Goal: Task Accomplishment & Management: Complete application form

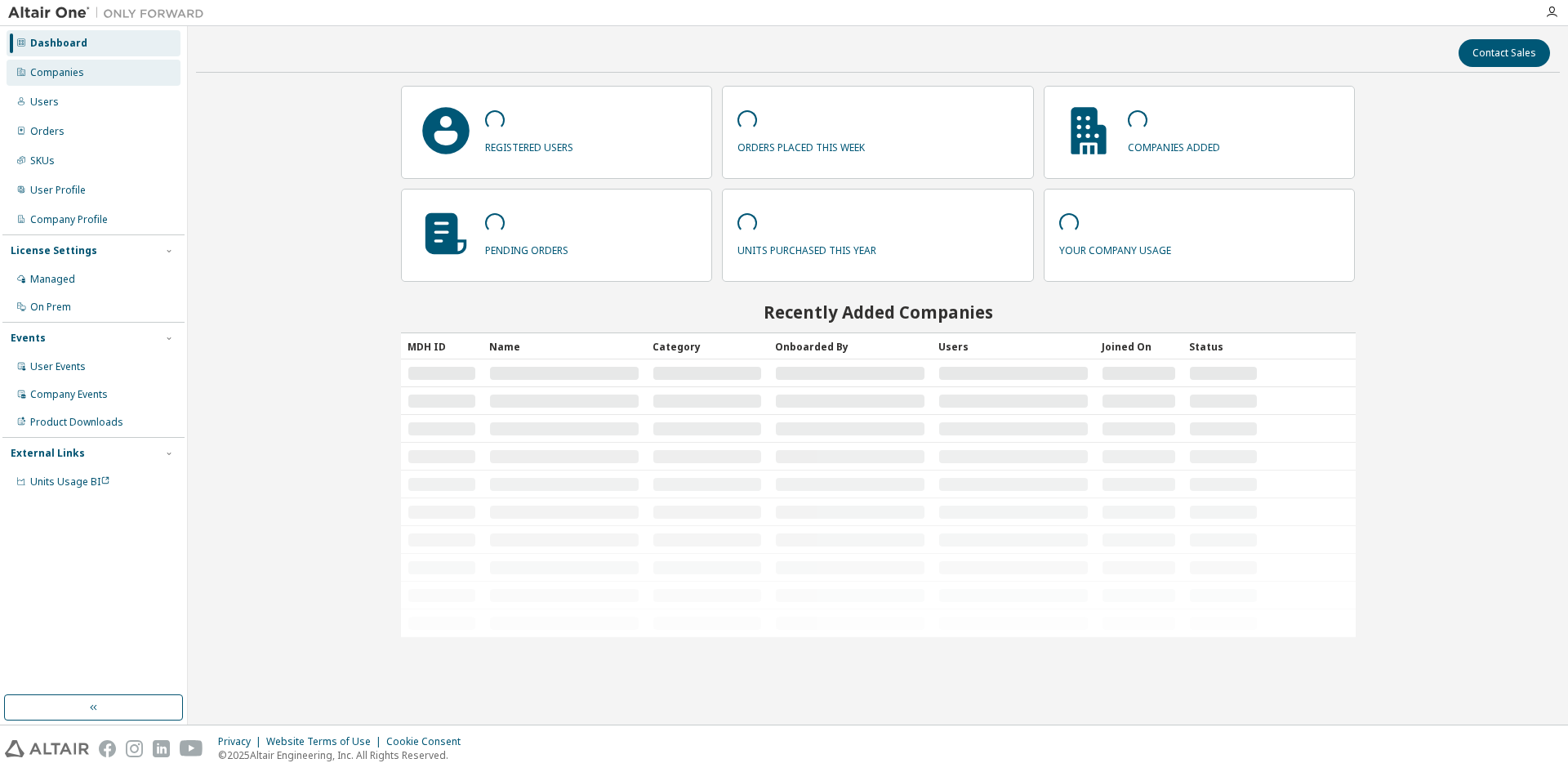
click at [34, 73] on div "Companies" at bounding box center [57, 72] width 54 height 13
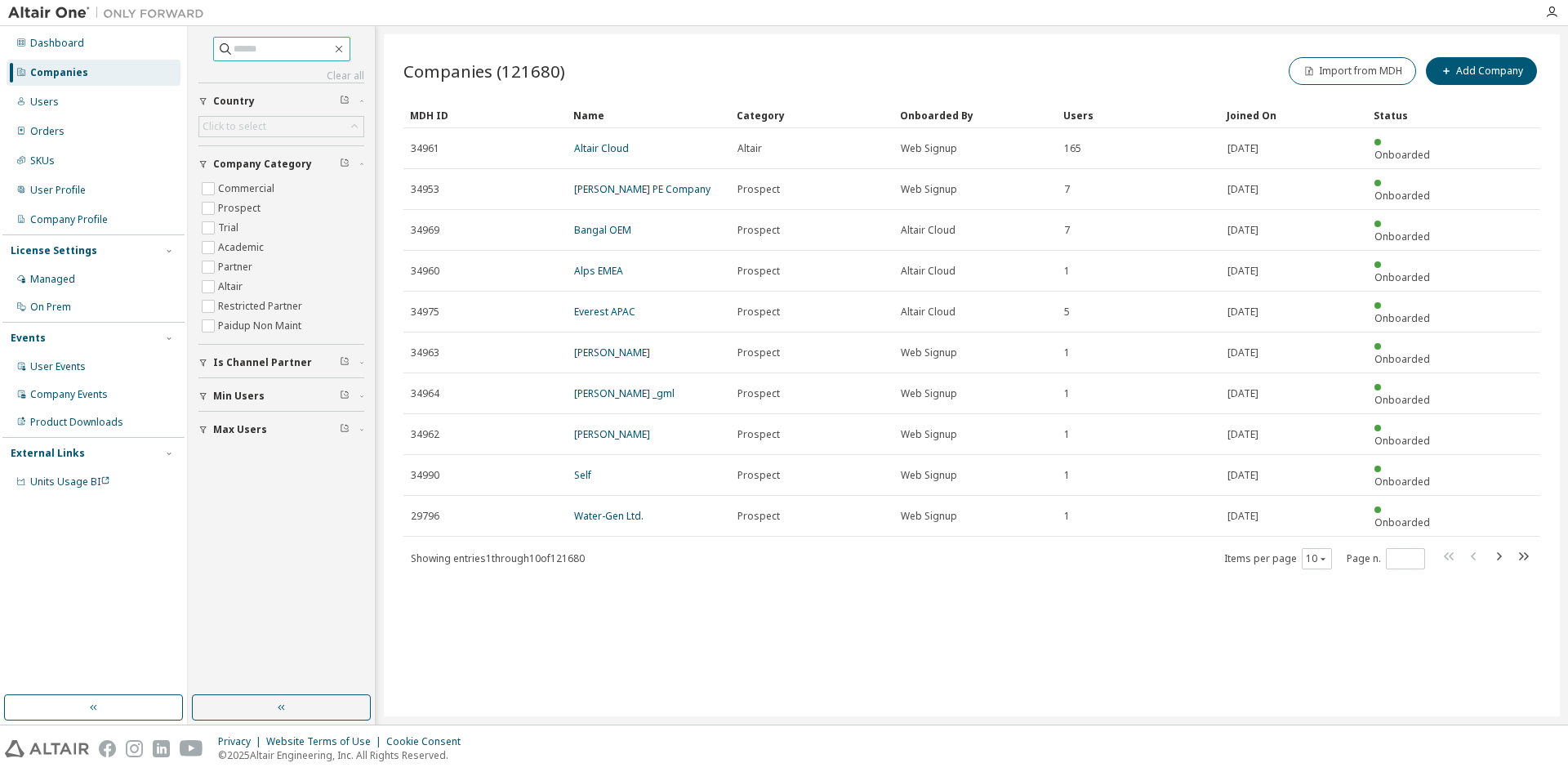
click at [270, 50] on input "text" at bounding box center [282, 48] width 98 height 17
paste input "**********"
type input "**********"
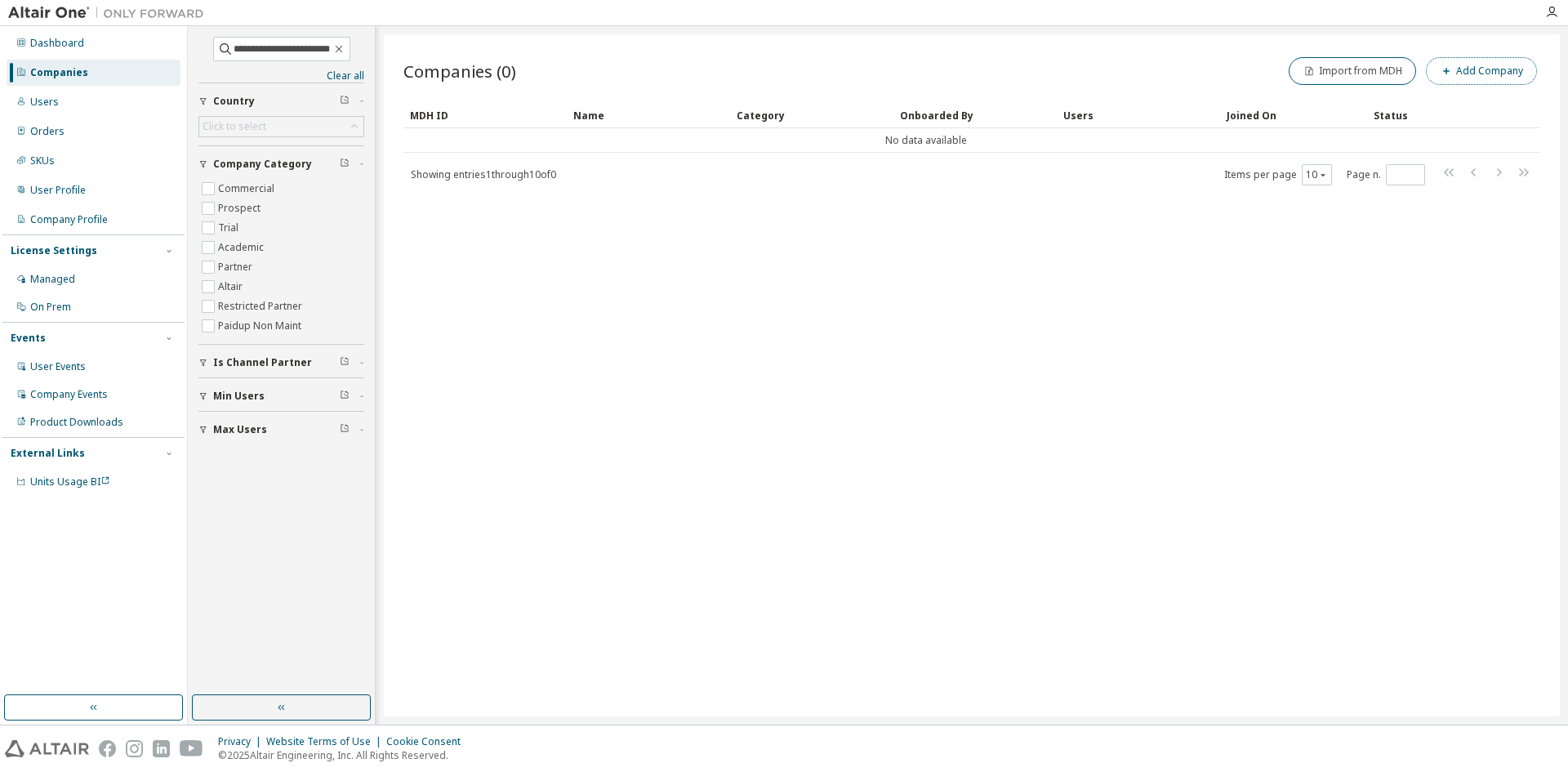
click at [1492, 74] on button "Add Company" at bounding box center [1481, 71] width 111 height 28
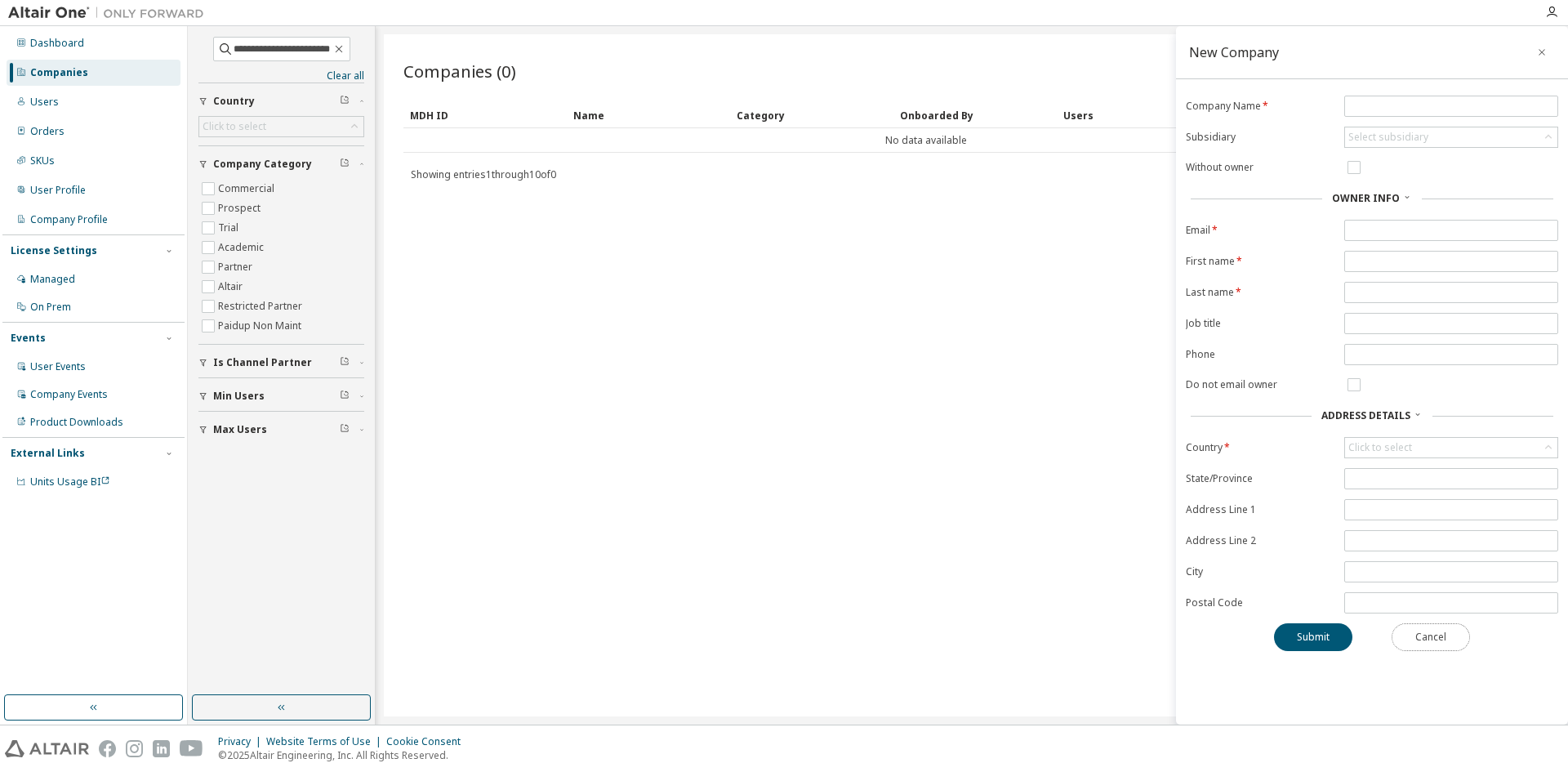
click at [1441, 638] on button "Cancel" at bounding box center [1431, 637] width 79 height 28
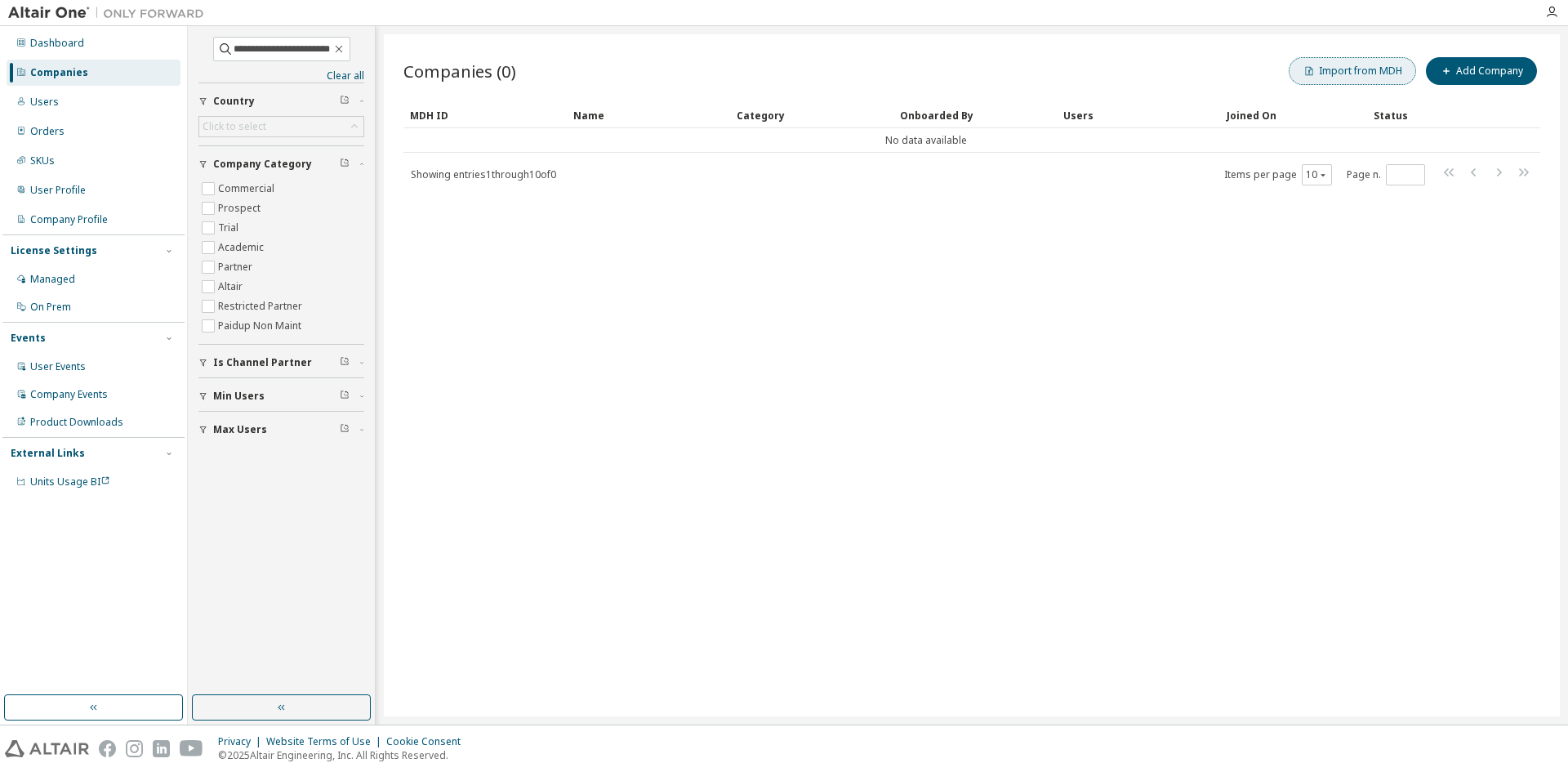
click at [1347, 73] on button "Import from MDH" at bounding box center [1352, 71] width 127 height 28
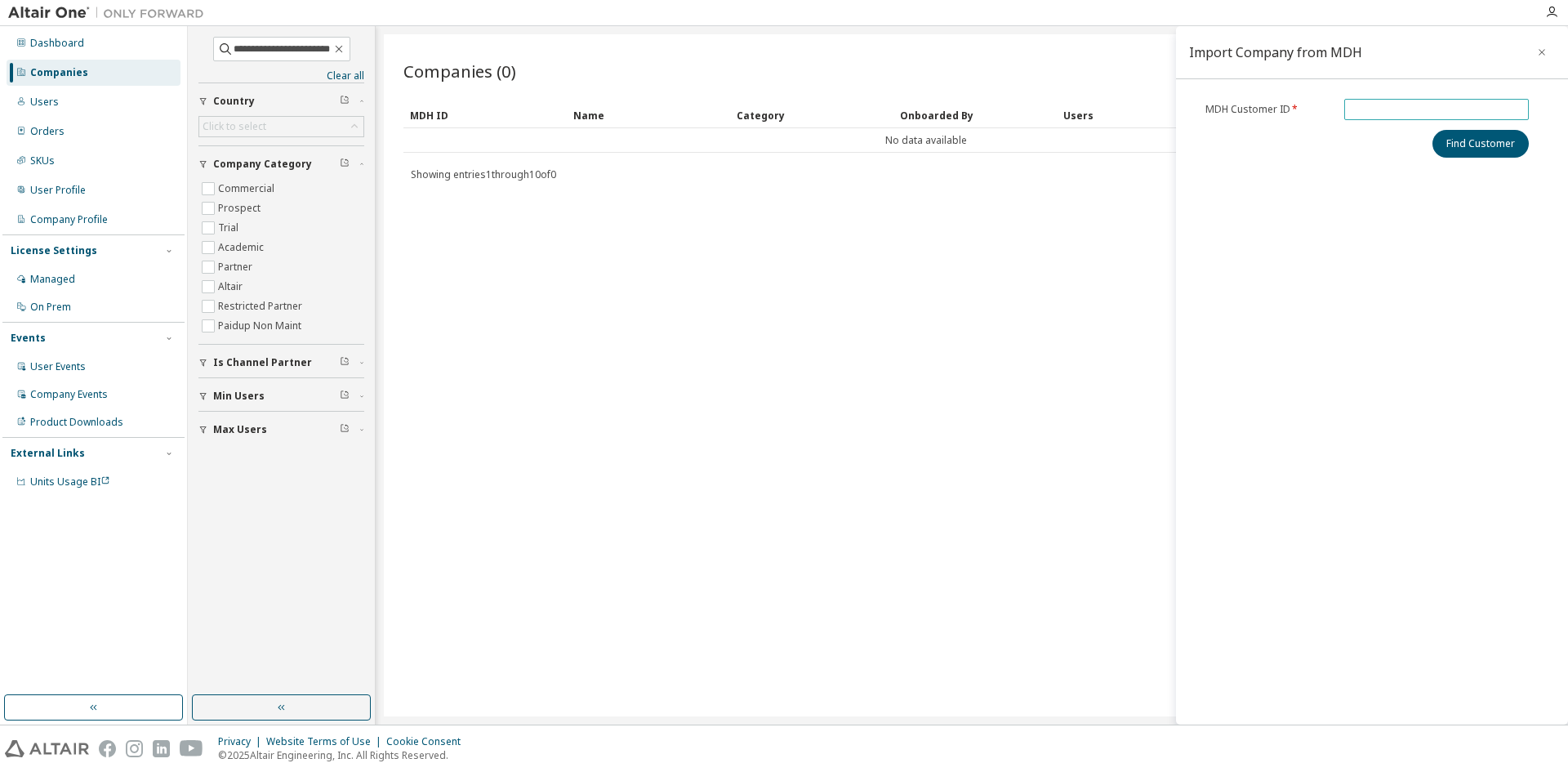
click at [1361, 106] on input "text" at bounding box center [1436, 108] width 176 height 13
click at [1357, 98] on div "Import Company from MDH MDH Customer ID * Find Customer" at bounding box center [1372, 376] width 392 height 699
click at [1360, 107] on input "text" at bounding box center [1436, 108] width 176 height 13
paste input "******"
type input "******"
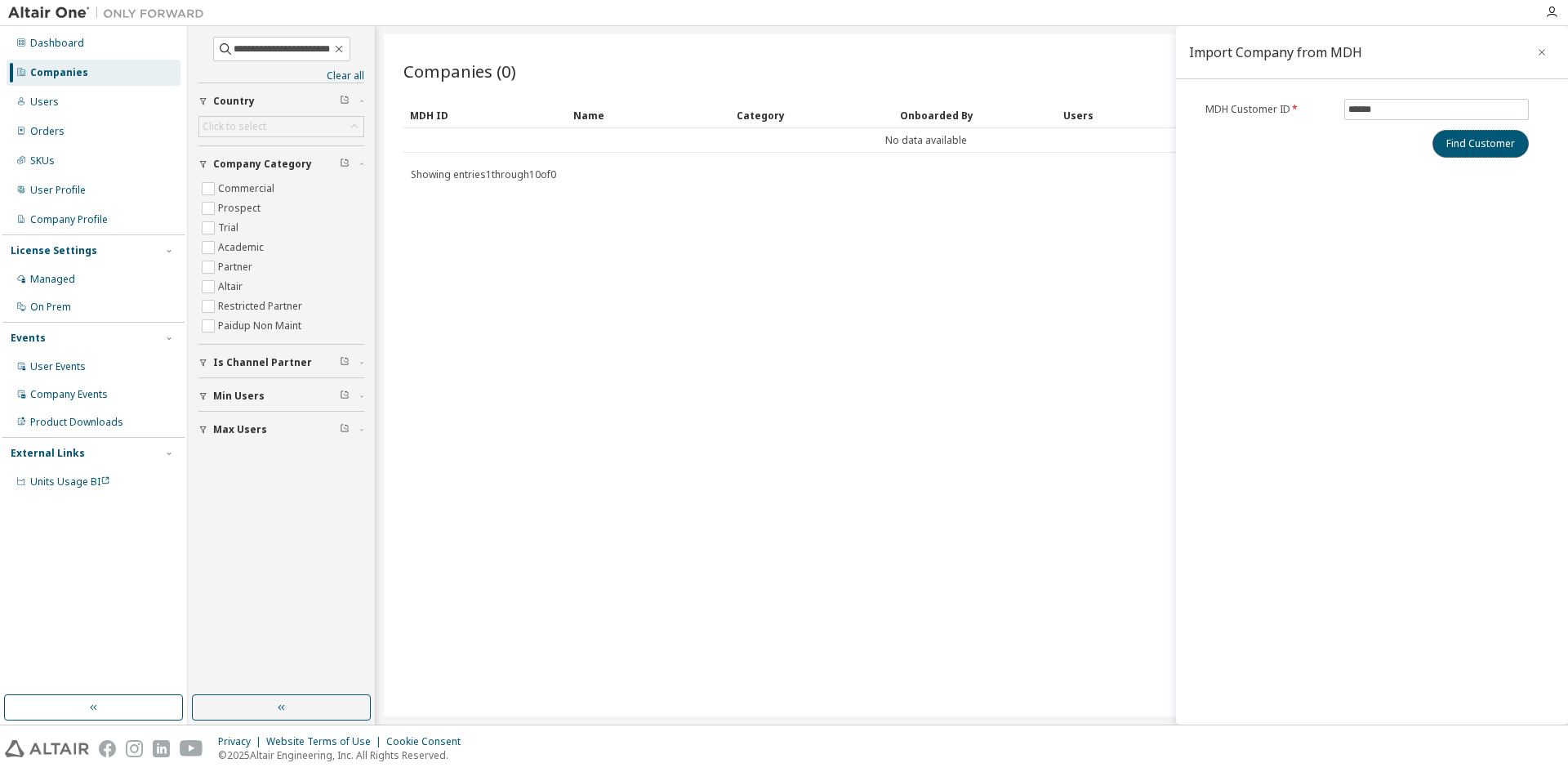
click at [1487, 145] on button "Find Customer" at bounding box center [1481, 144] width 97 height 28
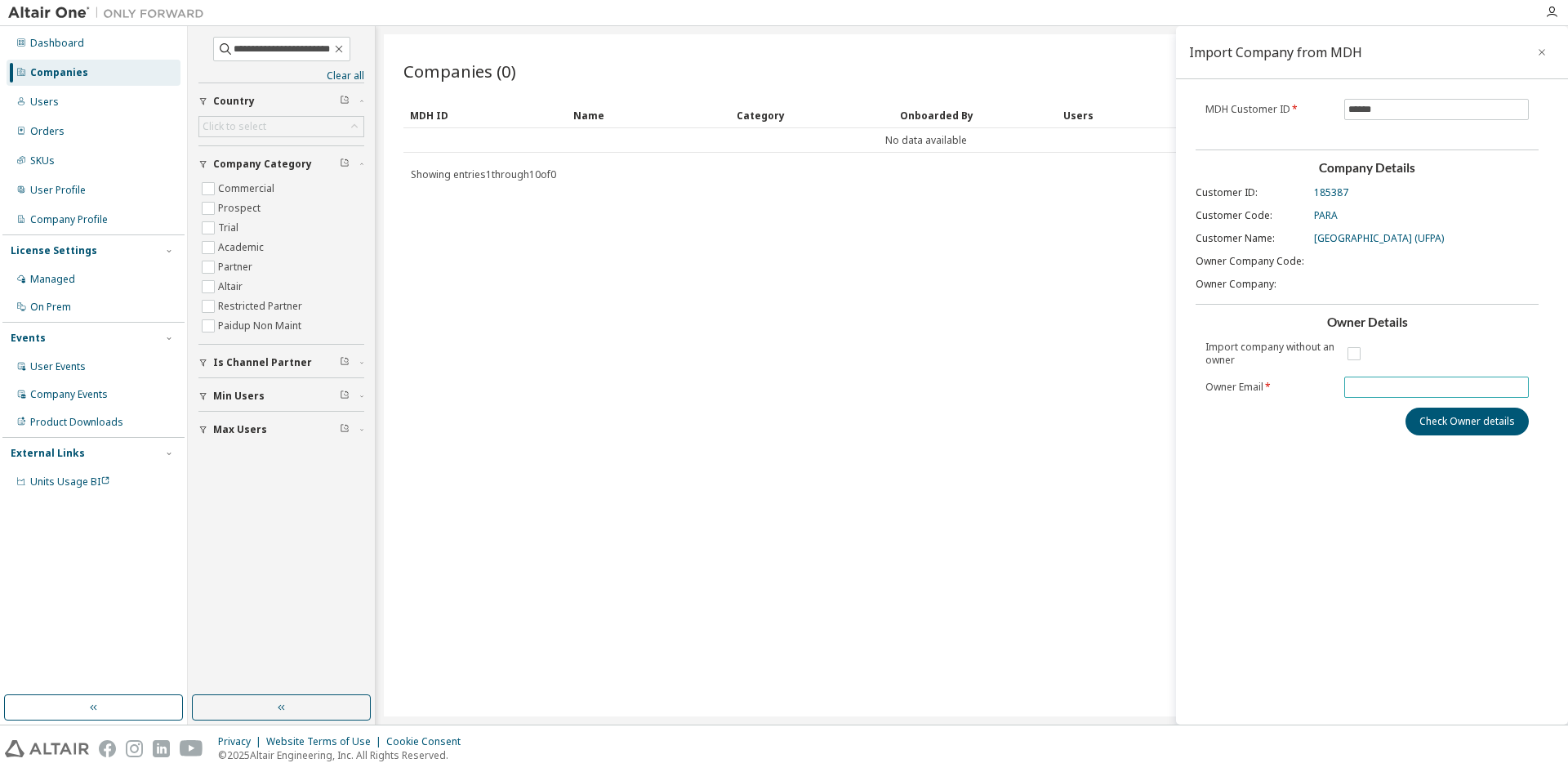
click at [1368, 389] on input "text" at bounding box center [1436, 386] width 176 height 13
paste input "**********"
type input "**********"
click at [1471, 423] on button "Check Owner details" at bounding box center [1466, 422] width 123 height 28
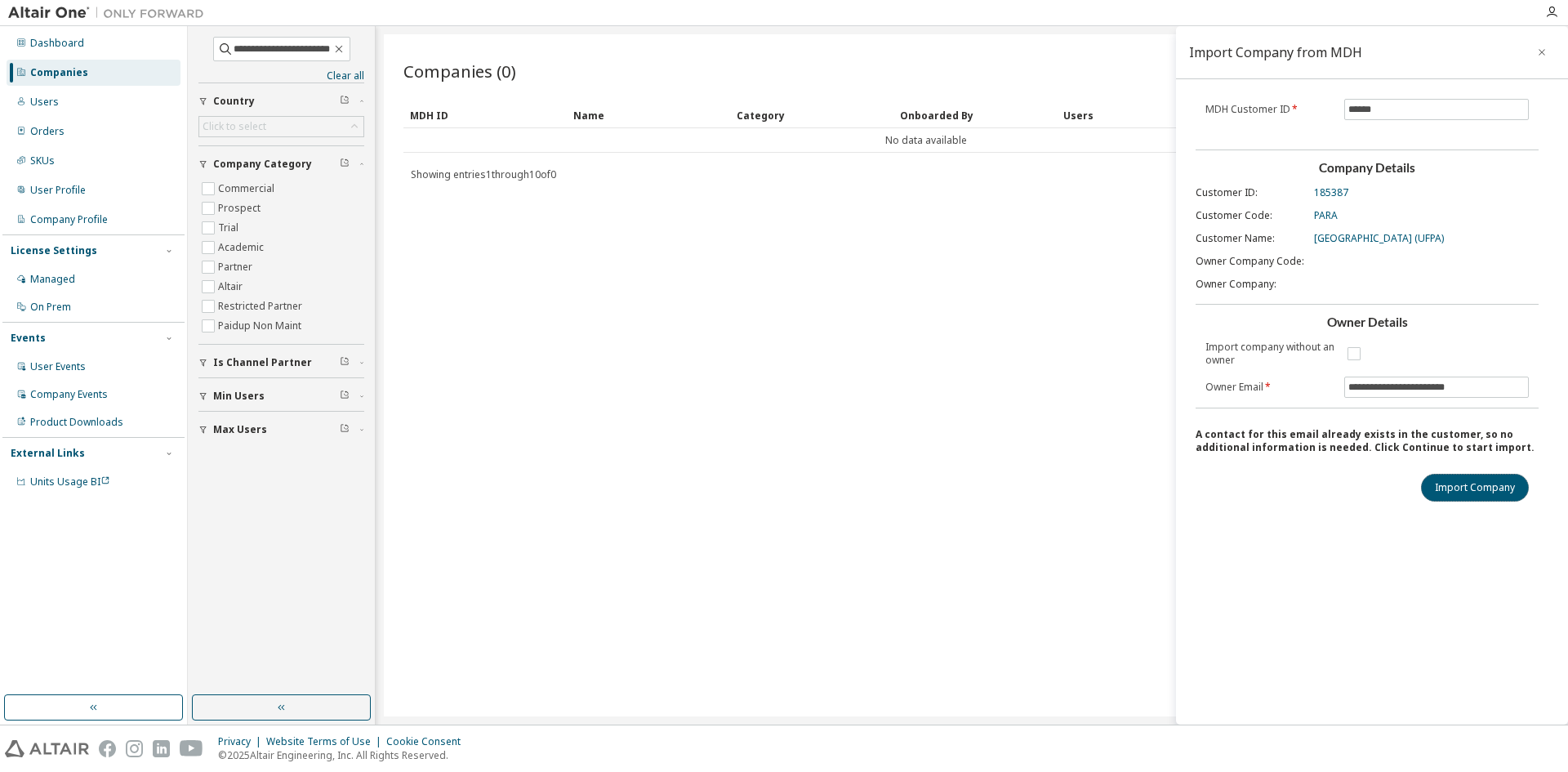
click at [1485, 482] on button "Import Company" at bounding box center [1474, 488] width 107 height 28
click at [1377, 239] on span "[GEOGRAPHIC_DATA] (UFPA)" at bounding box center [1379, 238] width 130 height 13
click at [740, 189] on div "Companies (0) Import from MDH Add Company Clear Load Save Save As Field Operato…" at bounding box center [972, 376] width 1176 height 682
click at [1342, 565] on div "**********" at bounding box center [1372, 376] width 392 height 699
click at [1542, 51] on icon "button" at bounding box center [1542, 51] width 12 height 13
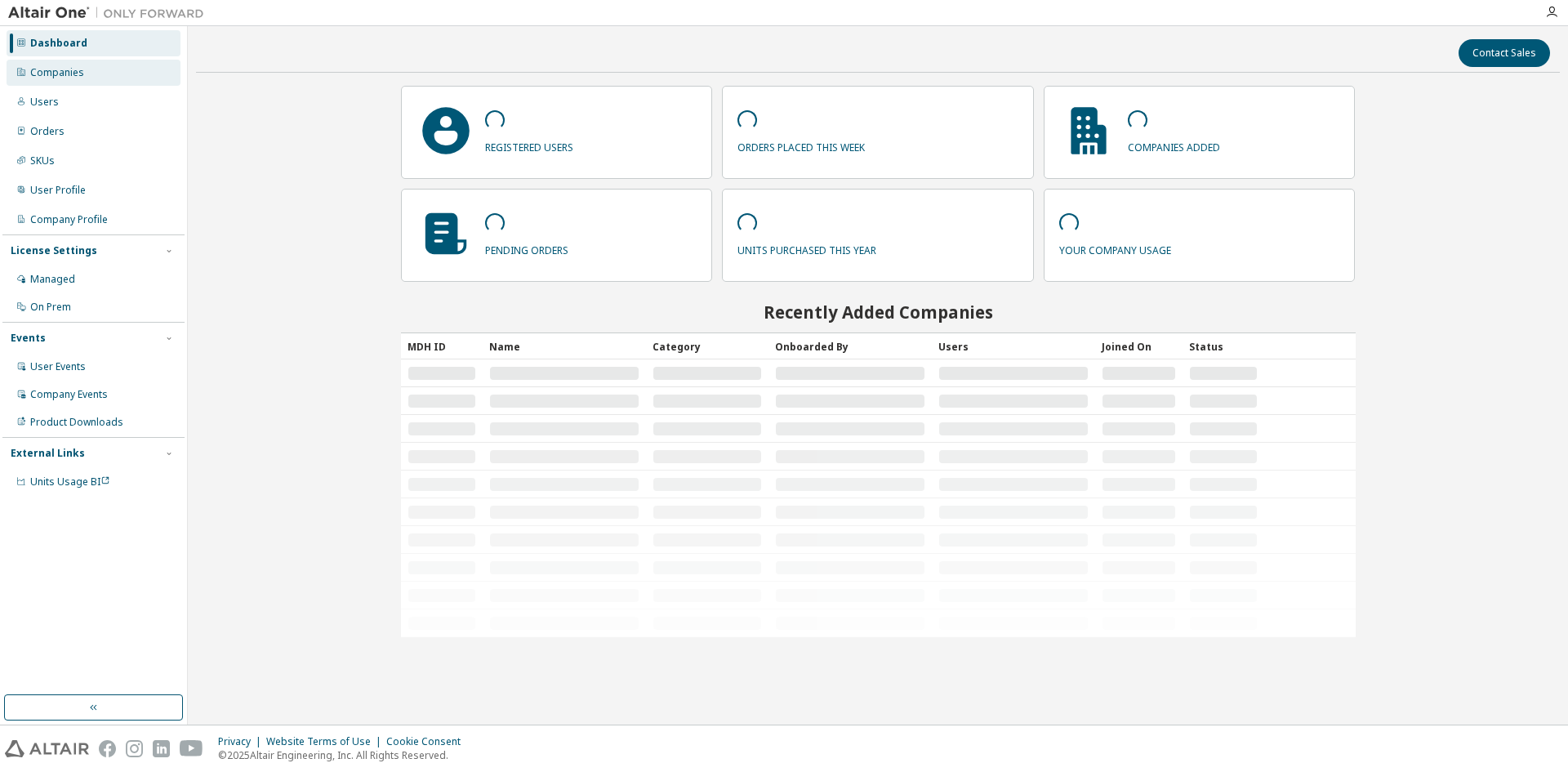
click at [79, 75] on div "Companies" at bounding box center [57, 72] width 54 height 13
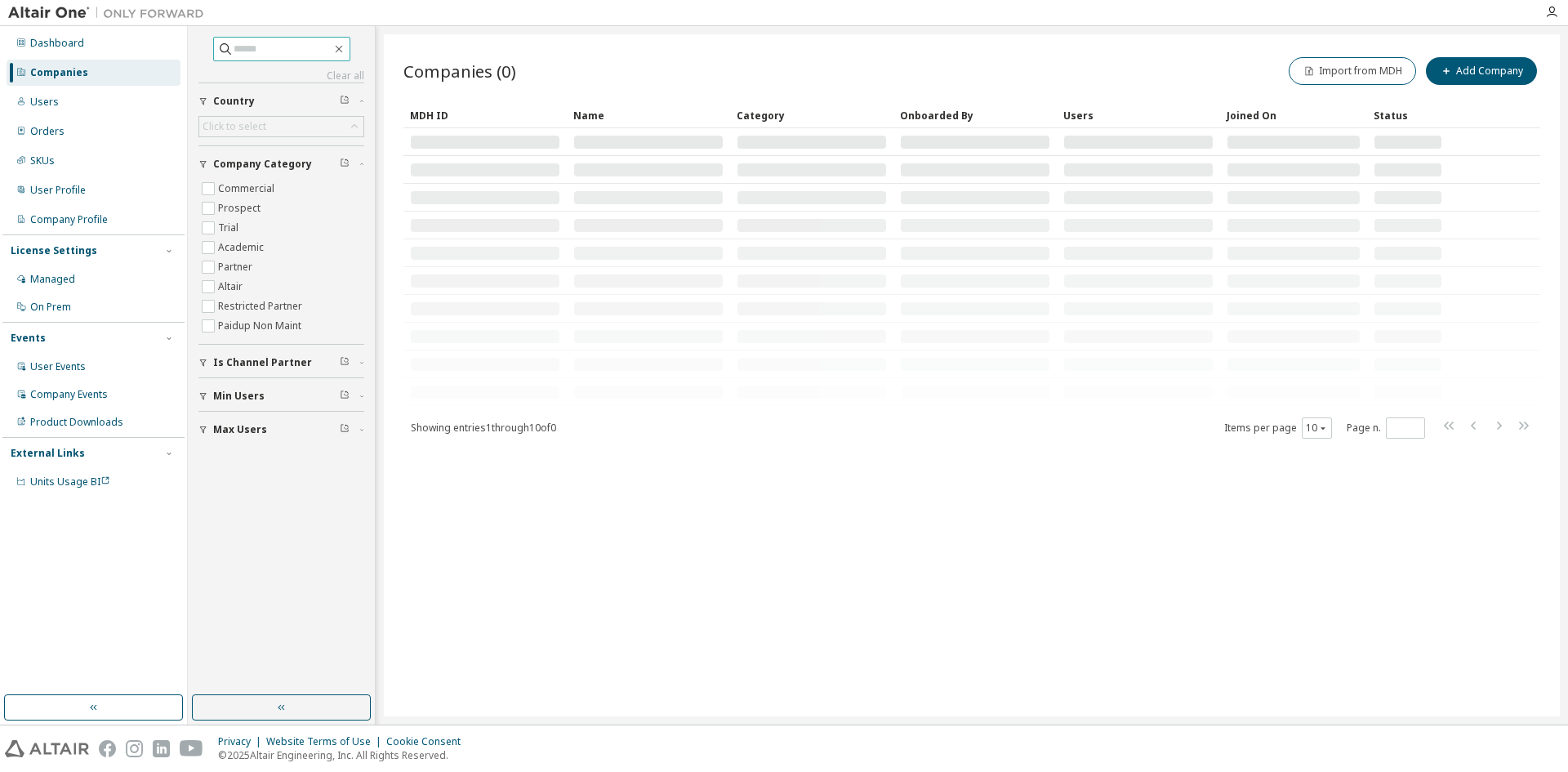
click at [234, 48] on input "text" at bounding box center [282, 48] width 98 height 17
paste input "**********"
type input "**********"
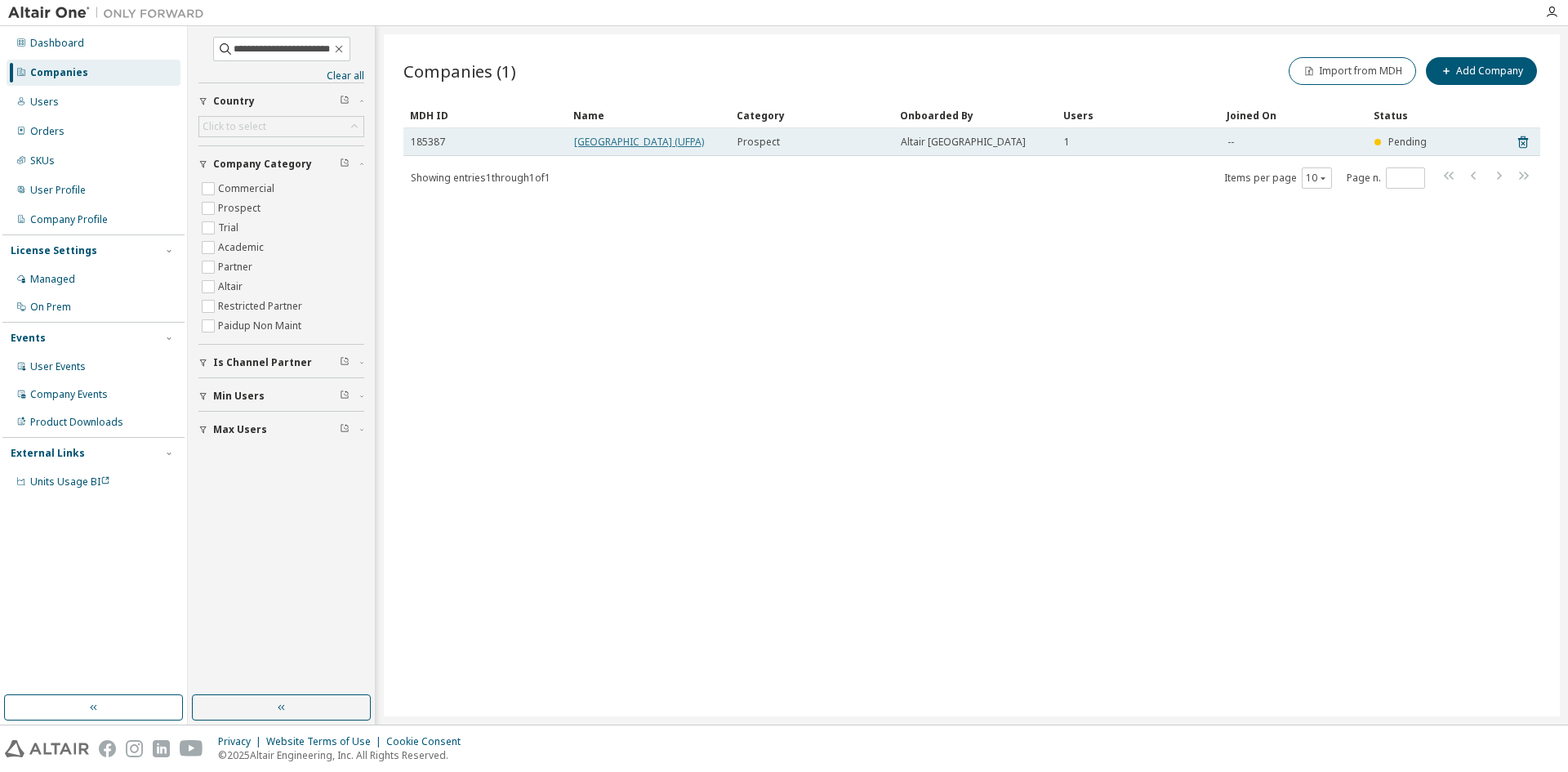
click at [623, 147] on link "[GEOGRAPHIC_DATA] (UFPA)" at bounding box center [640, 142] width 130 height 14
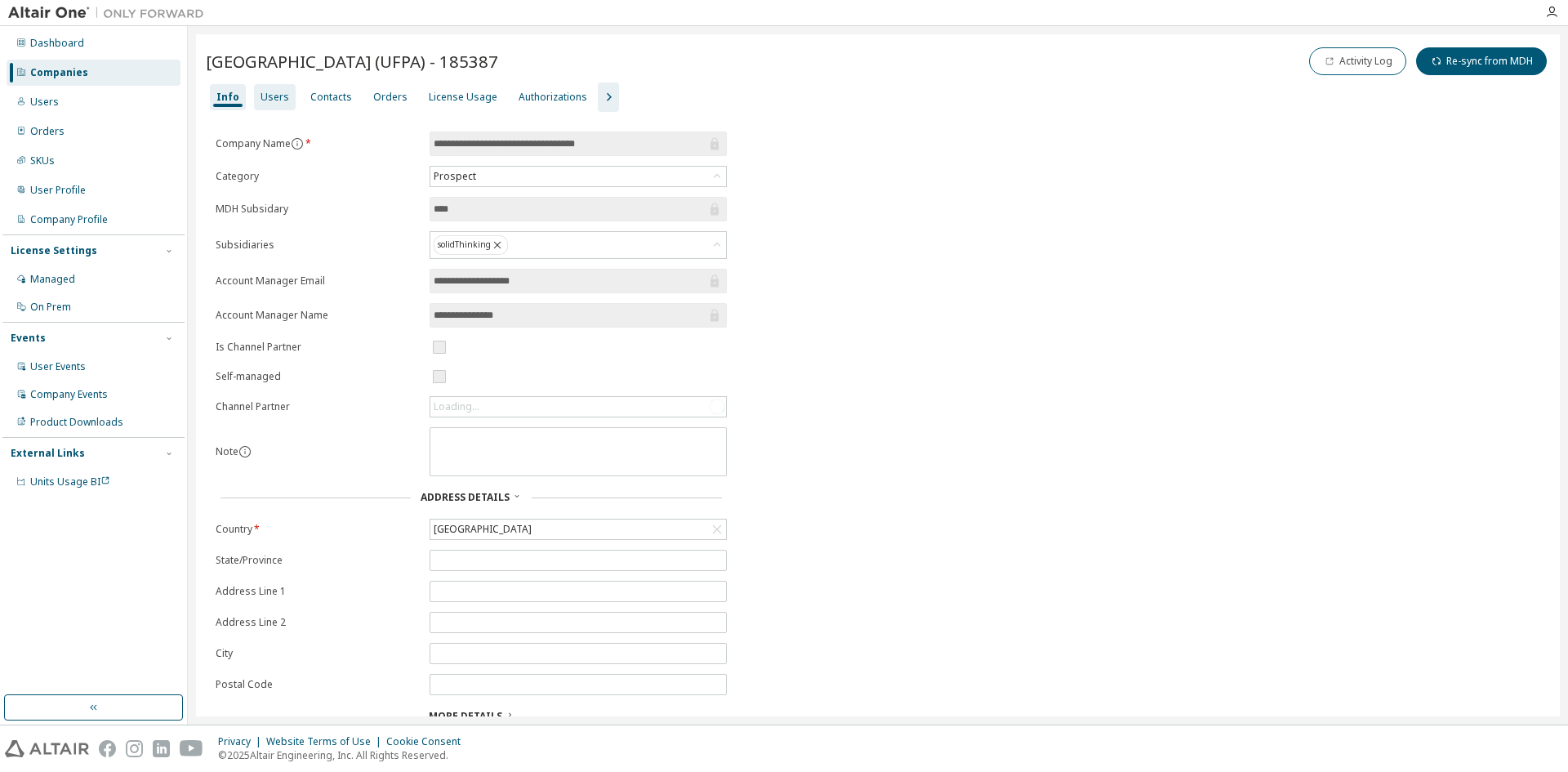
click at [268, 98] on div "Users" at bounding box center [274, 97] width 29 height 13
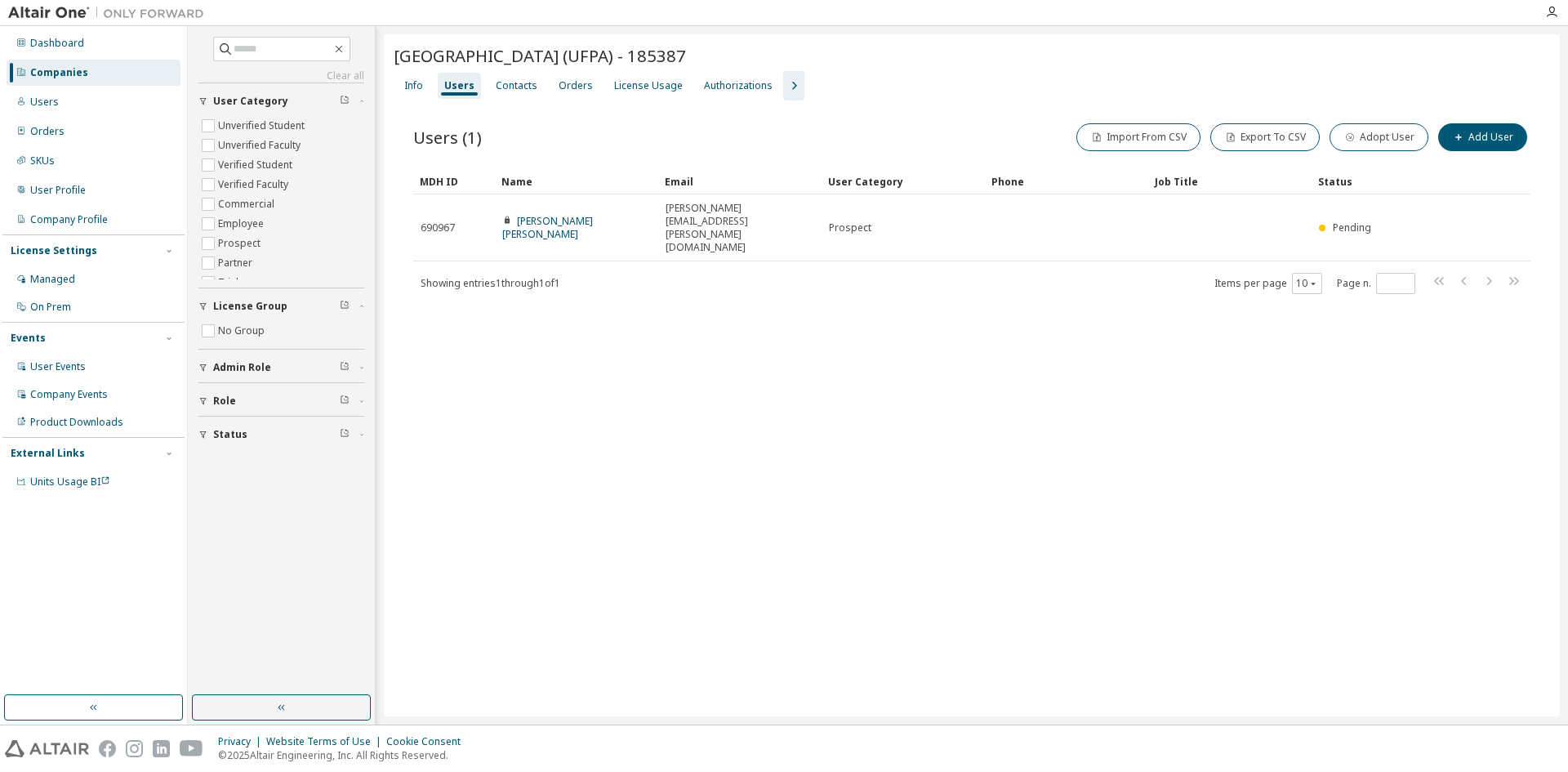
click at [785, 397] on div "[GEOGRAPHIC_DATA] (UFPA) - 185387 Clear Load Save Save As Field Operator Value …" at bounding box center [972, 376] width 1176 height 682
click at [420, 87] on div "Info" at bounding box center [413, 85] width 19 height 13
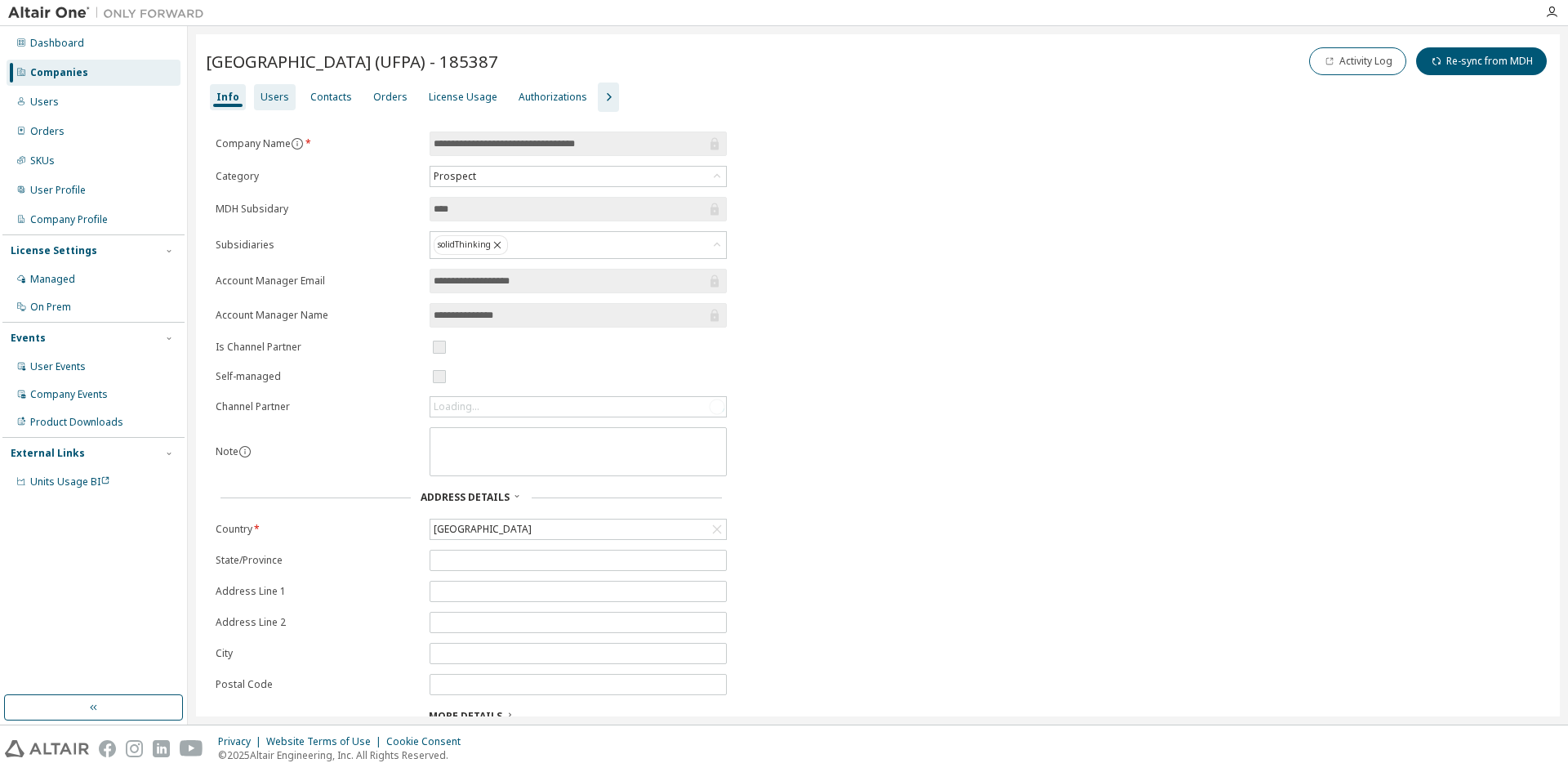
click at [274, 93] on div "Users" at bounding box center [274, 97] width 29 height 13
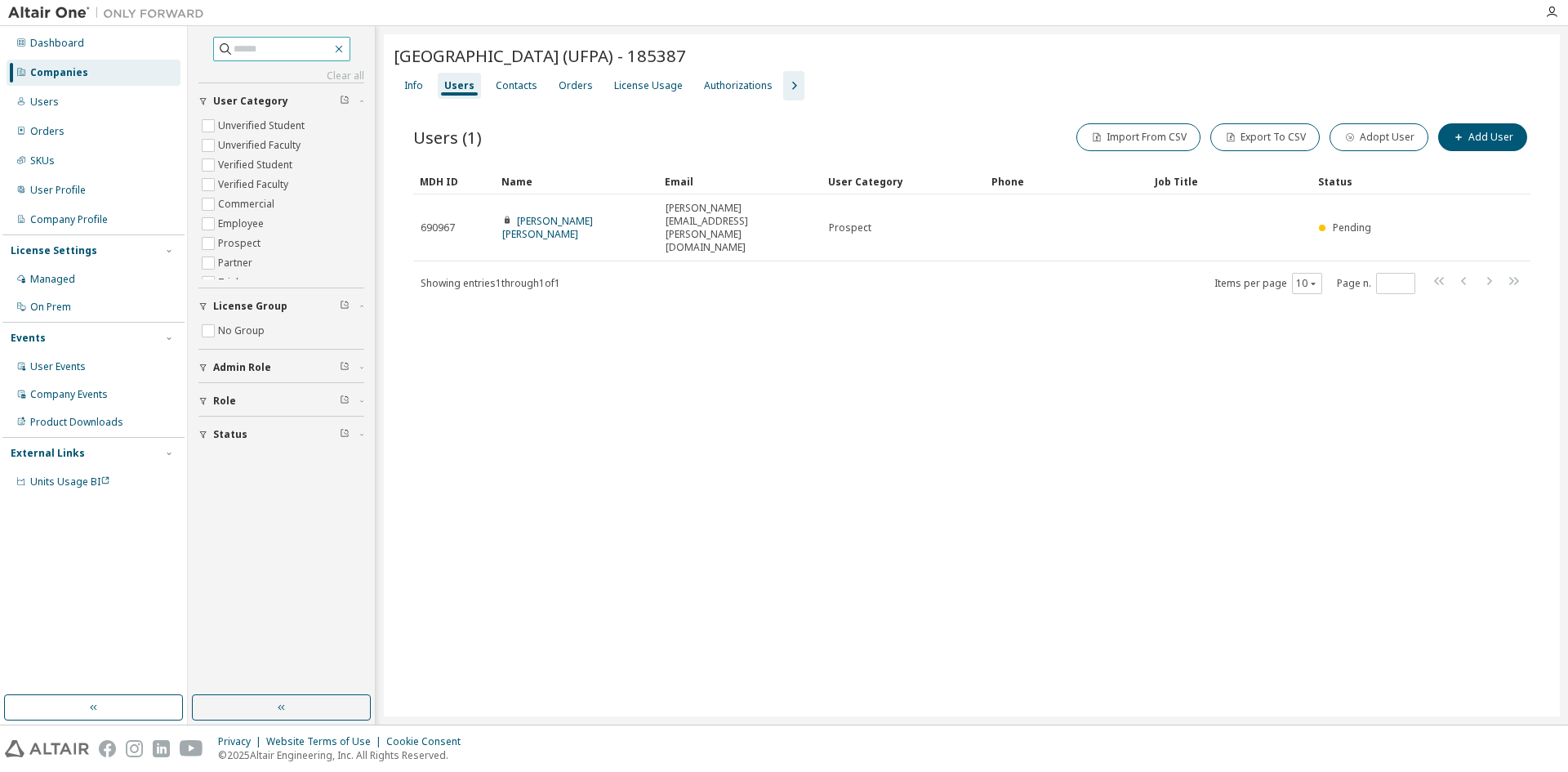
click at [342, 49] on icon "button" at bounding box center [338, 48] width 7 height 7
click at [342, 48] on icon "button" at bounding box center [338, 48] width 7 height 7
click at [505, 324] on div "[GEOGRAPHIC_DATA] (UFPA) - 185387 Clear Load Save Save As Field Operator Value …" at bounding box center [972, 376] width 1176 height 682
click at [346, 47] on icon "button" at bounding box center [338, 48] width 13 height 13
click at [877, 351] on div "[GEOGRAPHIC_DATA] (UFPA) - 185387 Clear Load Save Save As Field Operator Value …" at bounding box center [972, 376] width 1176 height 682
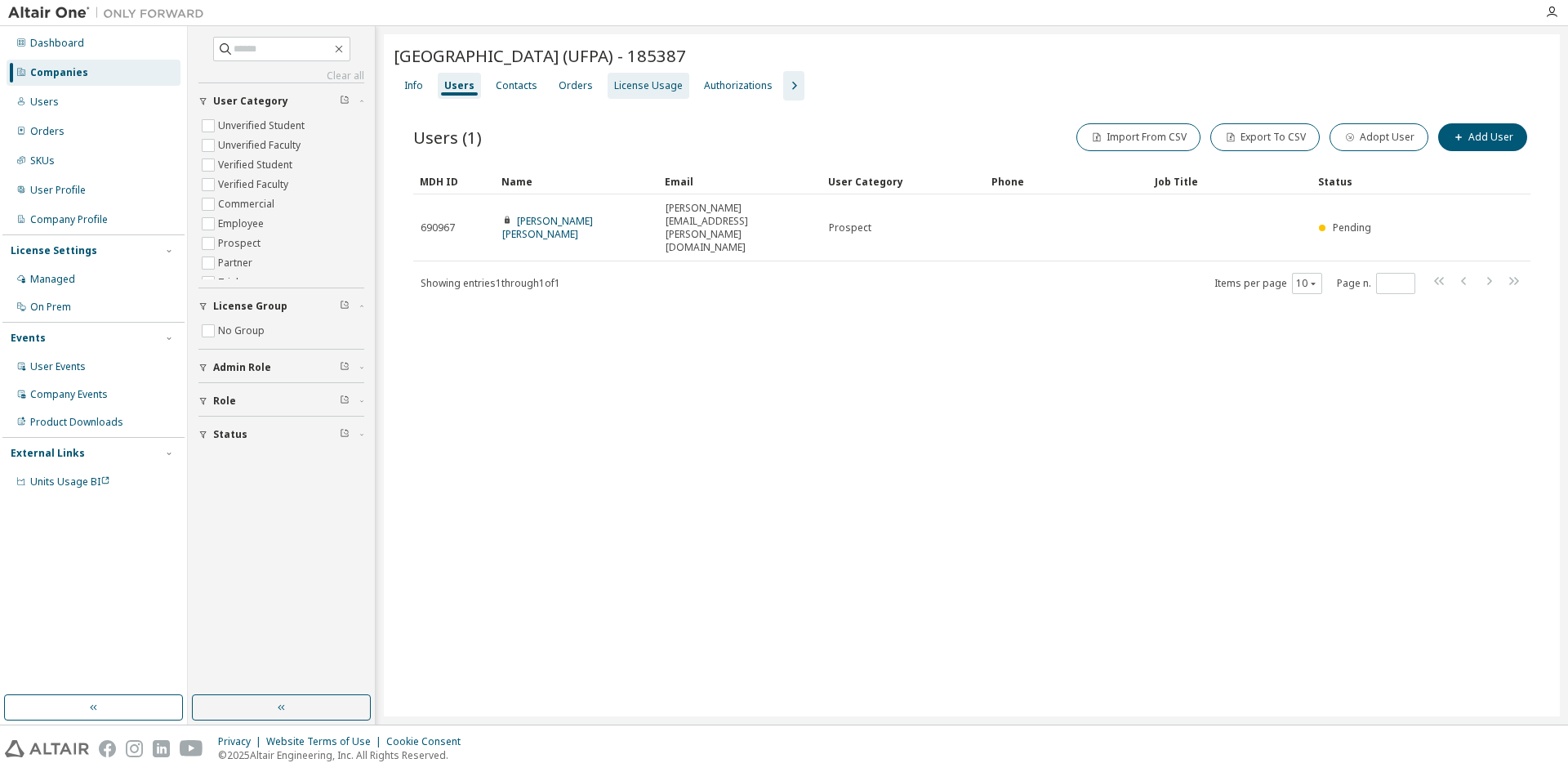
click at [631, 84] on div "License Usage" at bounding box center [648, 85] width 69 height 13
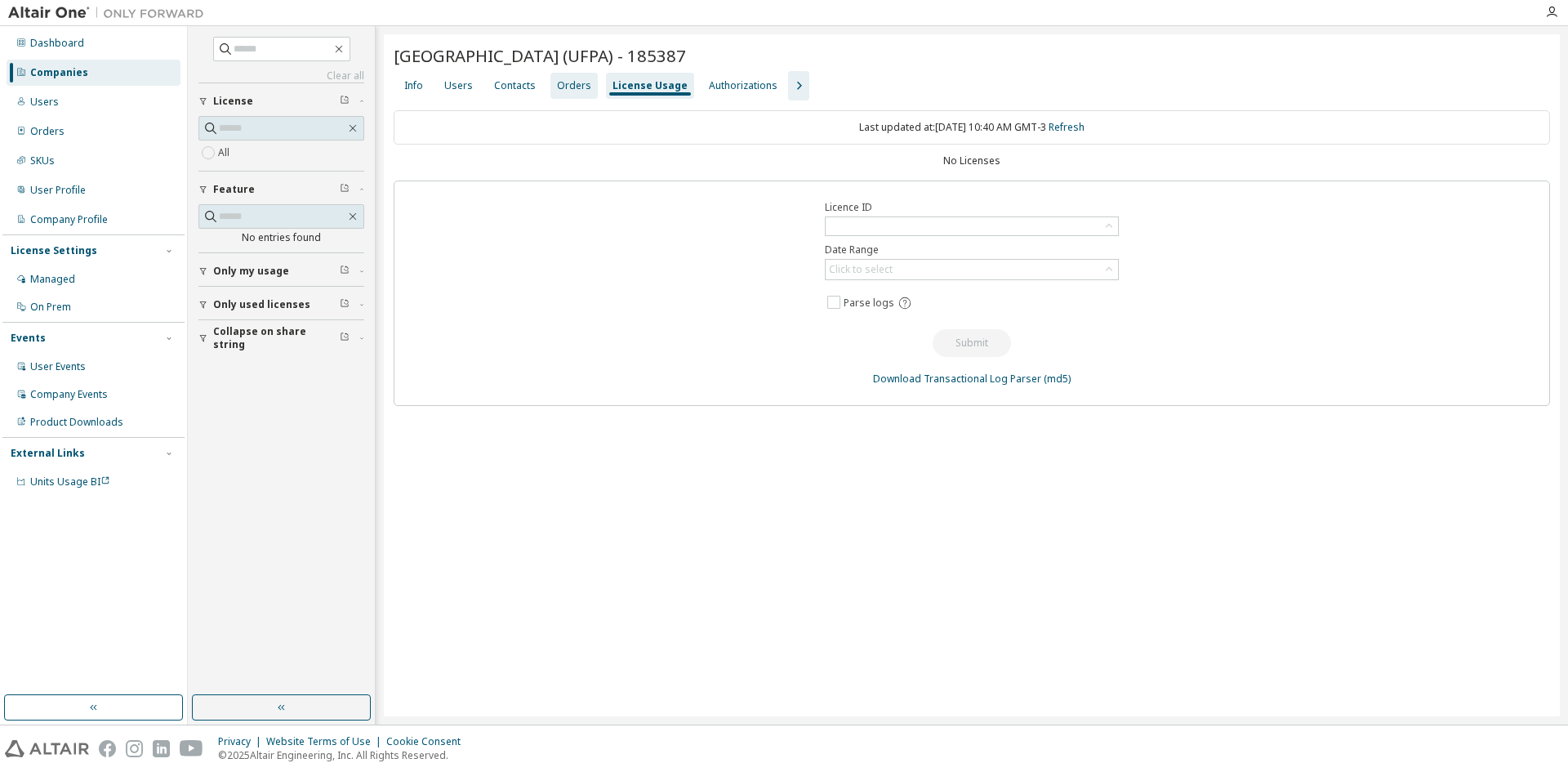
click at [565, 76] on div "Orders" at bounding box center [575, 86] width 47 height 27
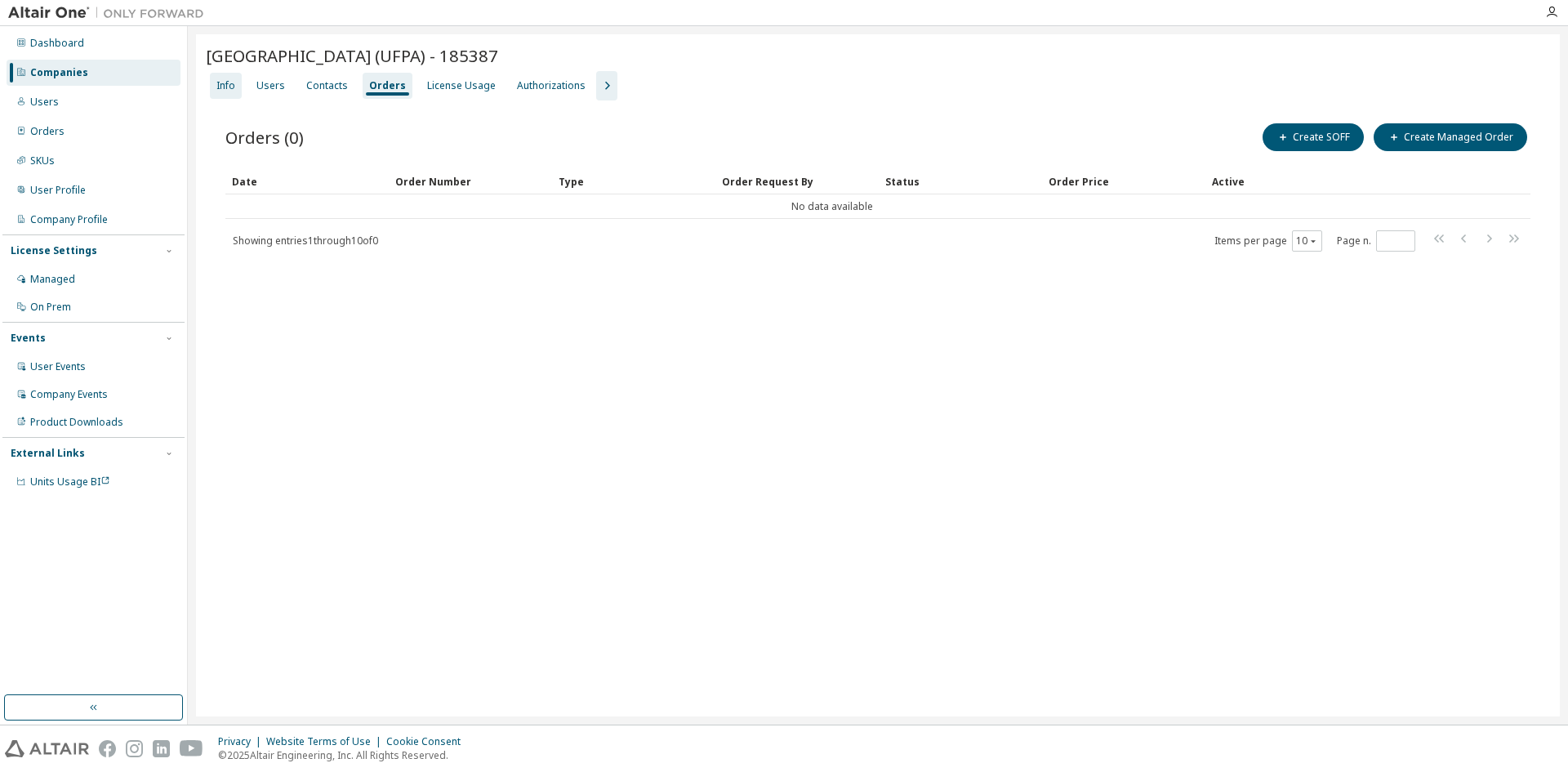
click at [227, 76] on div "Info" at bounding box center [226, 86] width 32 height 27
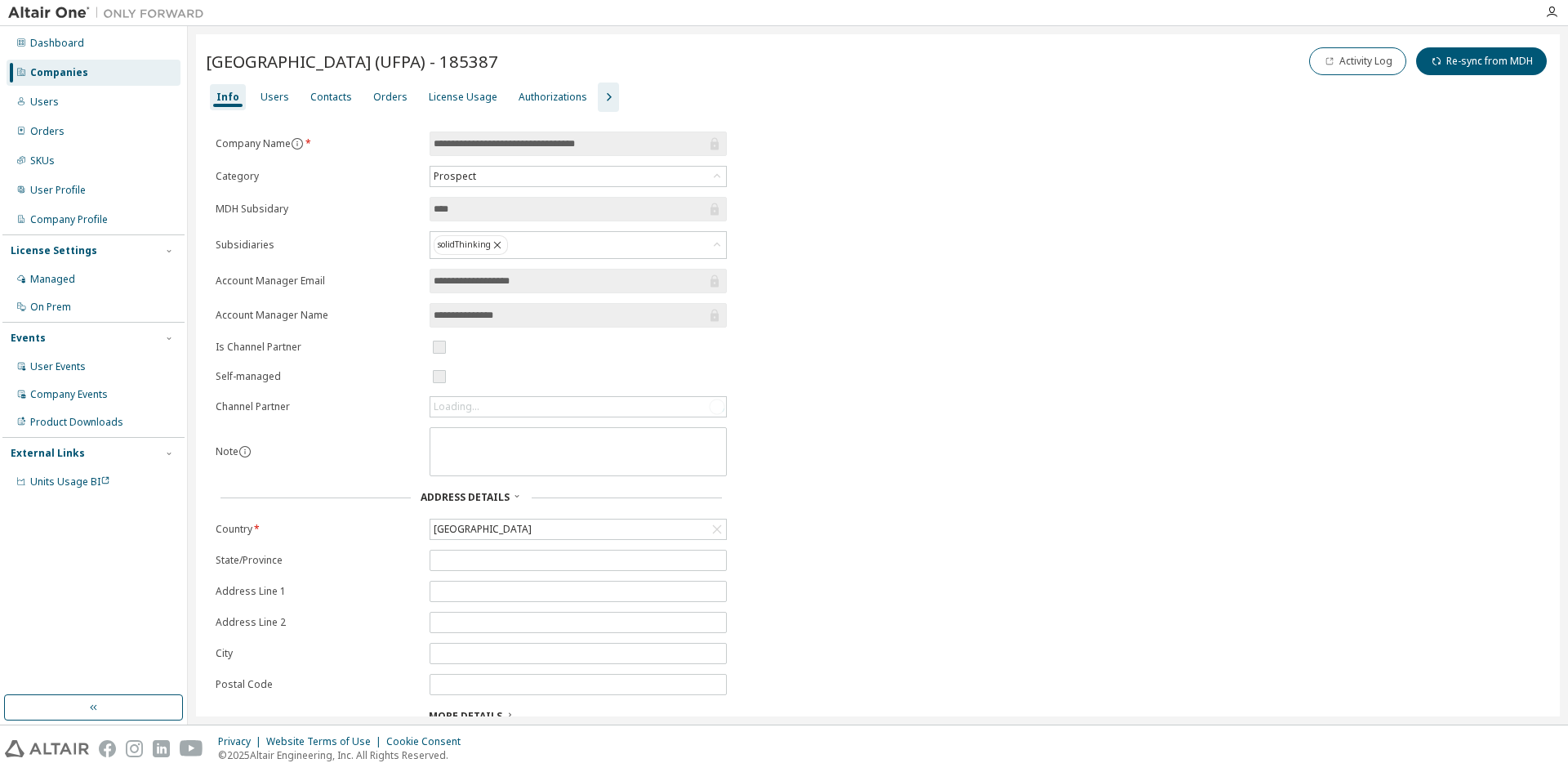
scroll to position [59, 0]
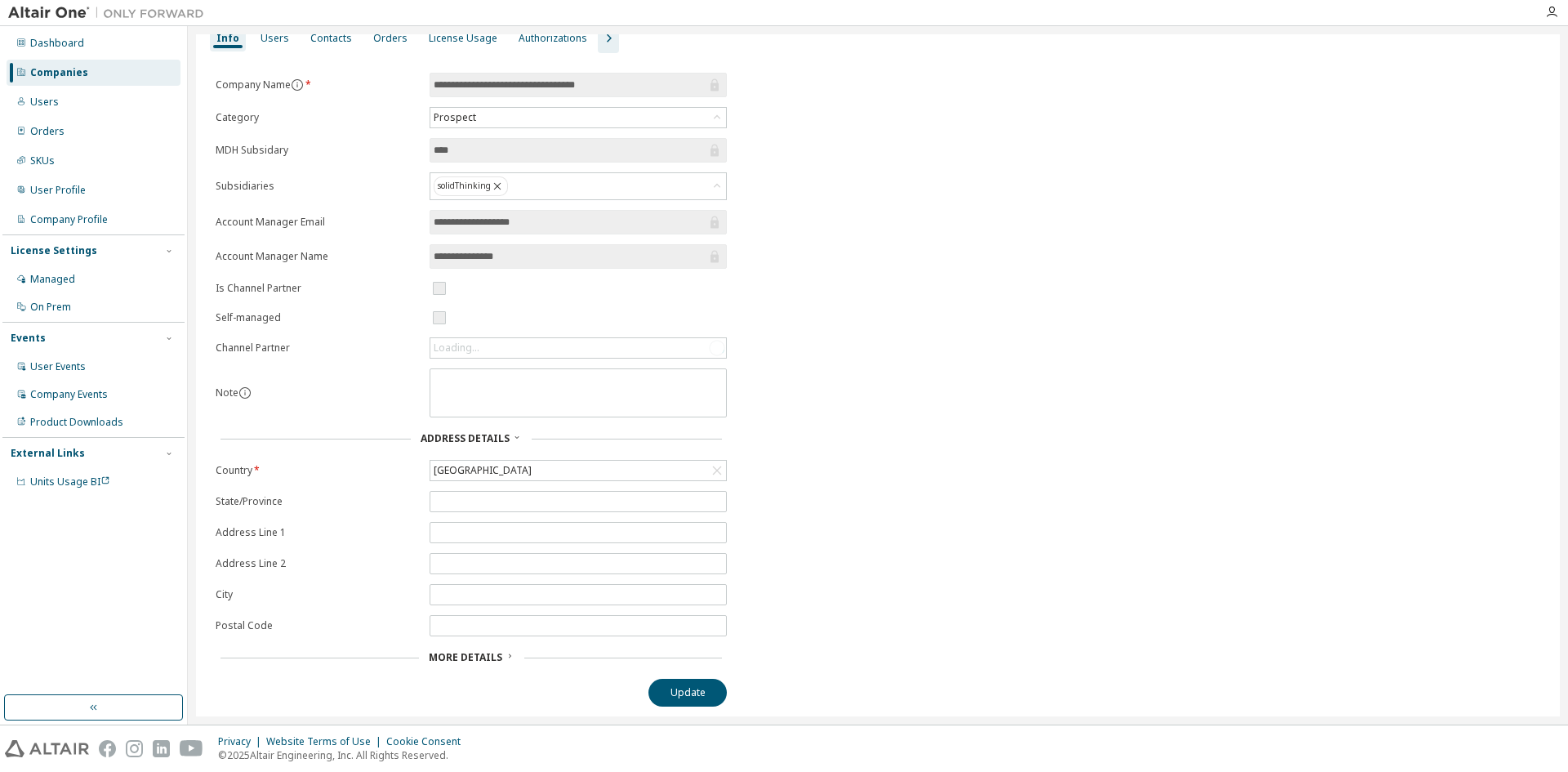
click at [477, 665] on div "More Details" at bounding box center [471, 658] width 511 height 23
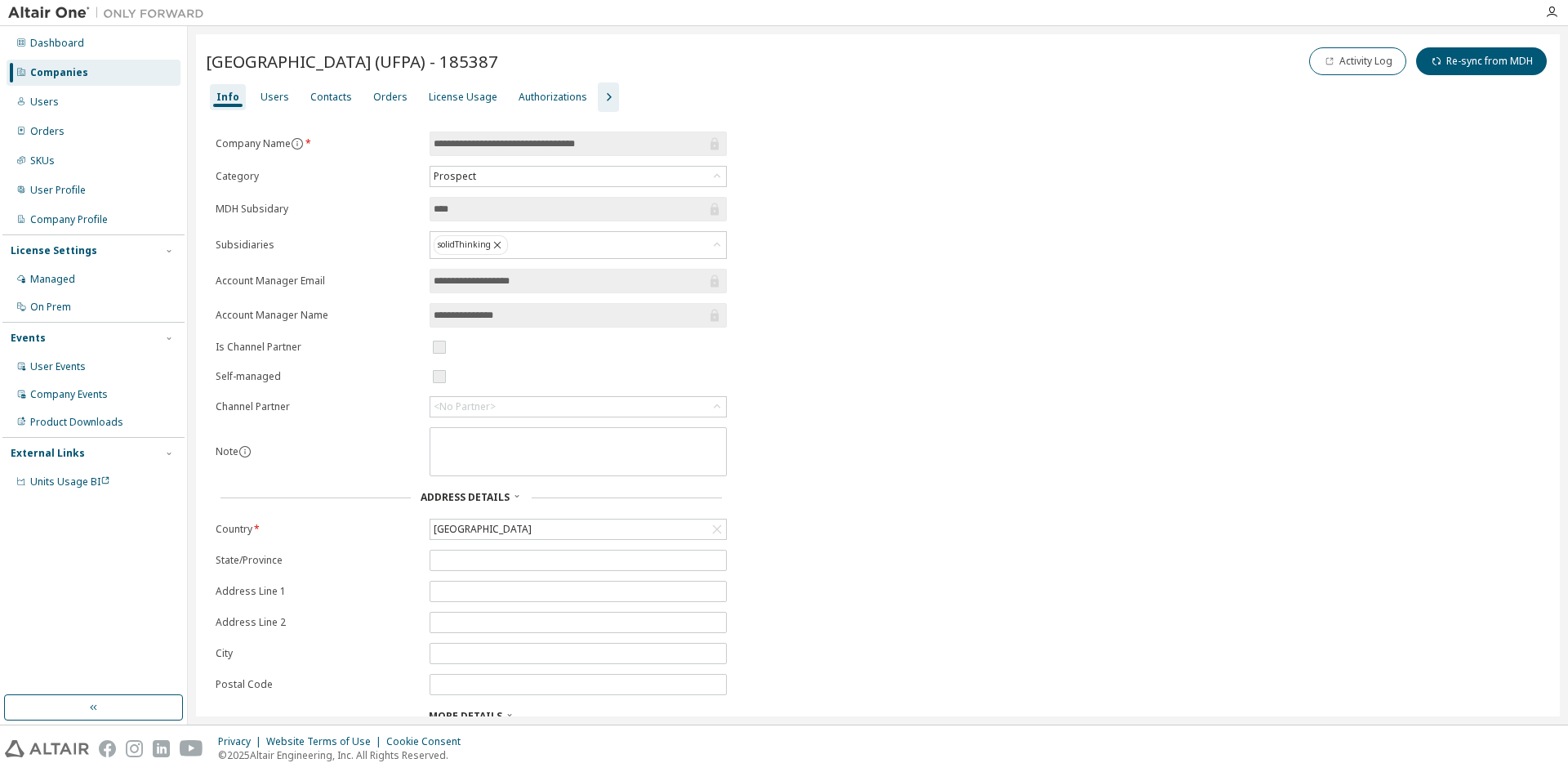
scroll to position [0, 0]
click at [717, 172] on icon at bounding box center [716, 176] width 17 height 17
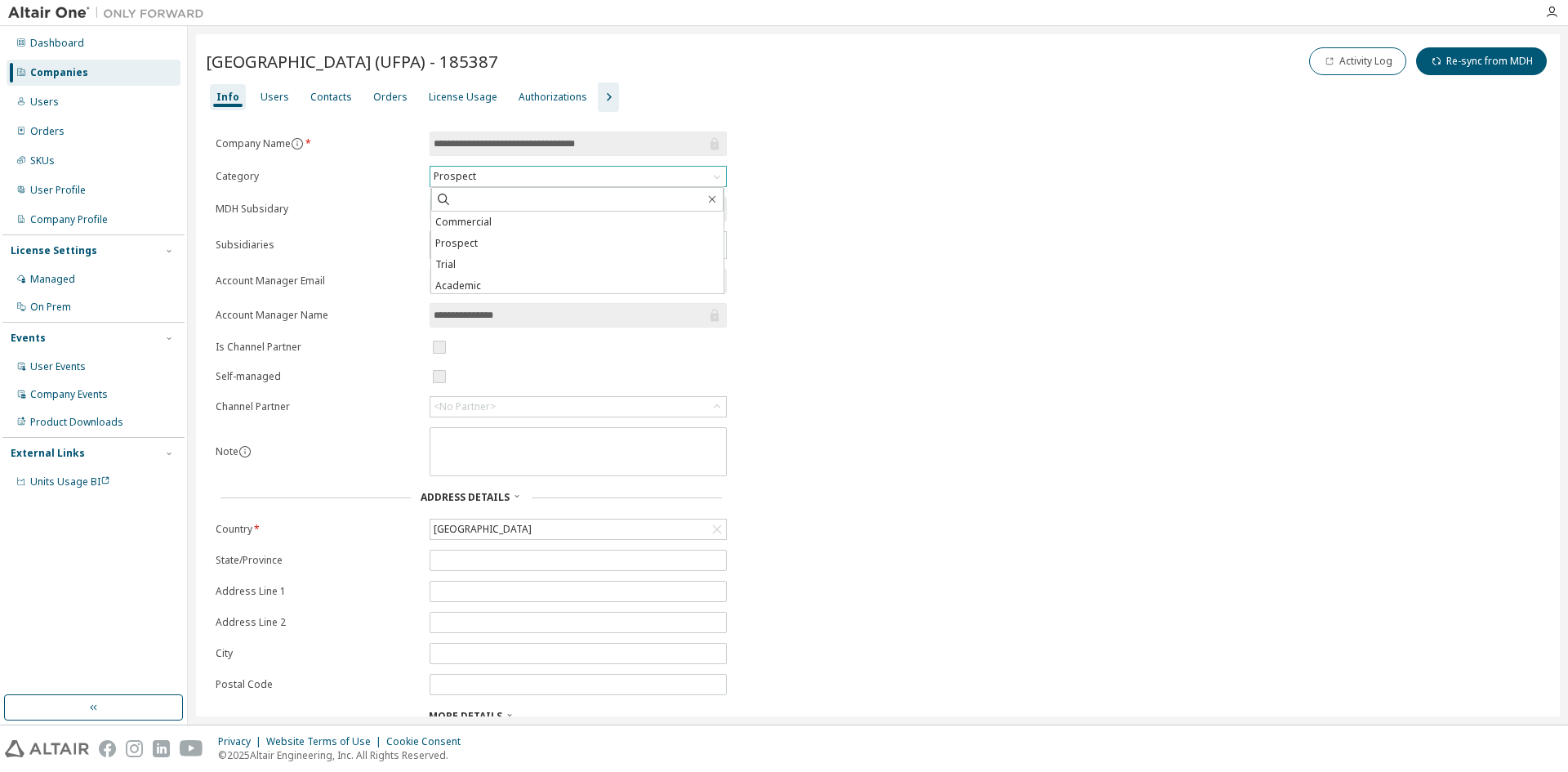
click at [777, 250] on div "**********" at bounding box center [878, 568] width 1344 height 875
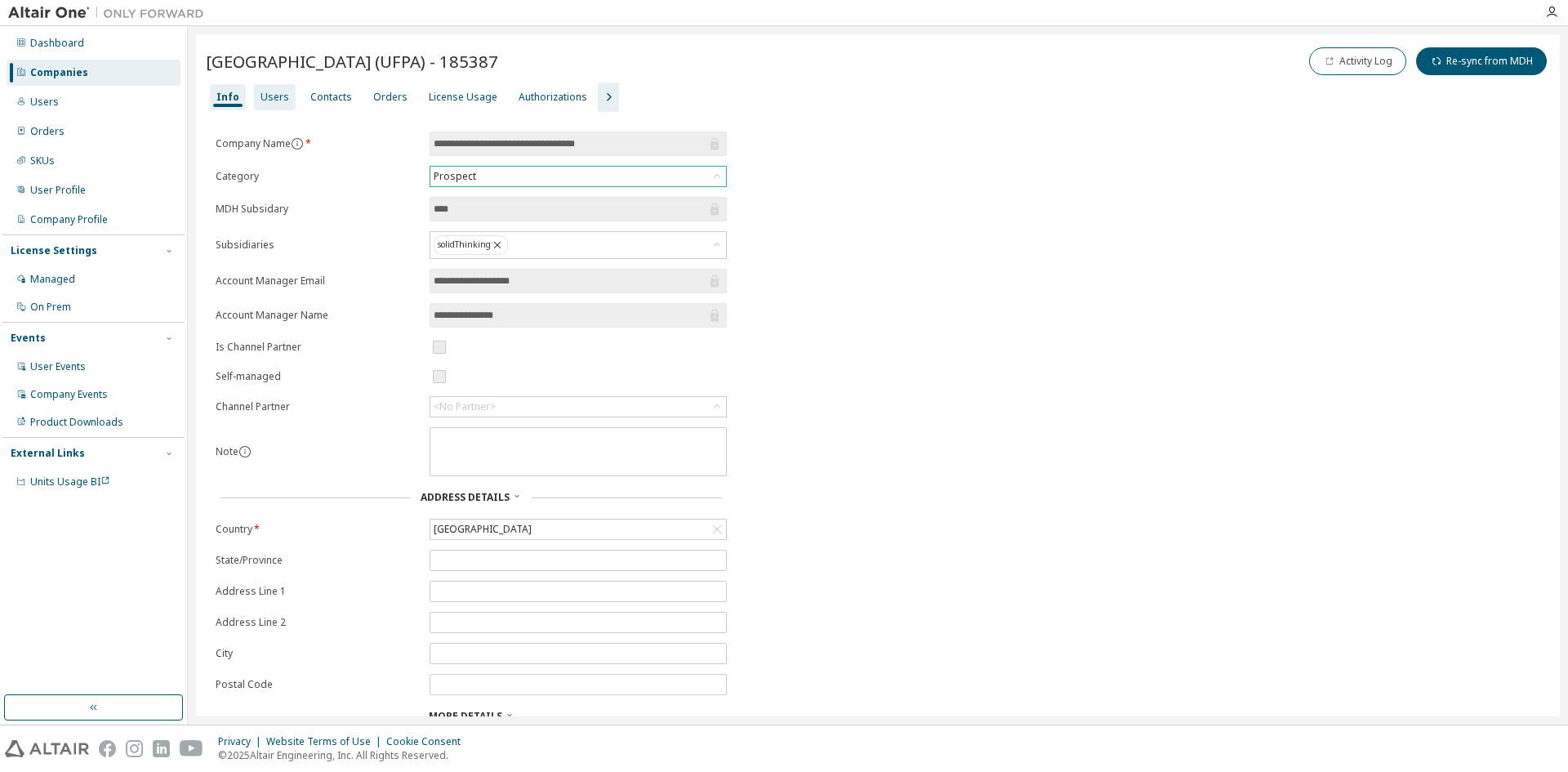
click at [279, 91] on div "Users" at bounding box center [274, 97] width 29 height 13
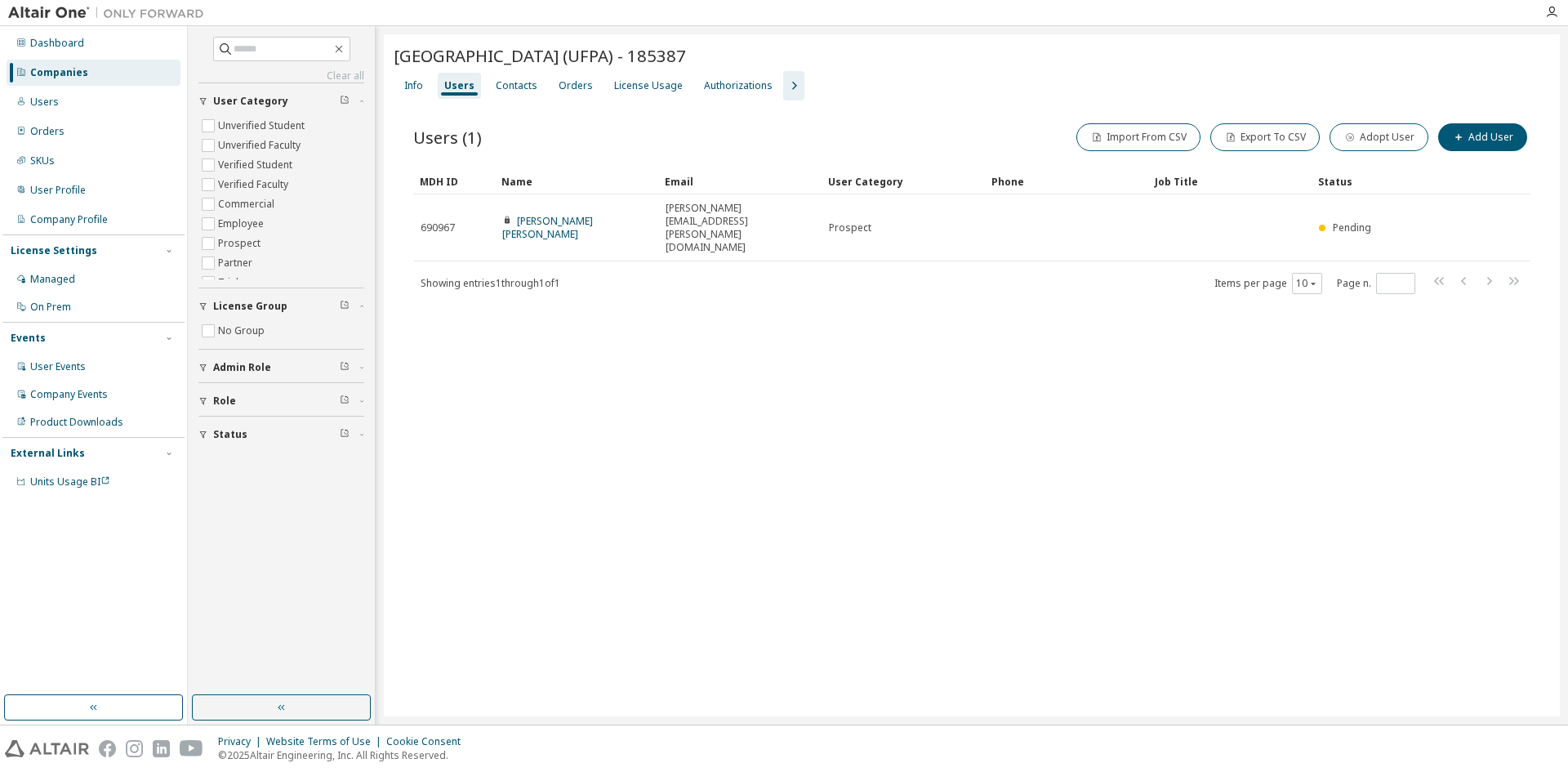
drag, startPoint x: 751, startPoint y: 478, endPoint x: 744, endPoint y: 471, distance: 9.9
click at [750, 477] on div "[GEOGRAPHIC_DATA] (UFPA) - 185387 Clear Load Save Save As Field Operator Value …" at bounding box center [972, 376] width 1176 height 682
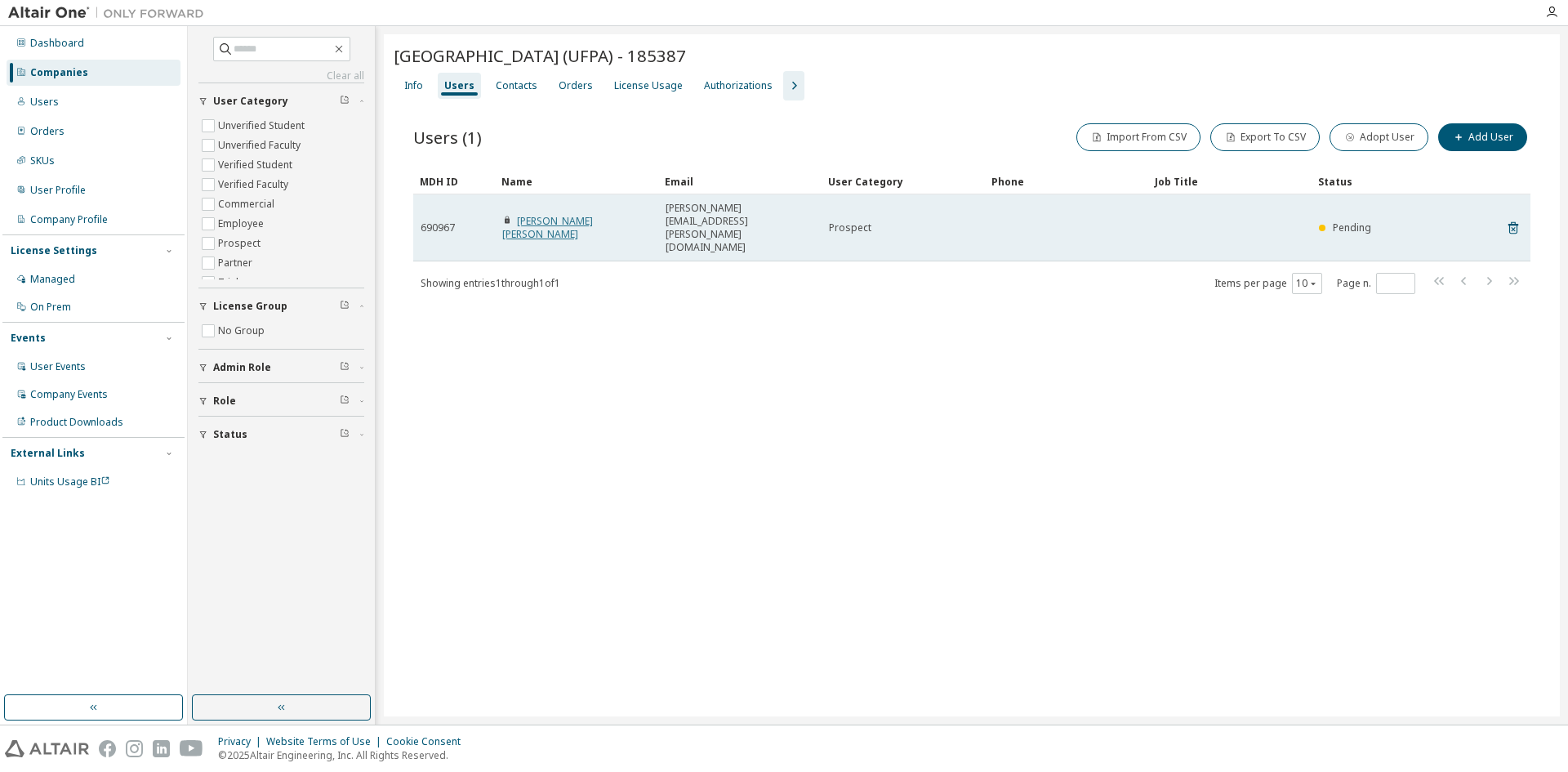
click at [593, 214] on link "[PERSON_NAME] [PERSON_NAME]" at bounding box center [548, 227] width 91 height 27
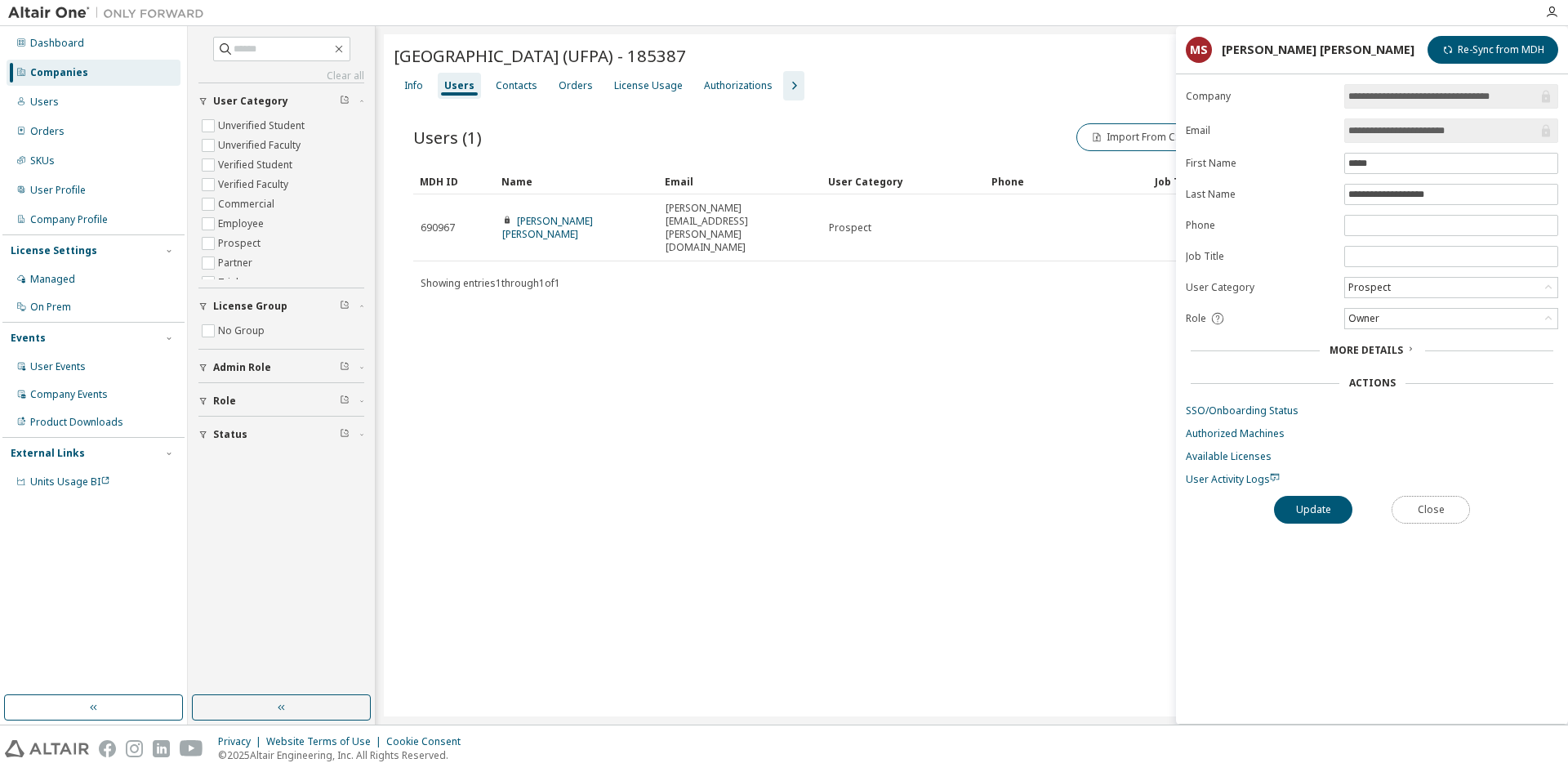
click at [1434, 509] on button "Close" at bounding box center [1431, 510] width 79 height 28
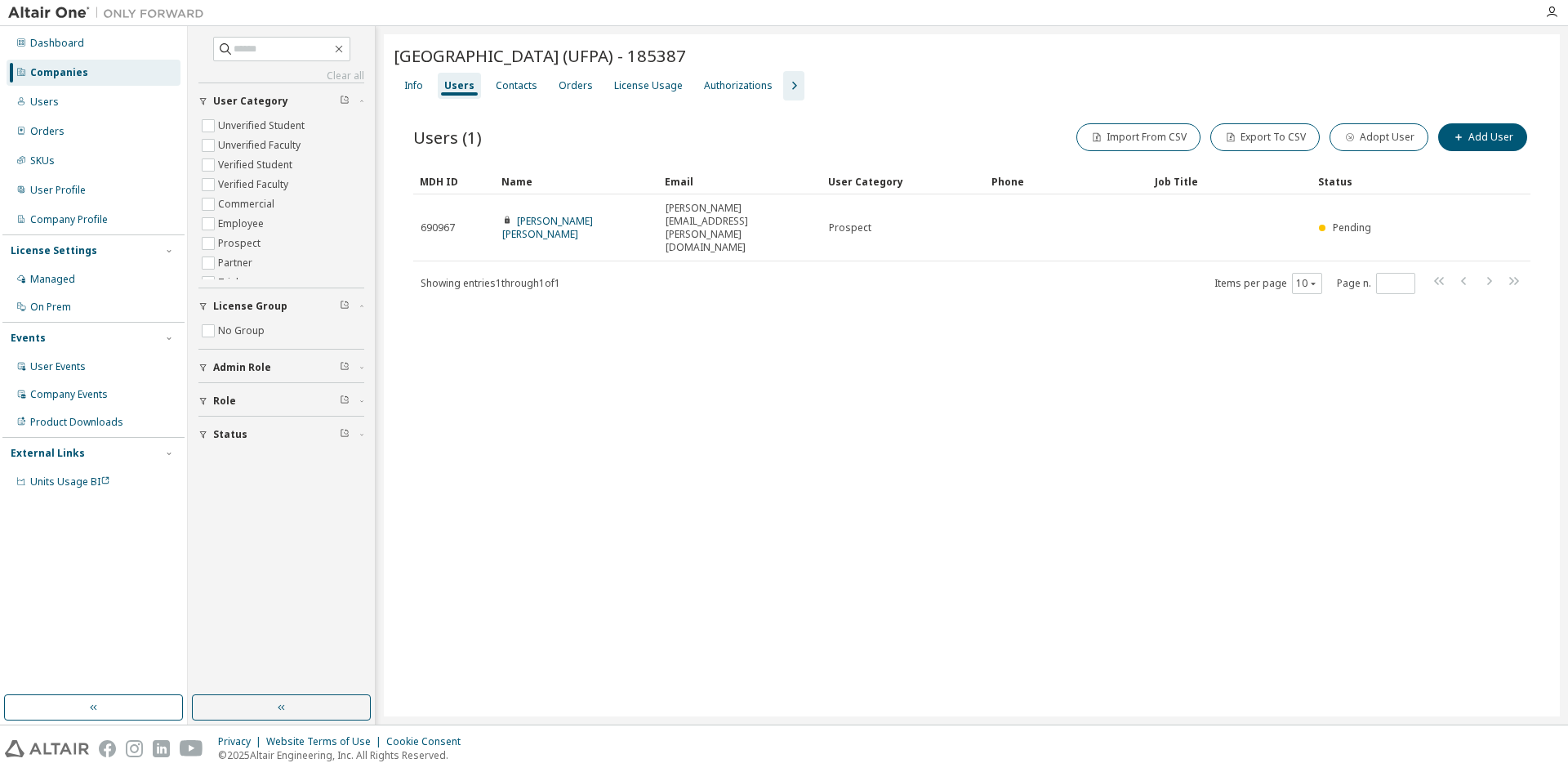
click at [879, 342] on div "[GEOGRAPHIC_DATA] (UFPA) - 185387 Clear Load Save Save As Field Operator Value …" at bounding box center [972, 376] width 1176 height 682
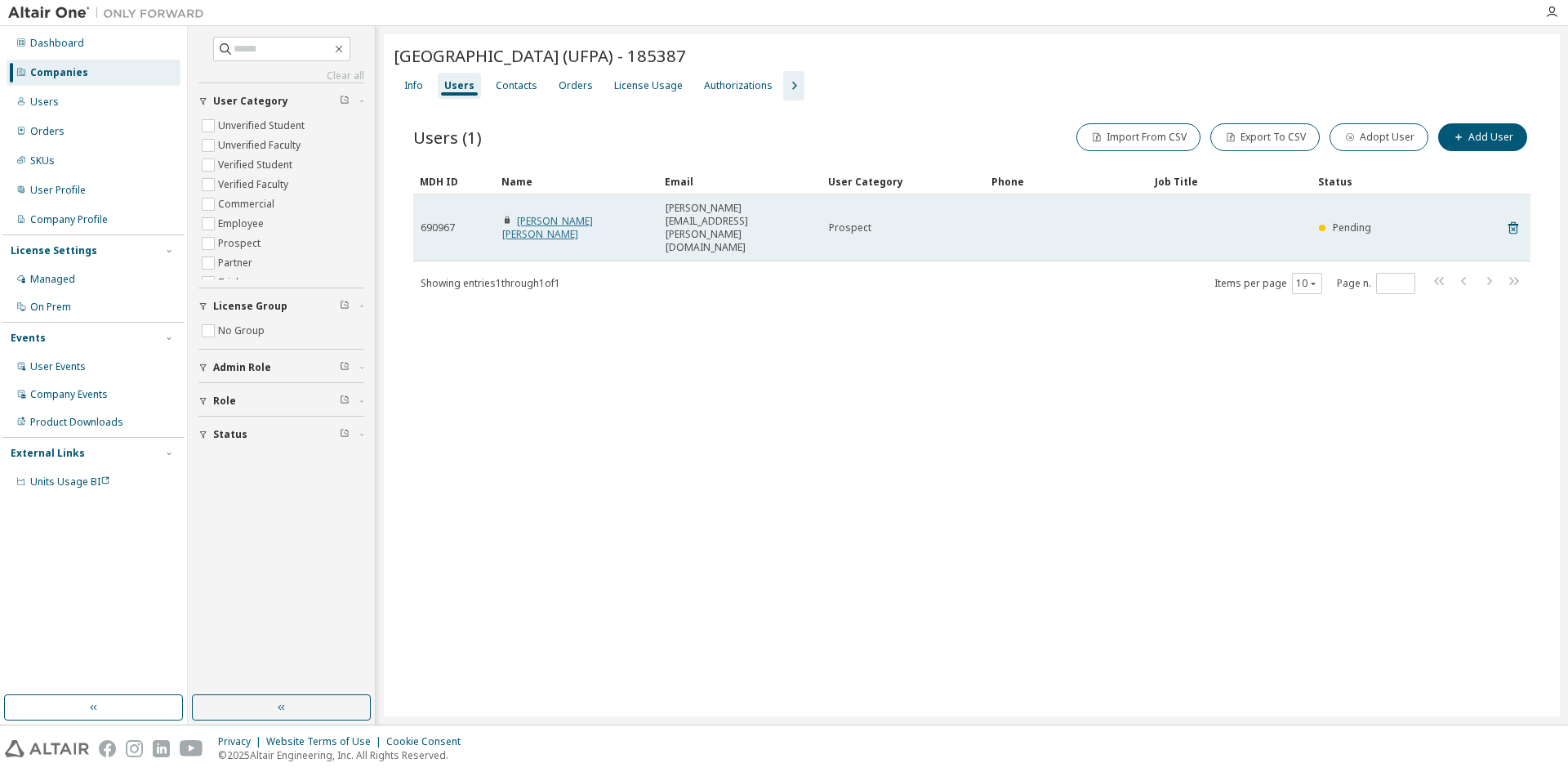
click at [564, 214] on link "[PERSON_NAME] [PERSON_NAME]" at bounding box center [548, 227] width 91 height 27
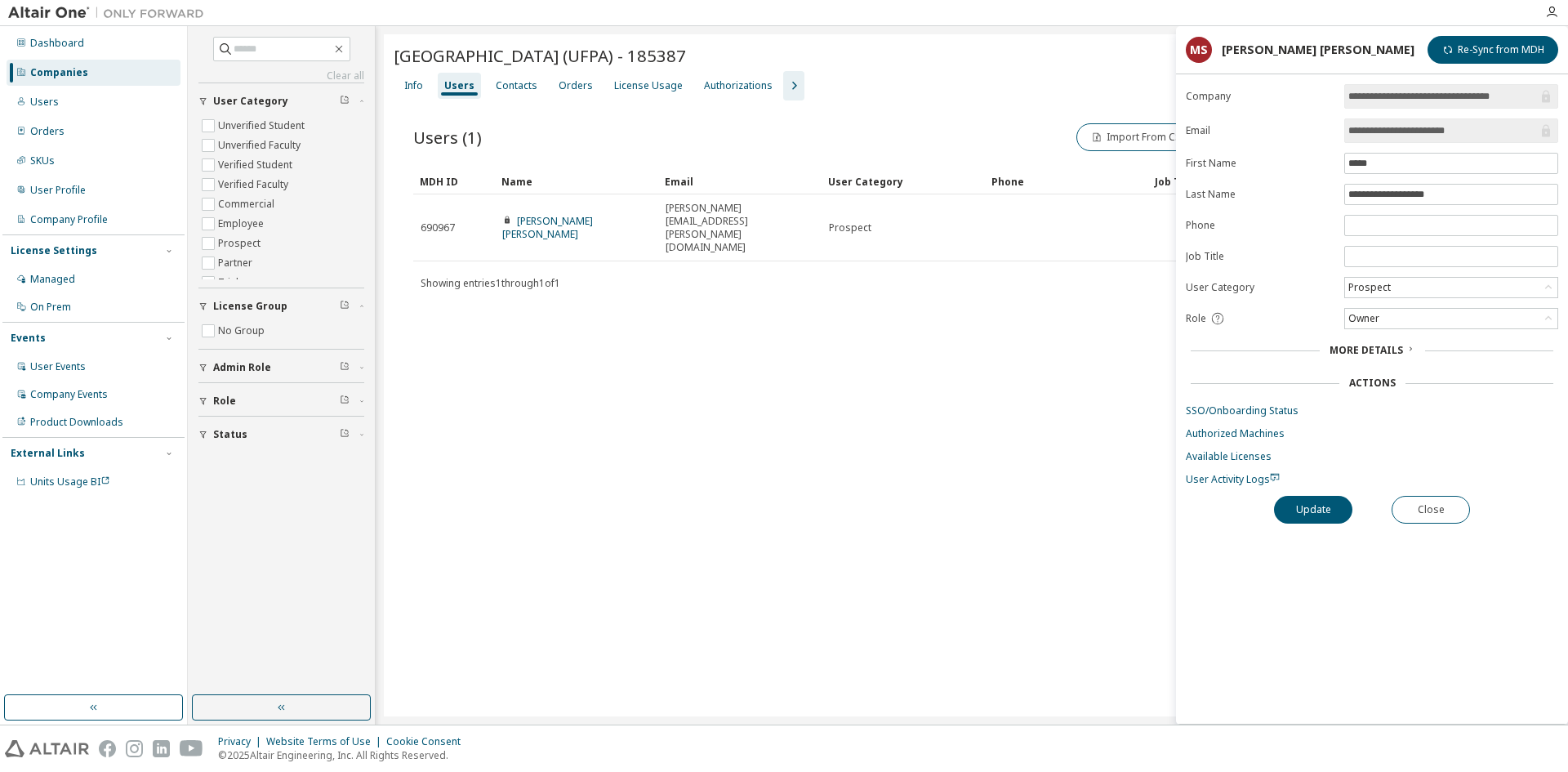
click at [1481, 126] on input "**********" at bounding box center [1443, 130] width 189 height 17
click at [1432, 513] on button "Close" at bounding box center [1431, 510] width 79 height 28
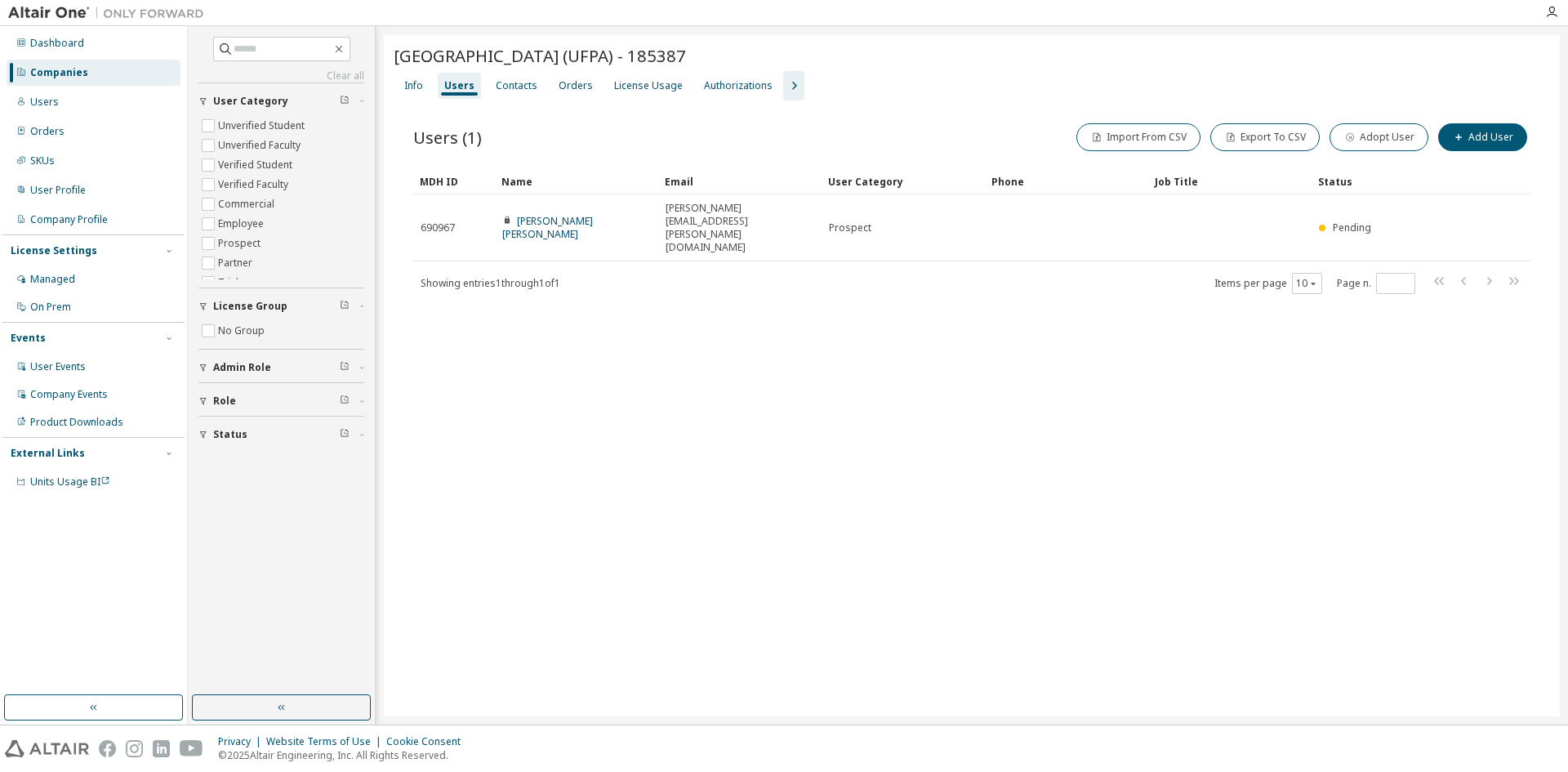
click at [1176, 447] on div "[GEOGRAPHIC_DATA] (UFPA) - 185387 Clear Load Save Save As Field Operator Value …" at bounding box center [972, 376] width 1176 height 682
click at [410, 86] on div "Info" at bounding box center [413, 85] width 19 height 13
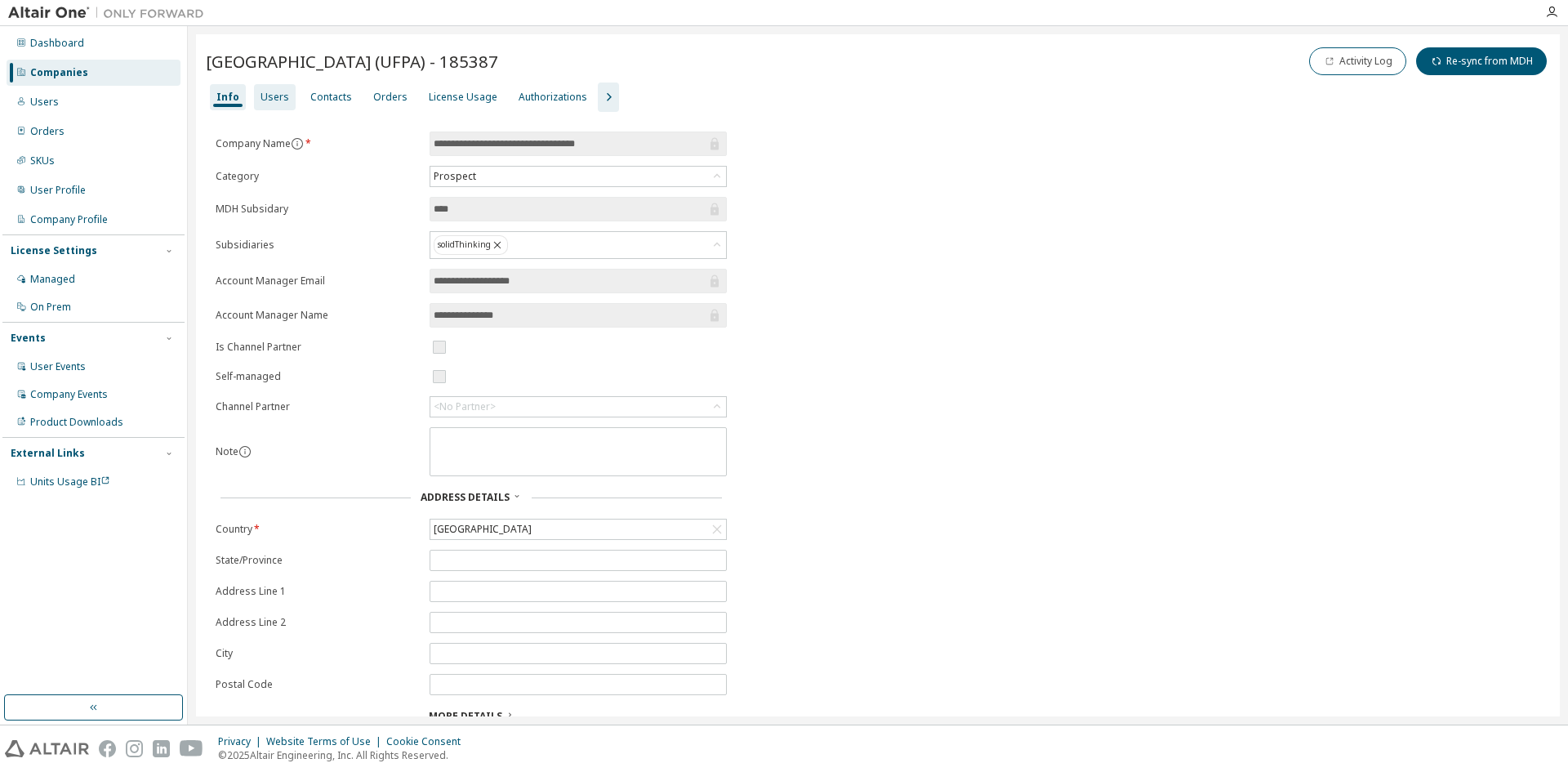
click at [270, 94] on div "Users" at bounding box center [274, 97] width 29 height 13
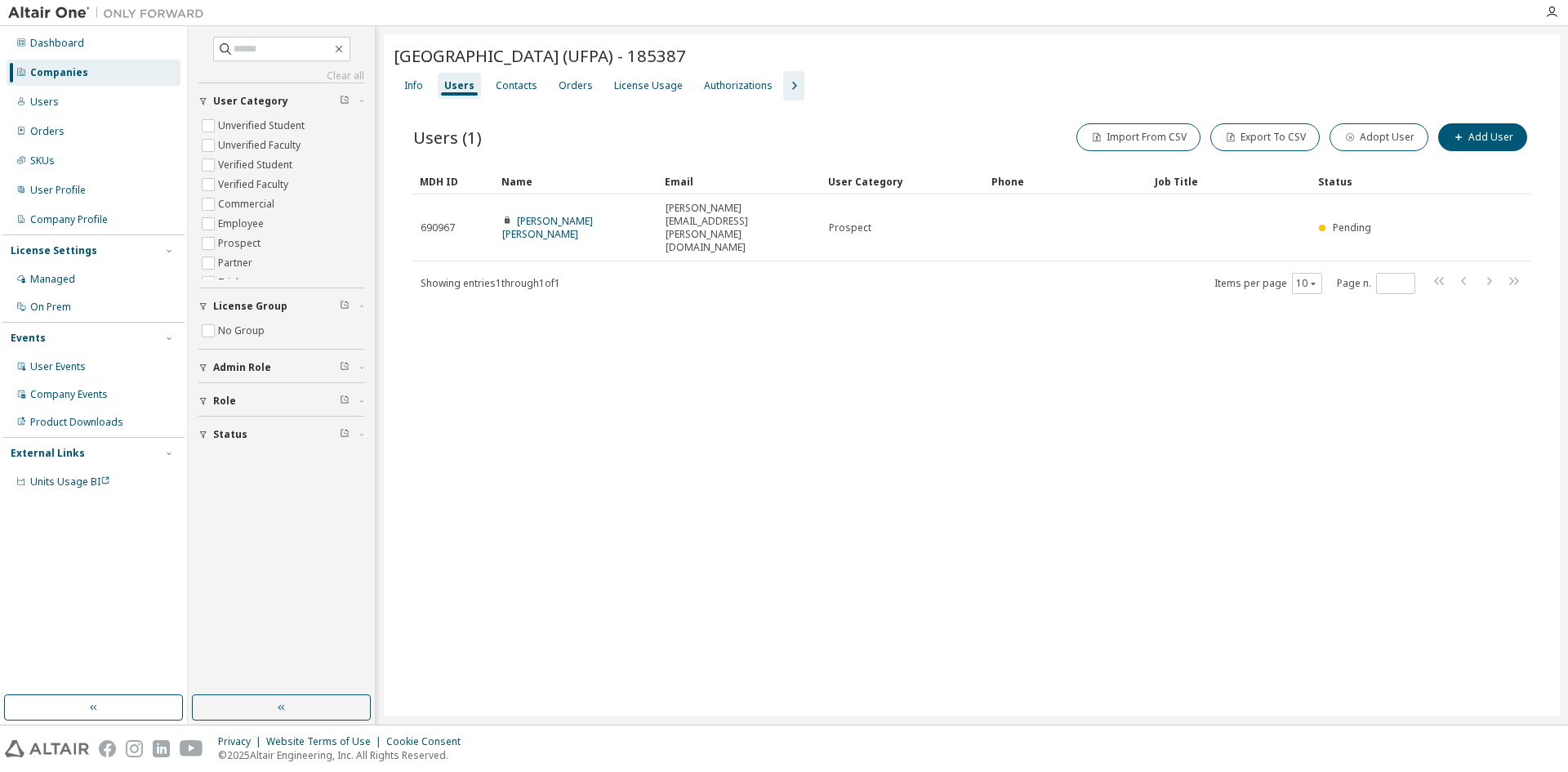
click at [588, 329] on div "[GEOGRAPHIC_DATA] (UFPA) - 185387 Clear Load Save Save As Field Operator Value …" at bounding box center [972, 376] width 1176 height 682
click at [411, 91] on div "Info" at bounding box center [413, 85] width 19 height 13
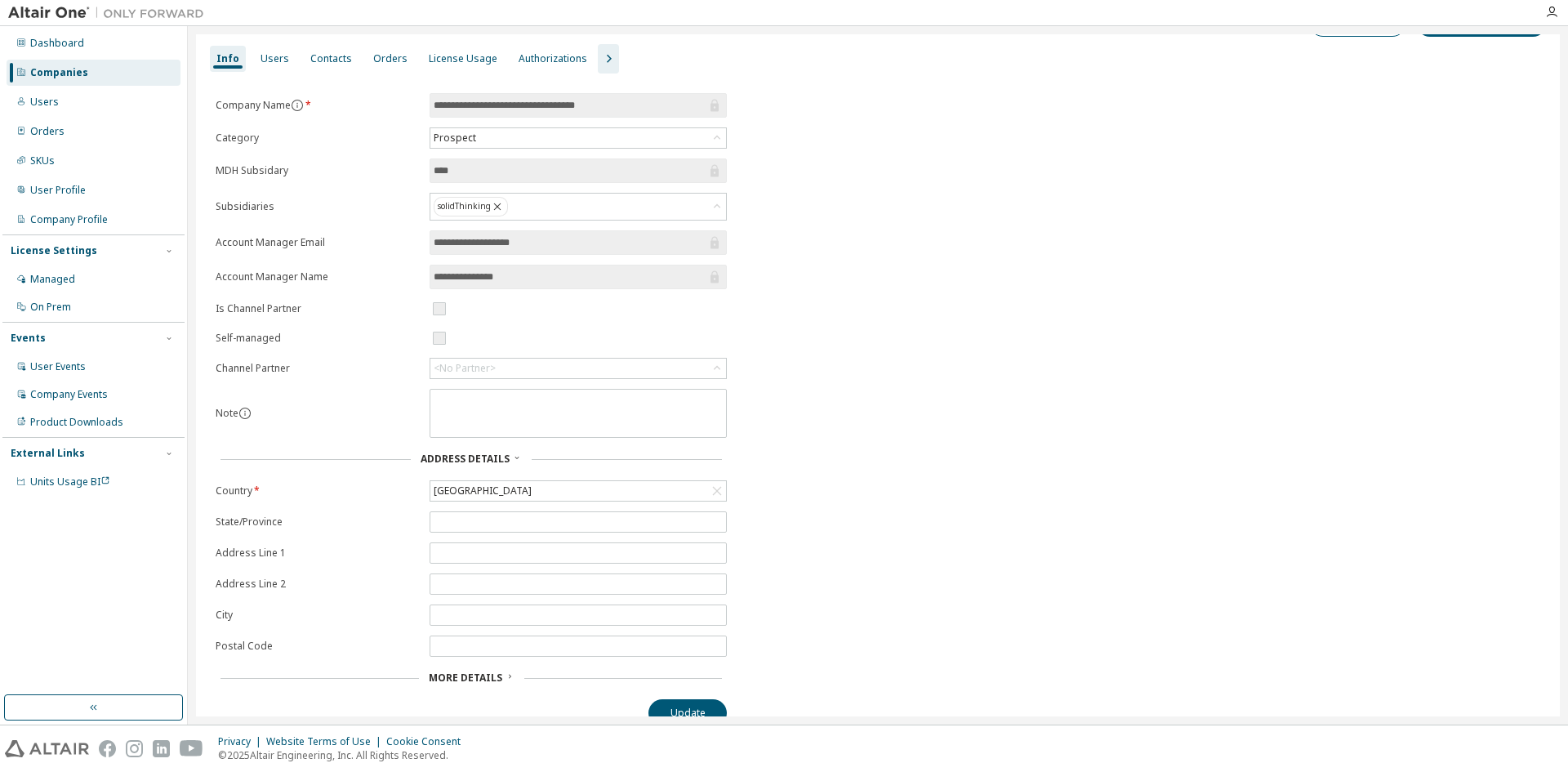
scroll to position [59, 0]
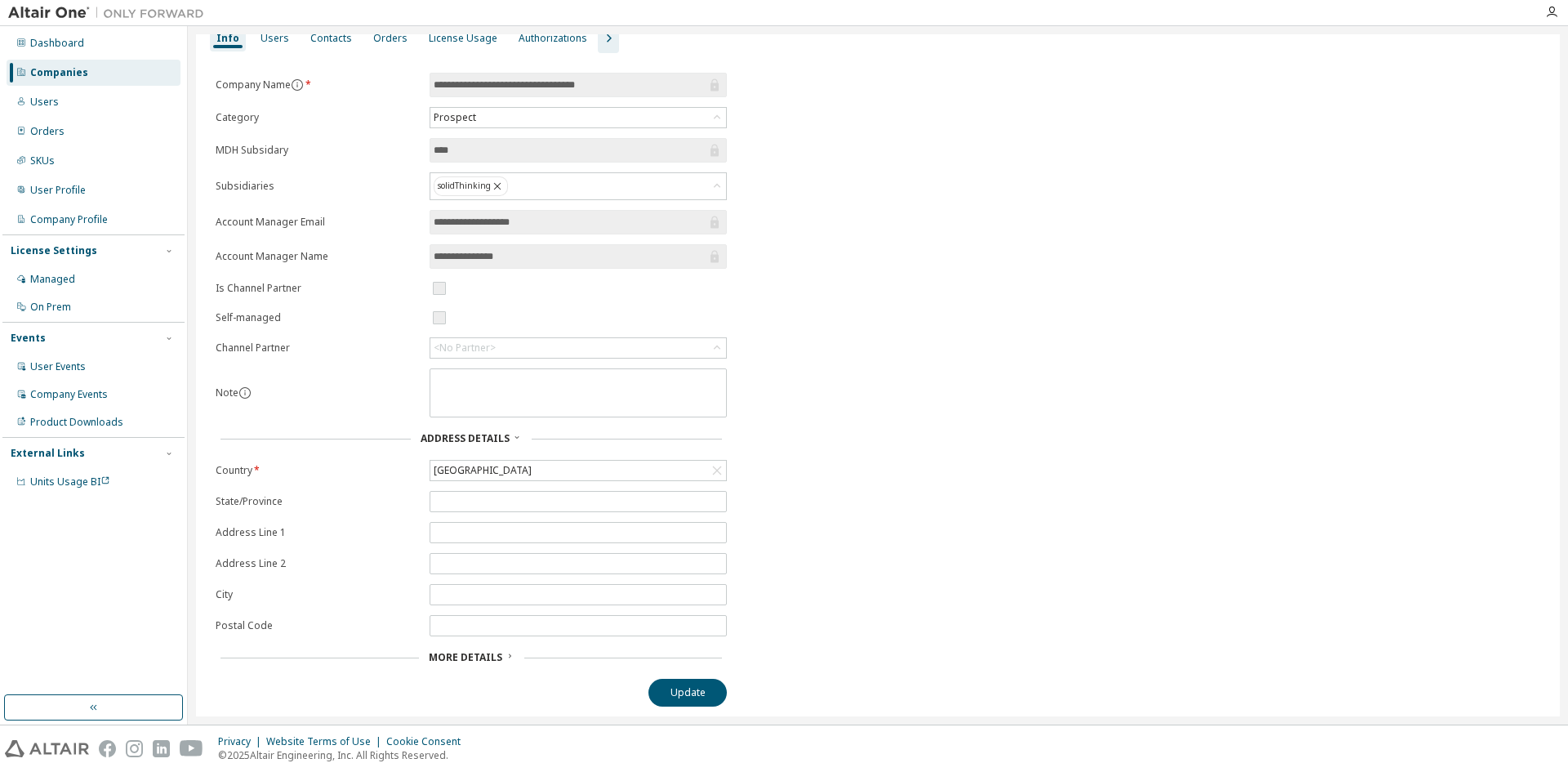
click at [488, 661] on span "More Details" at bounding box center [465, 658] width 74 height 14
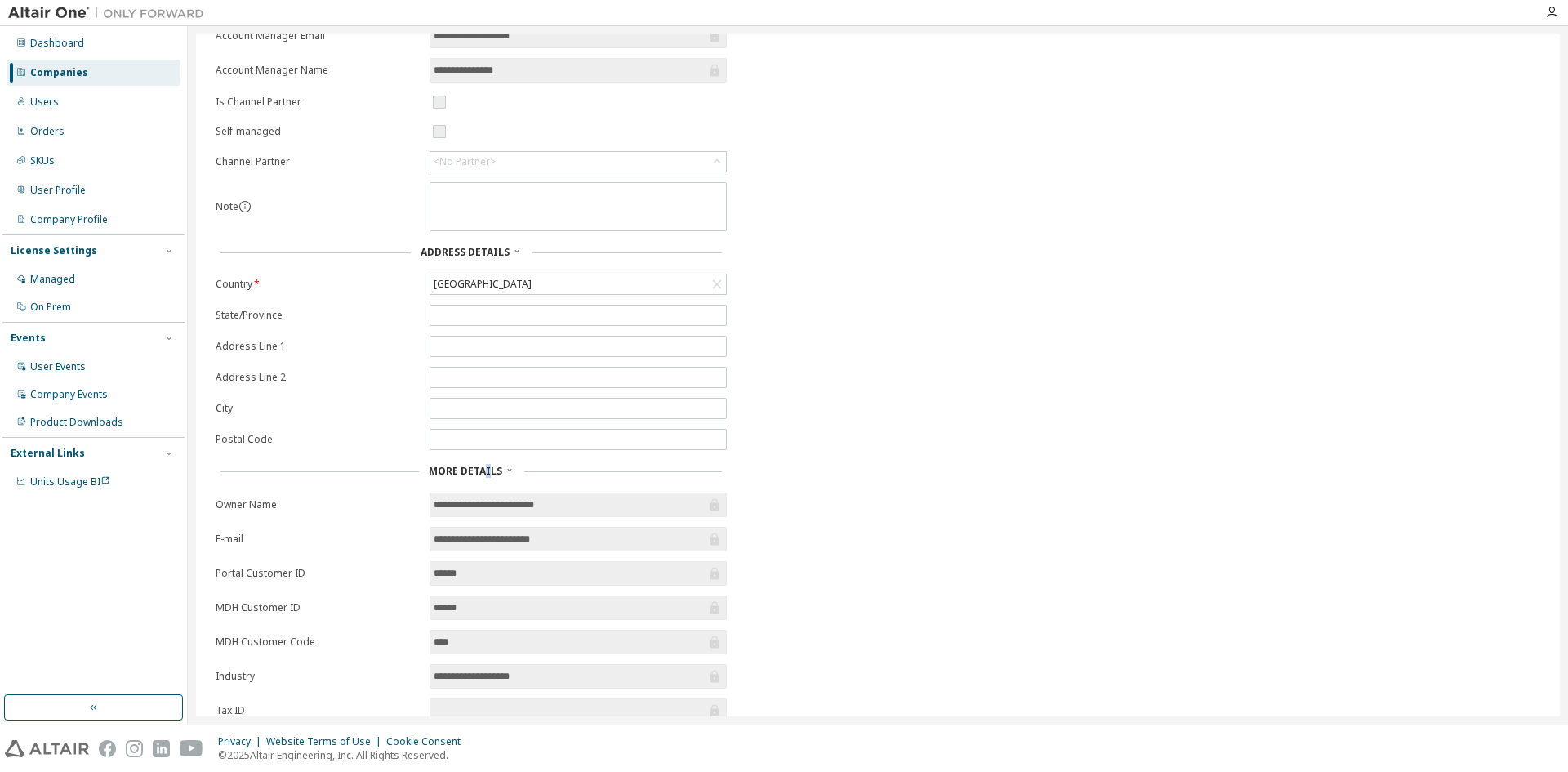
scroll to position [299, 0]
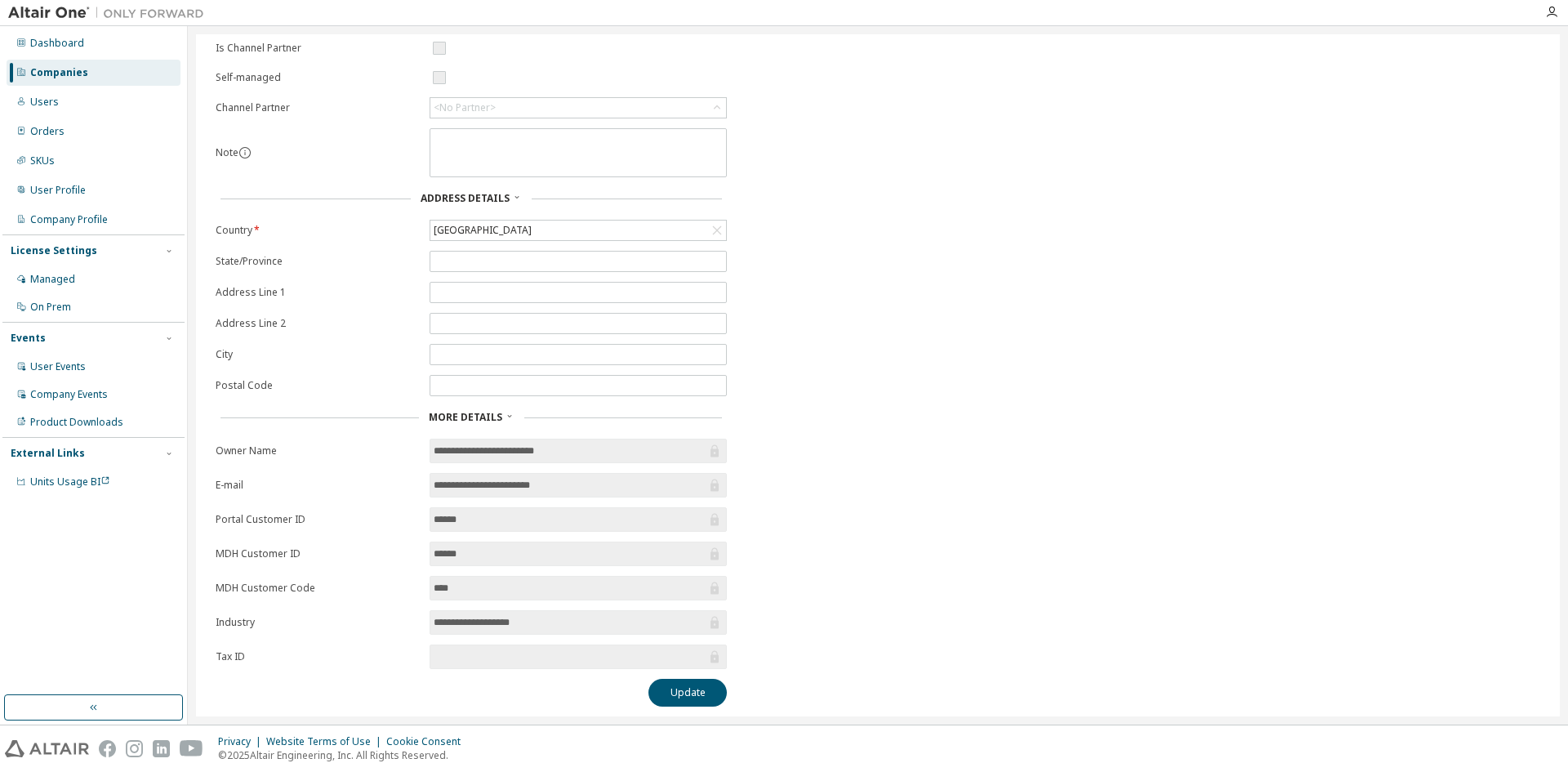
click at [546, 479] on input "**********" at bounding box center [570, 485] width 273 height 17
click at [572, 486] on input "**********" at bounding box center [570, 485] width 273 height 17
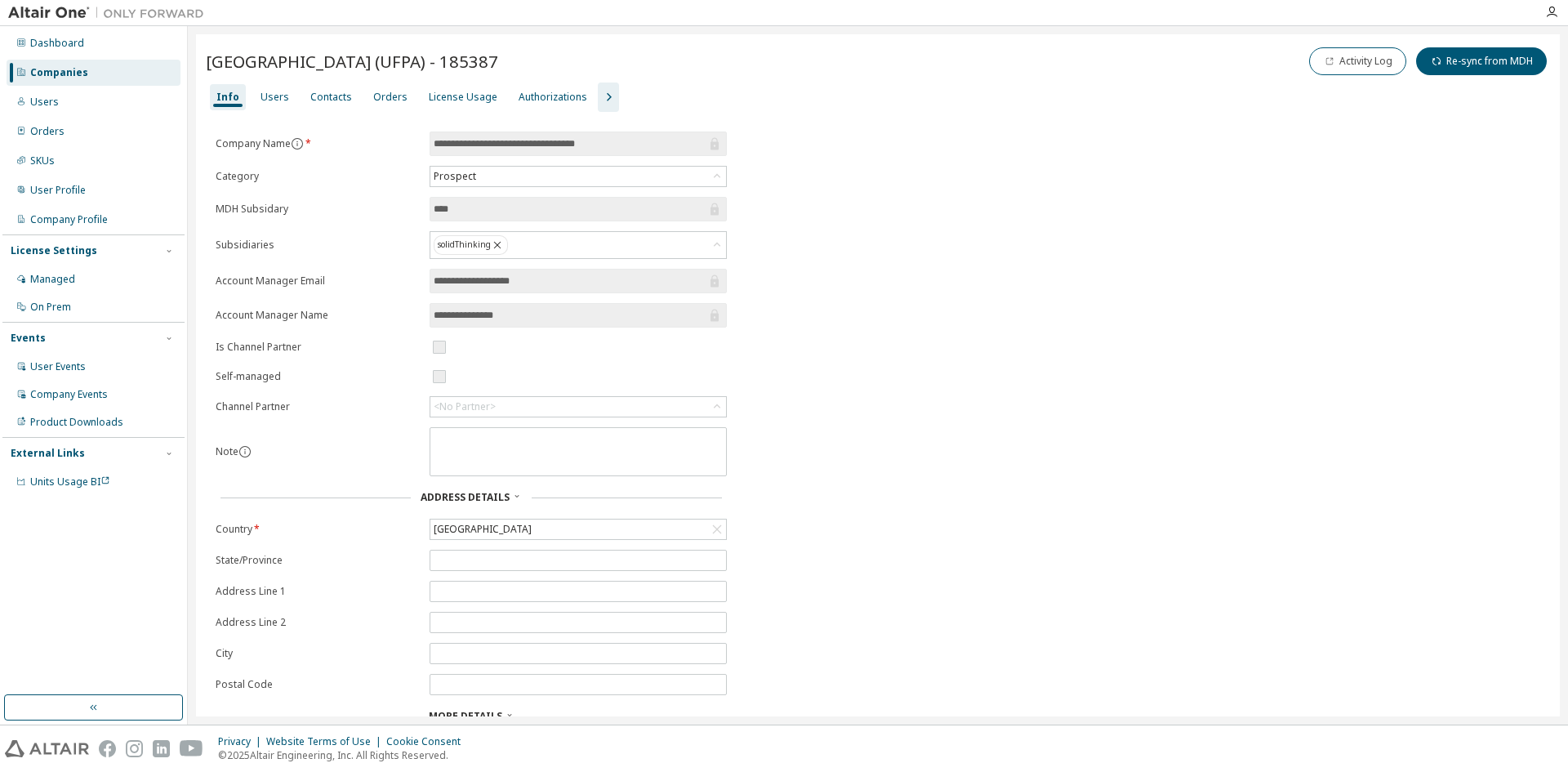
scroll to position [0, 0]
click at [271, 93] on div "Users" at bounding box center [274, 97] width 29 height 13
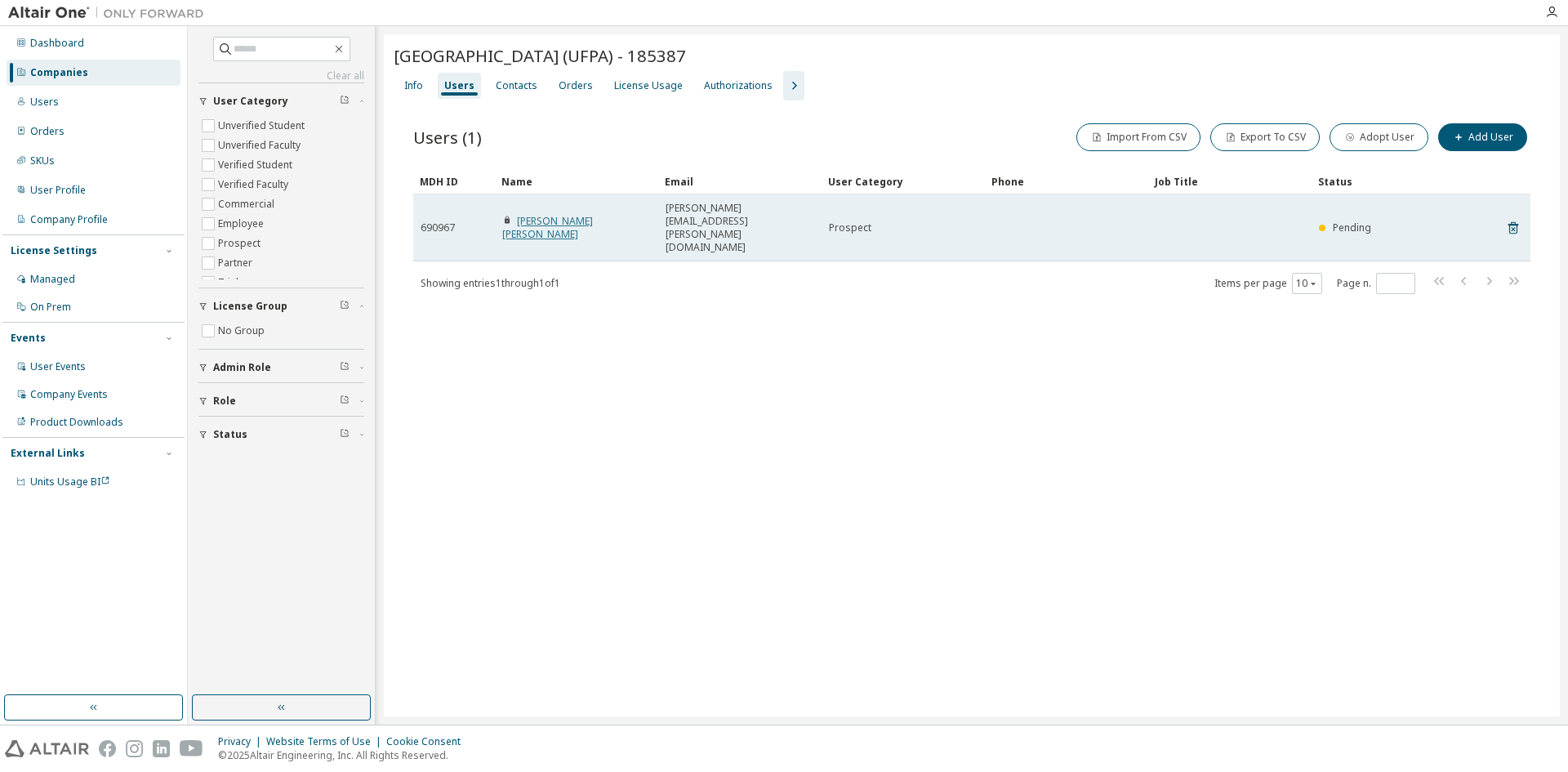
click at [557, 214] on link "[PERSON_NAME] [PERSON_NAME]" at bounding box center [548, 227] width 91 height 27
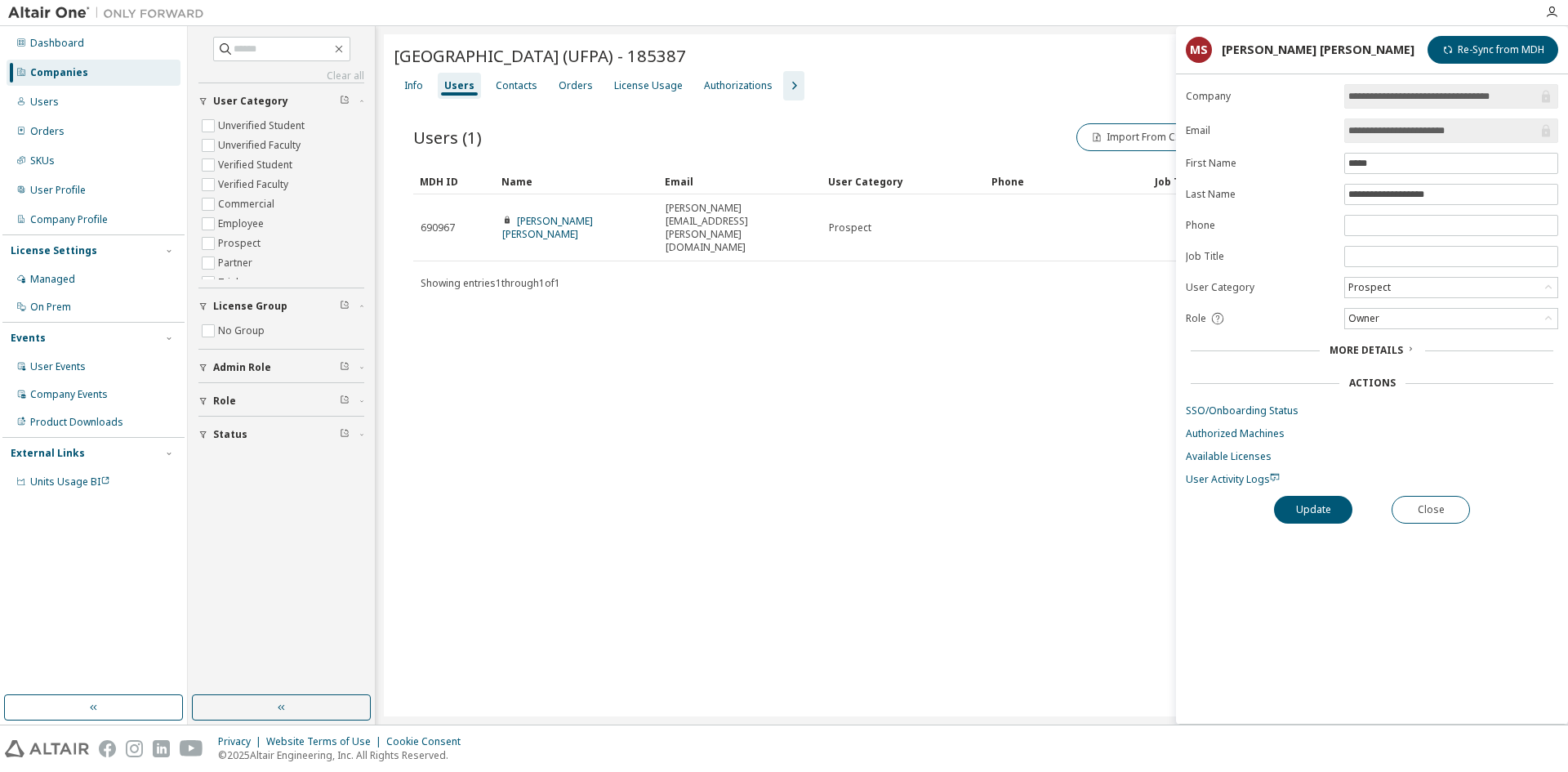
click at [1458, 116] on form "**********" at bounding box center [1372, 285] width 373 height 402
click at [1478, 136] on input "**********" at bounding box center [1443, 130] width 189 height 17
click at [1384, 346] on span "More Details" at bounding box center [1366, 350] width 74 height 14
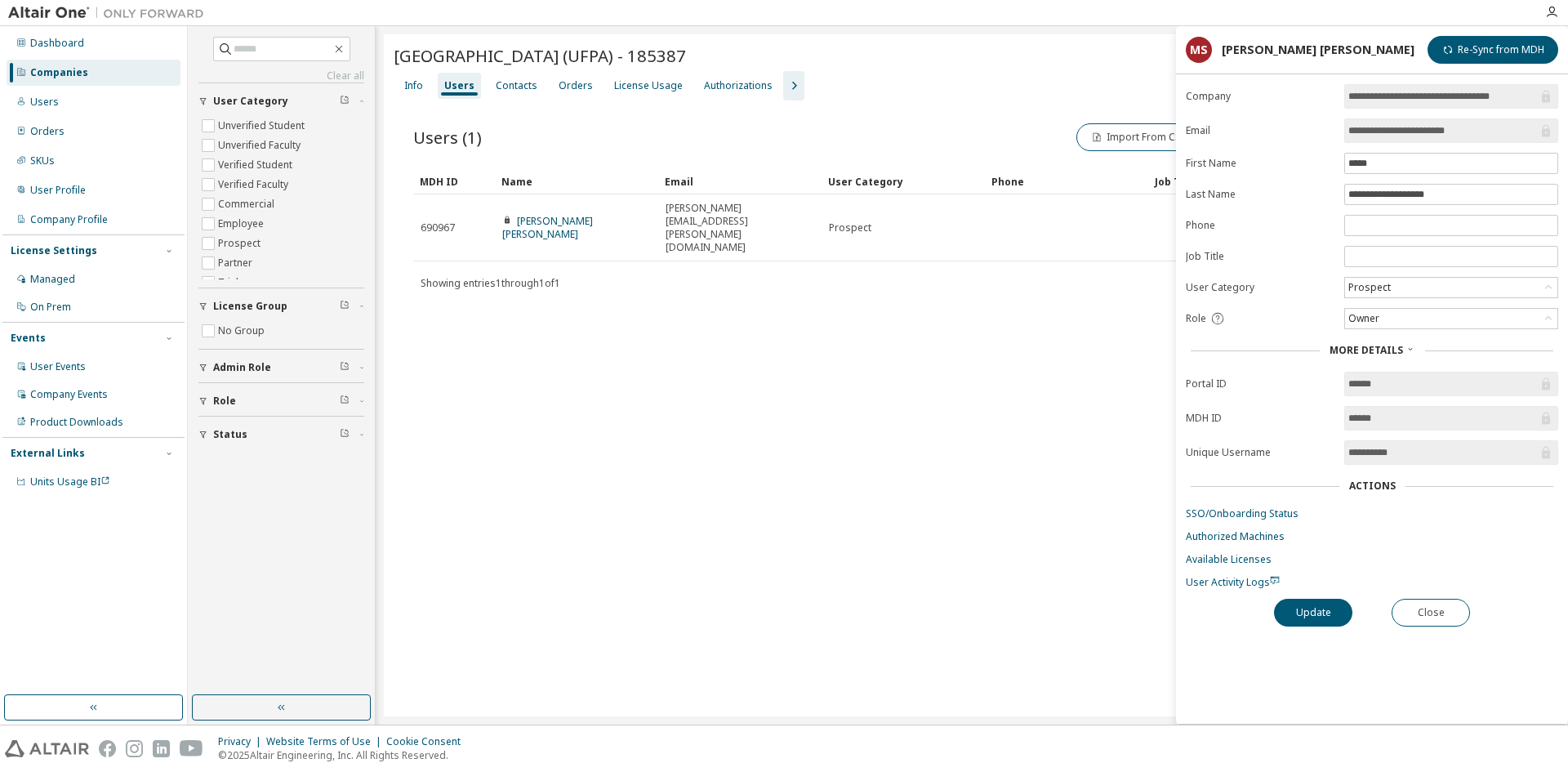
click at [1100, 301] on div "[GEOGRAPHIC_DATA] (UFPA) - 185387 Clear Load Save Save As Field Operator Value …" at bounding box center [972, 376] width 1176 height 682
click at [1447, 602] on button "Close" at bounding box center [1431, 612] width 79 height 28
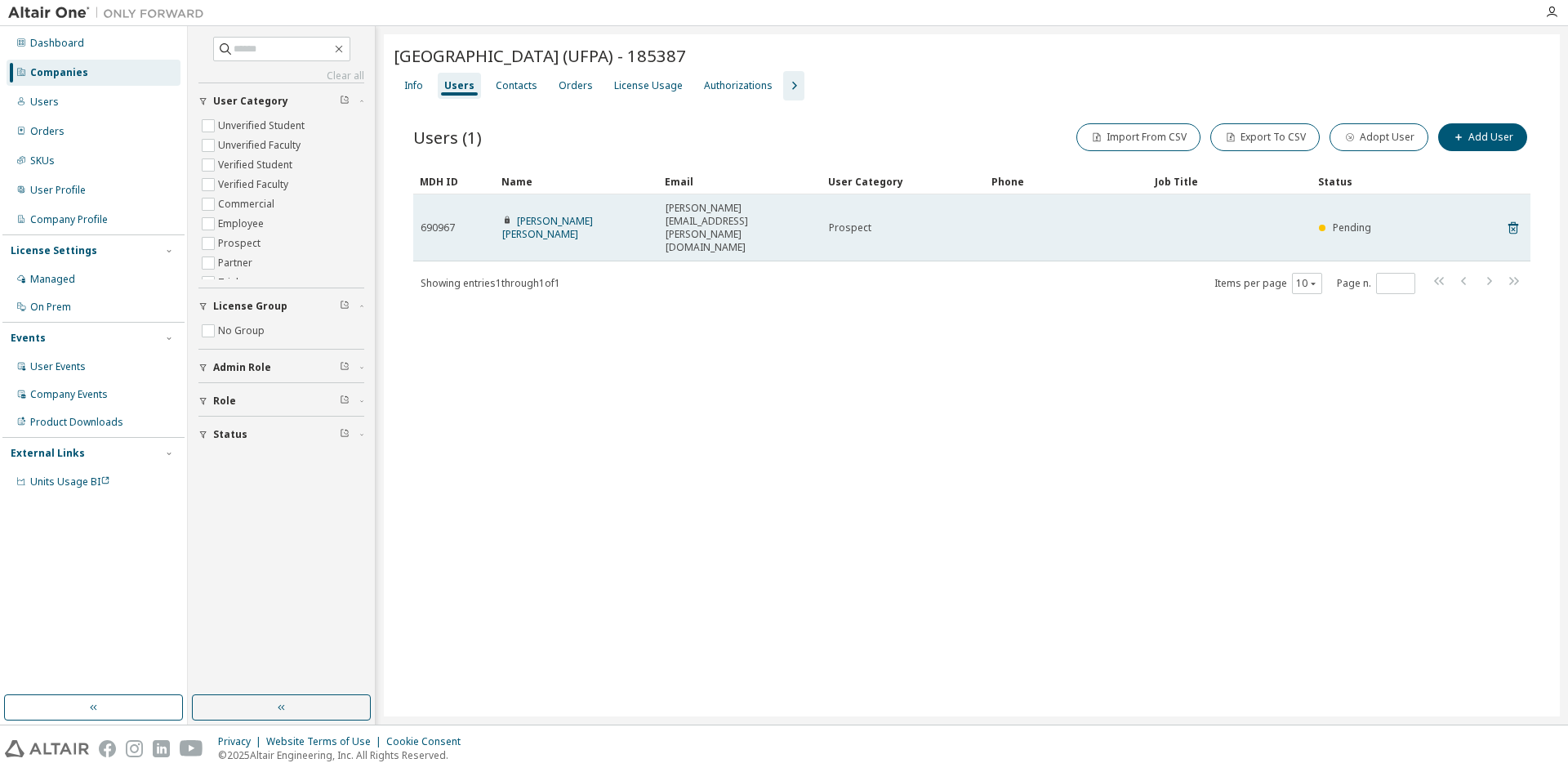
click at [506, 217] on icon at bounding box center [507, 220] width 5 height 7
click at [538, 214] on link "[PERSON_NAME] [PERSON_NAME]" at bounding box center [548, 227] width 91 height 27
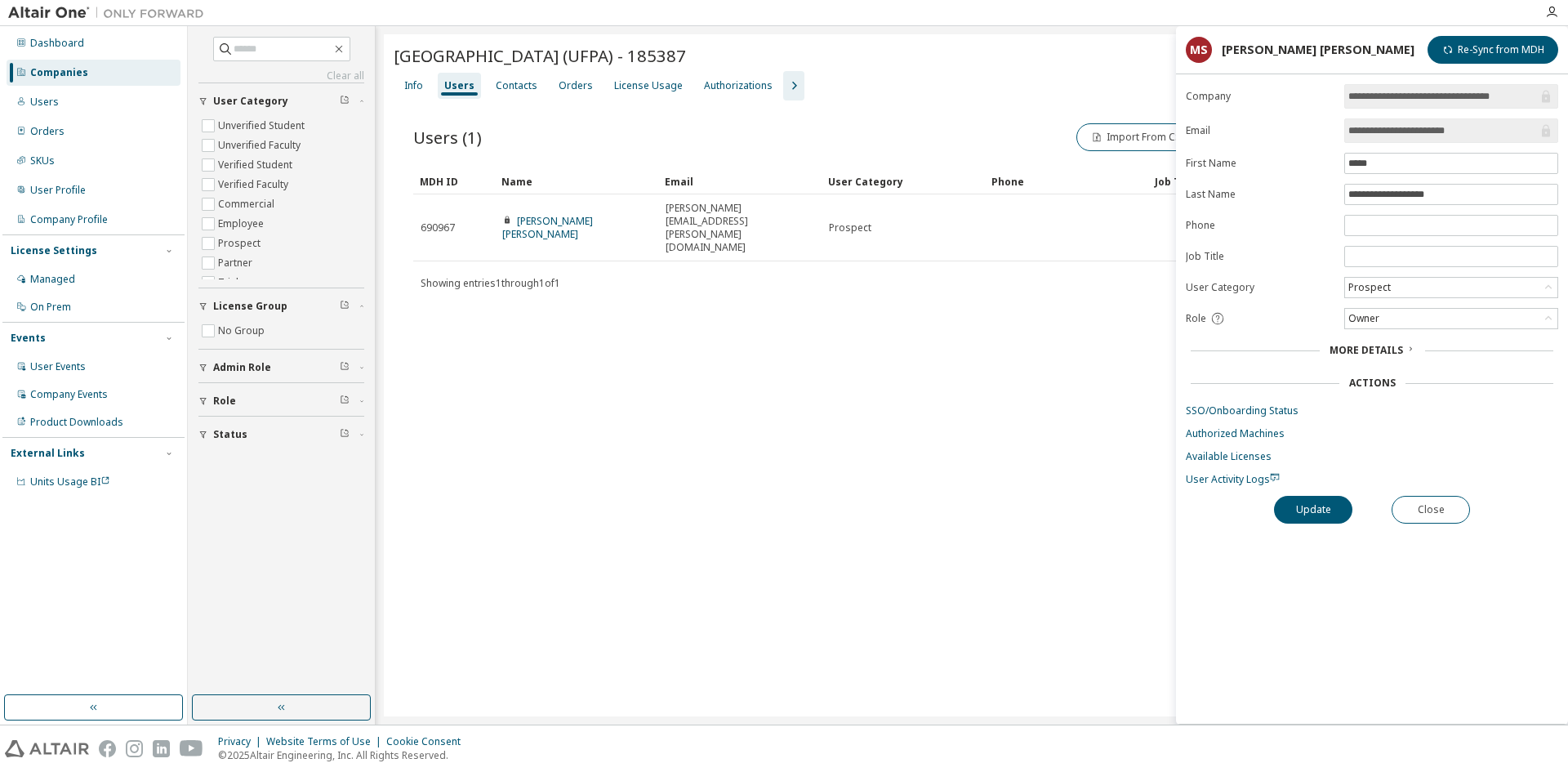
click at [993, 398] on div "[GEOGRAPHIC_DATA] (UFPA) - 185387 Clear Load Save Save As Field Operator Value …" at bounding box center [972, 376] width 1176 height 682
click at [1433, 509] on button "Close" at bounding box center [1431, 510] width 79 height 28
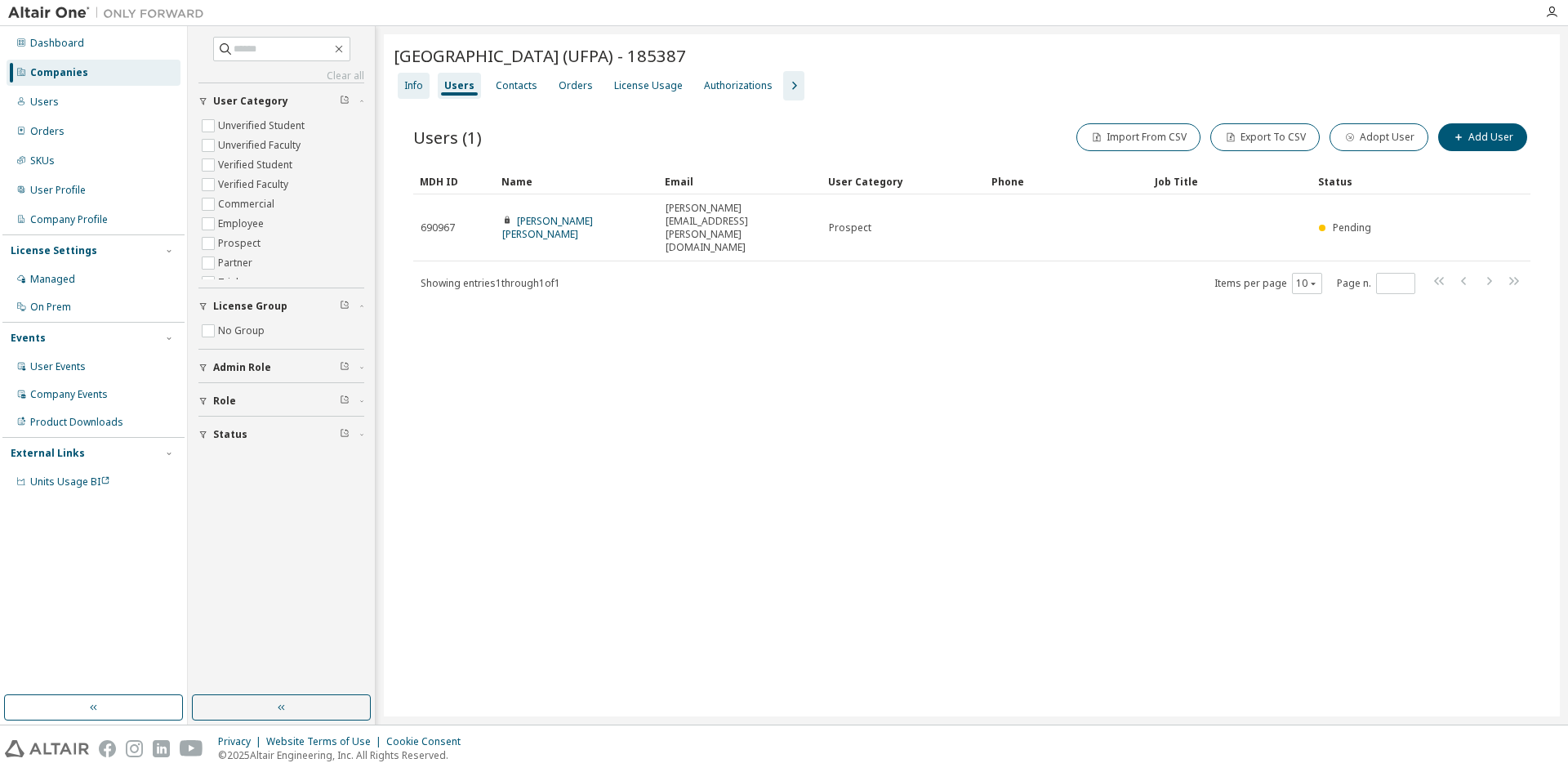
click at [422, 87] on div "Info" at bounding box center [413, 85] width 19 height 13
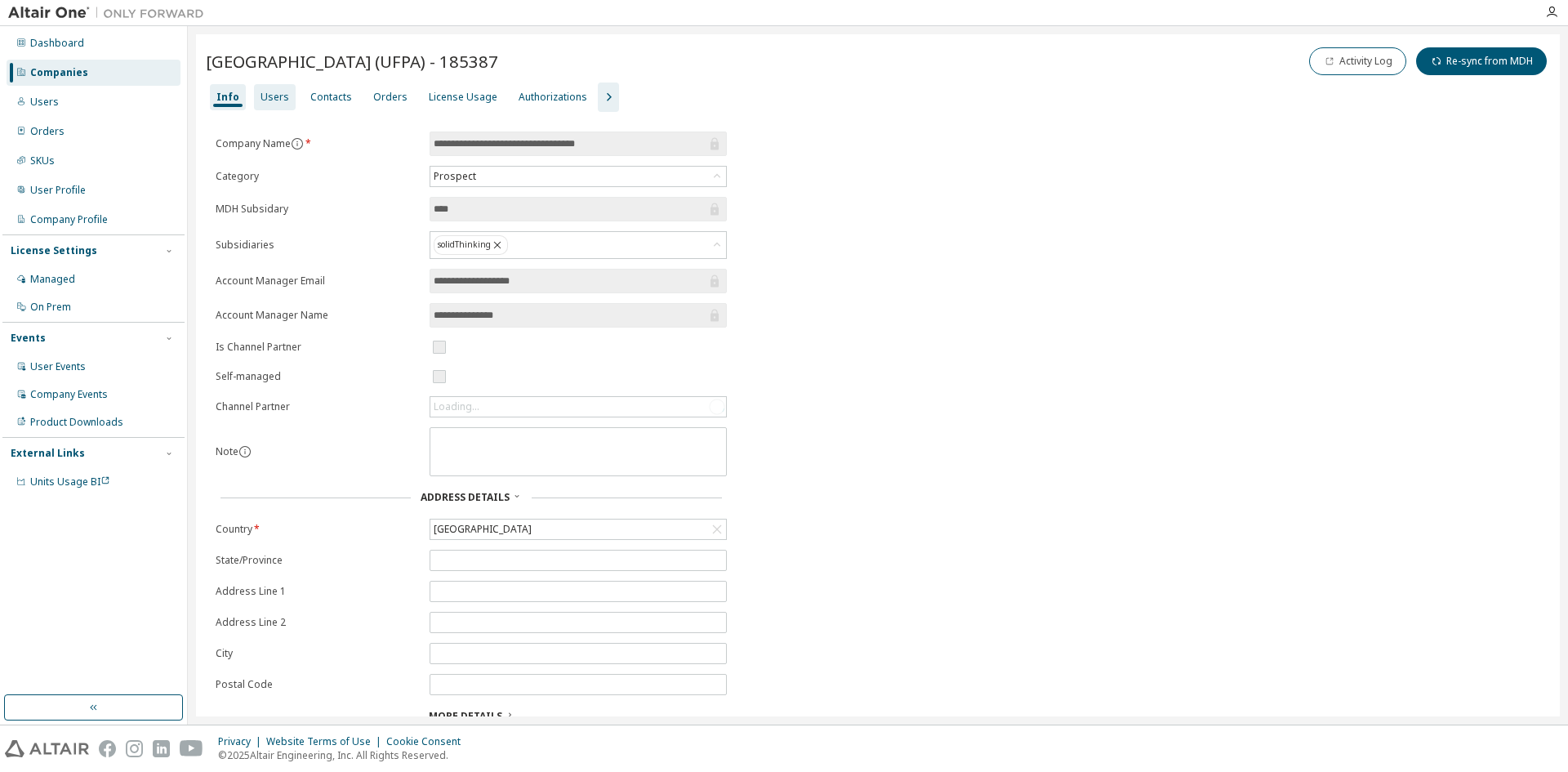
click at [271, 91] on div "Users" at bounding box center [274, 97] width 29 height 13
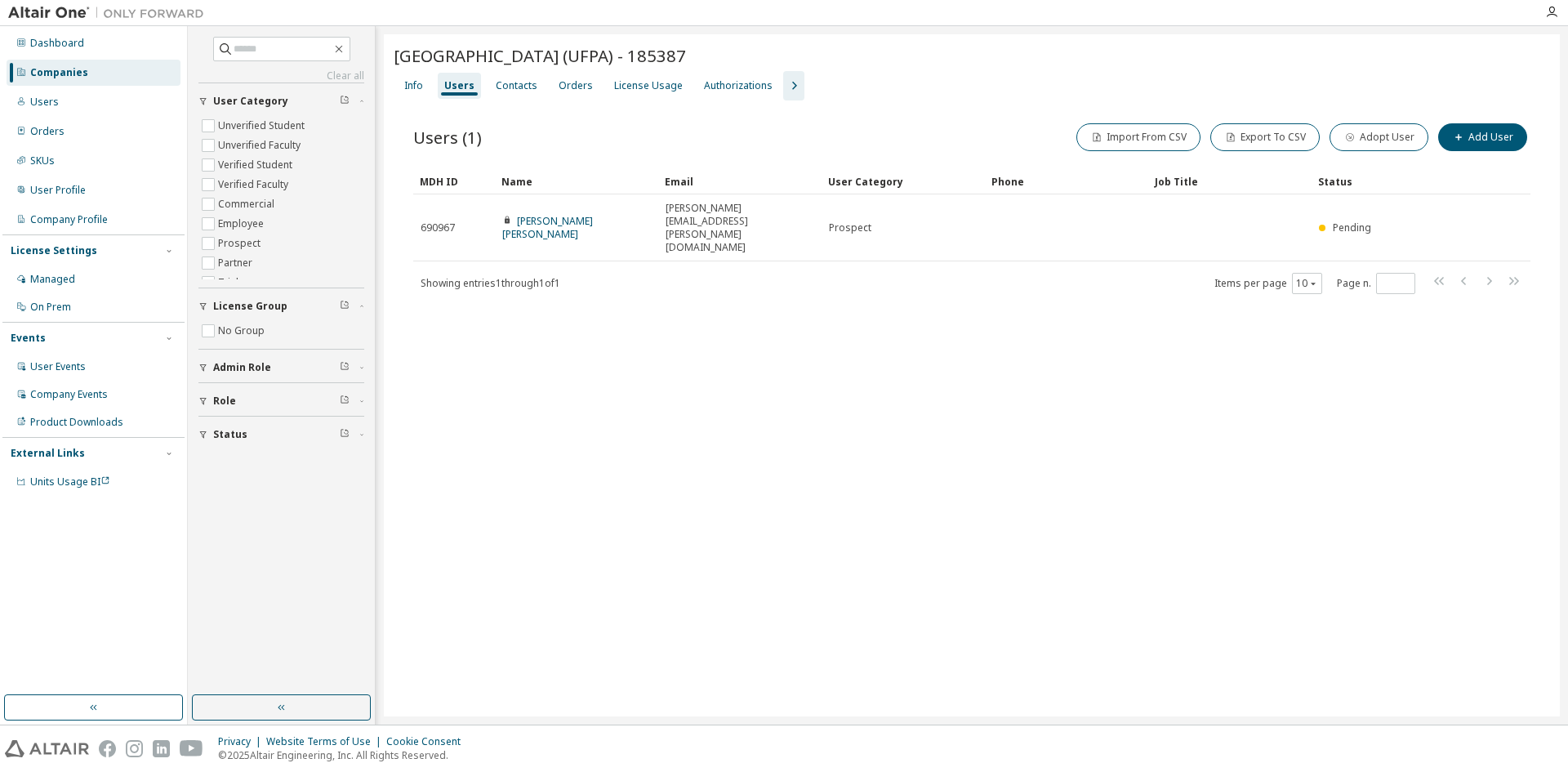
click at [623, 319] on div "[GEOGRAPHIC_DATA] (UFPA) - 185387 Clear Load Save Save As Field Operator Value …" at bounding box center [972, 376] width 1176 height 682
click at [413, 84] on div "Info" at bounding box center [413, 85] width 19 height 13
click at [413, 84] on div "Info Users Contacts Orders License Usage Authorizations" at bounding box center [972, 86] width 1157 height 30
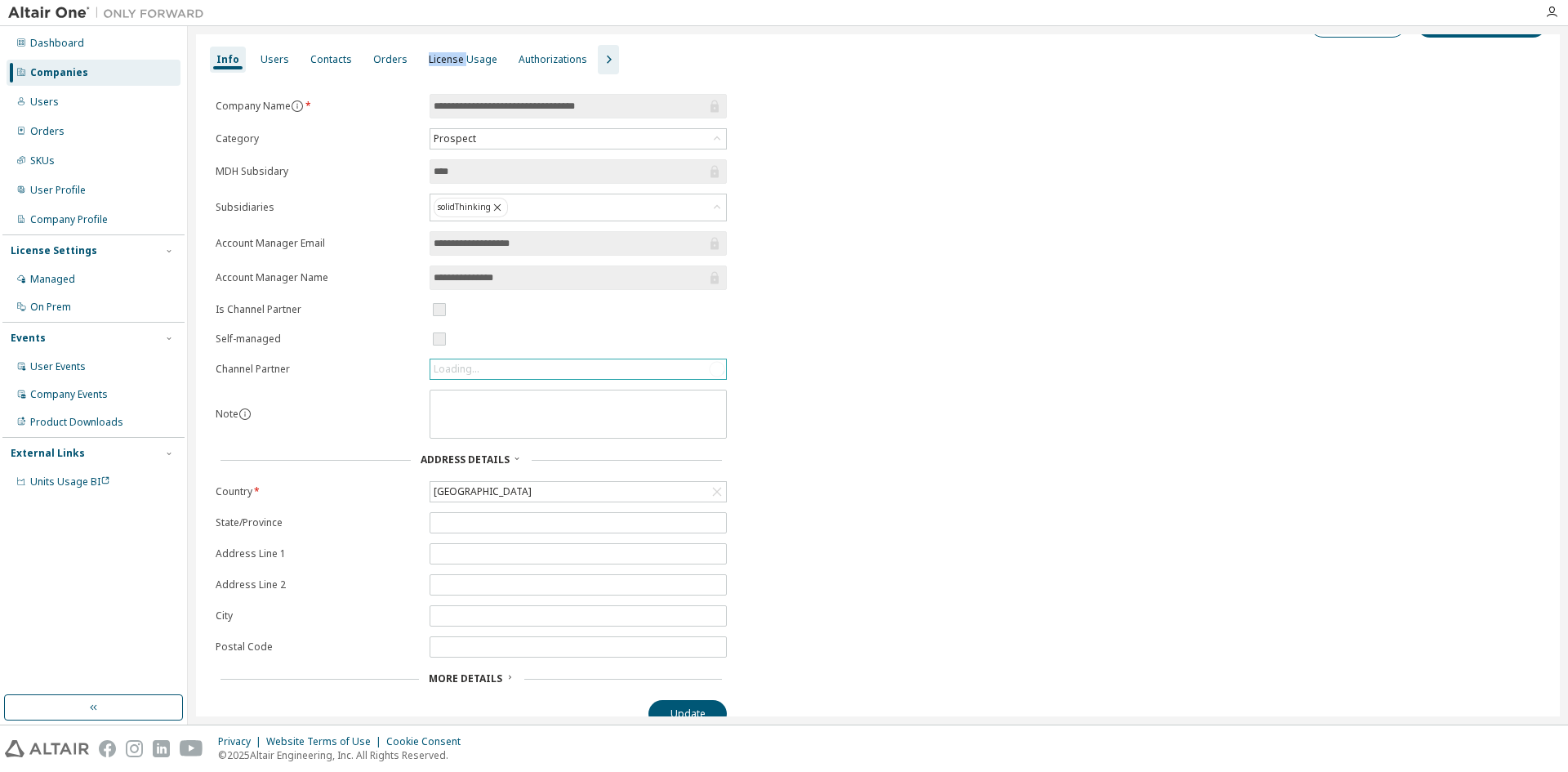
scroll to position [59, 0]
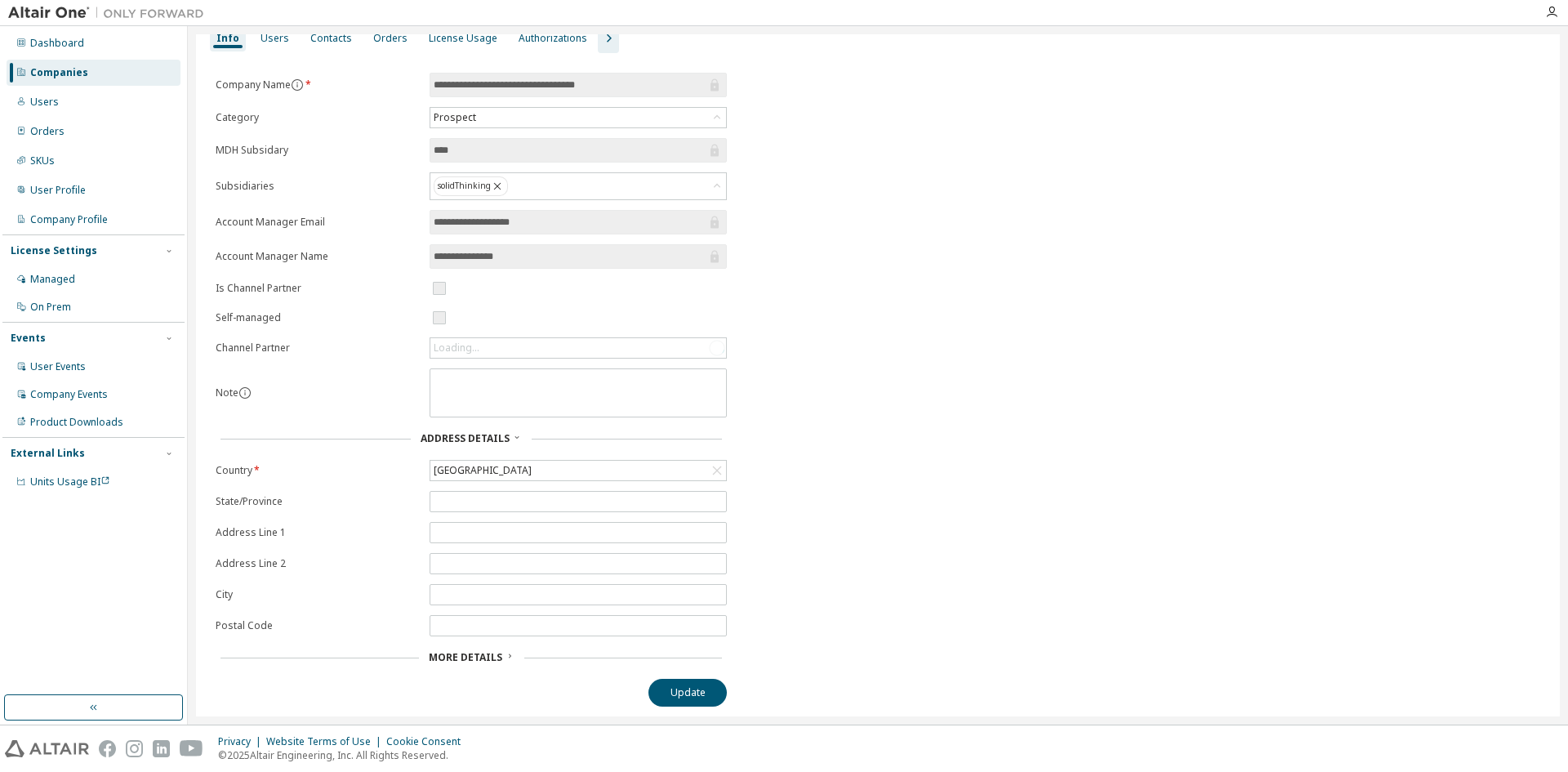
click at [498, 657] on span "More Details" at bounding box center [465, 658] width 74 height 14
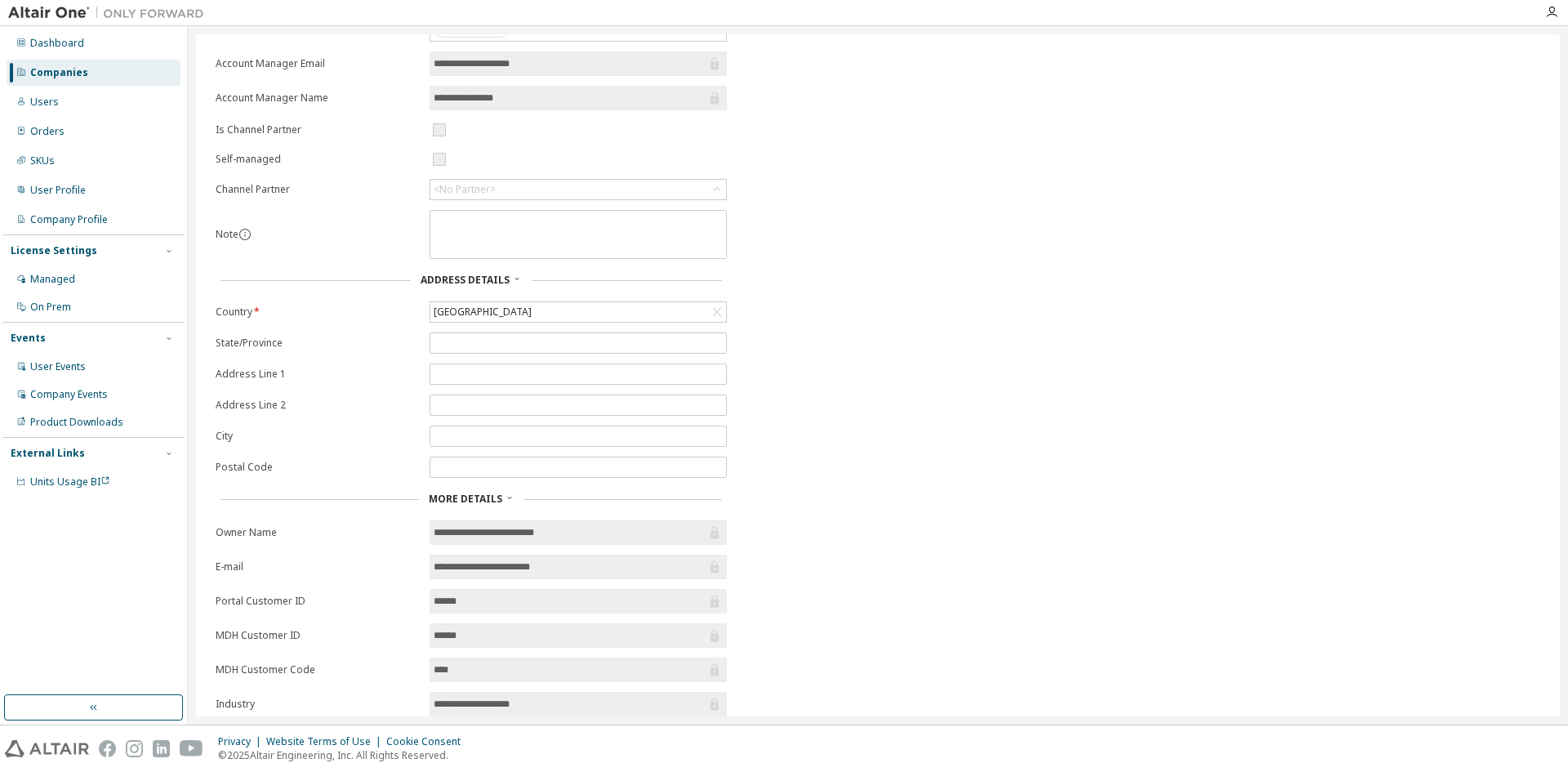
scroll to position [0, 0]
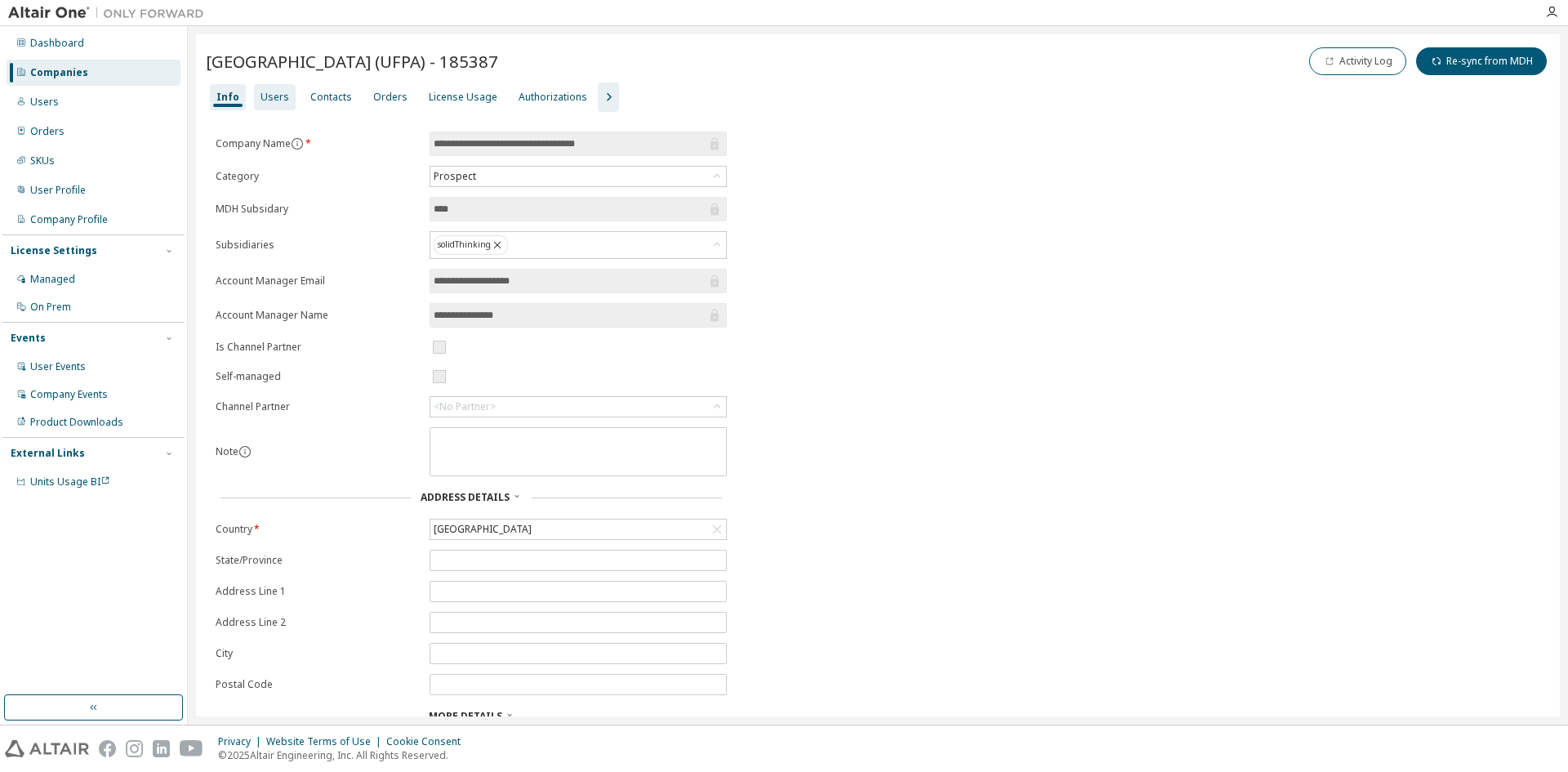
click at [271, 97] on div "Users" at bounding box center [274, 97] width 29 height 13
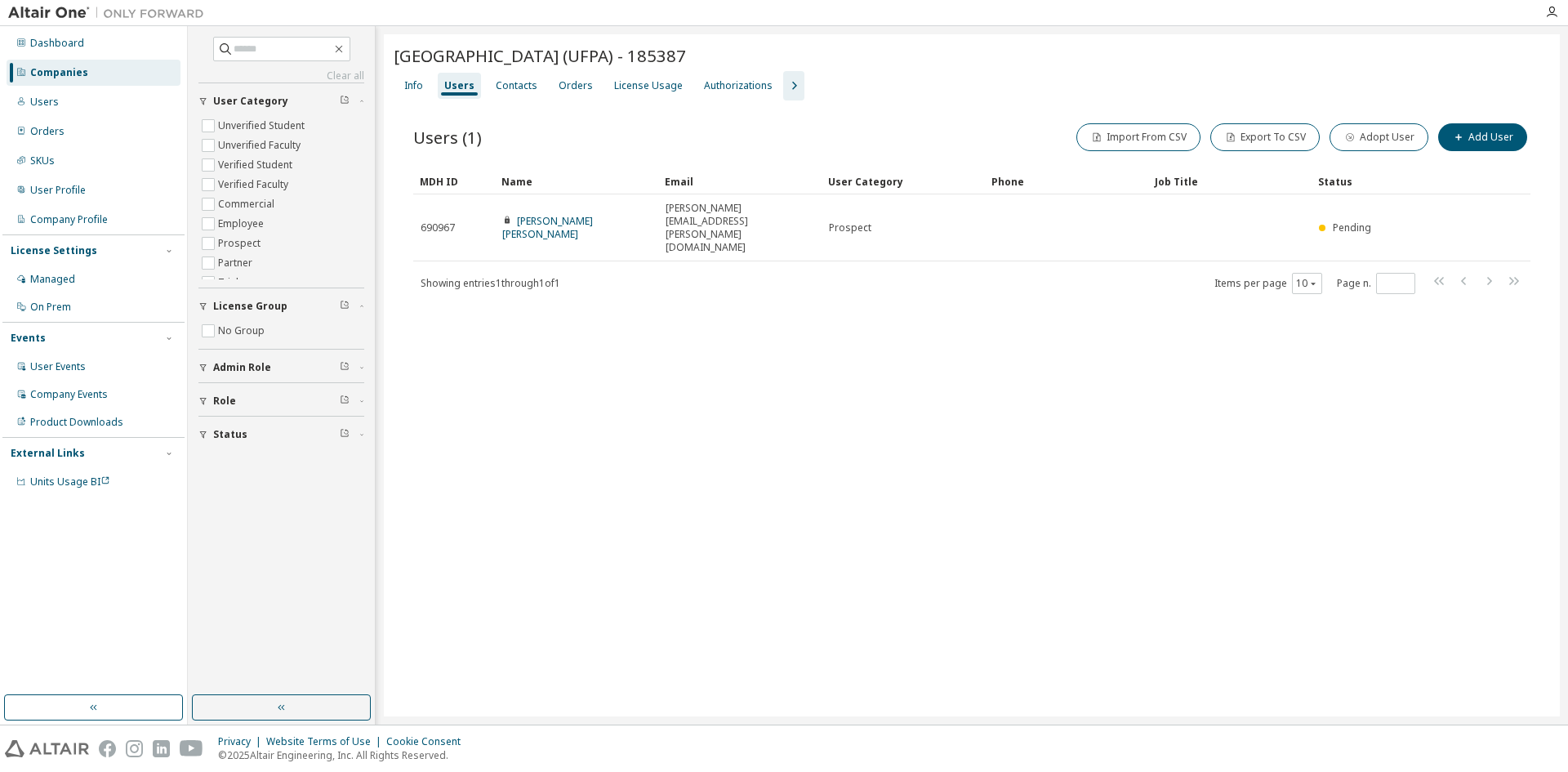
click at [863, 382] on div "[GEOGRAPHIC_DATA] (UFPA) - 185387 Clear Load Save Save As Field Operator Value …" at bounding box center [972, 376] width 1176 height 682
click at [1482, 140] on button "Add User" at bounding box center [1482, 137] width 89 height 28
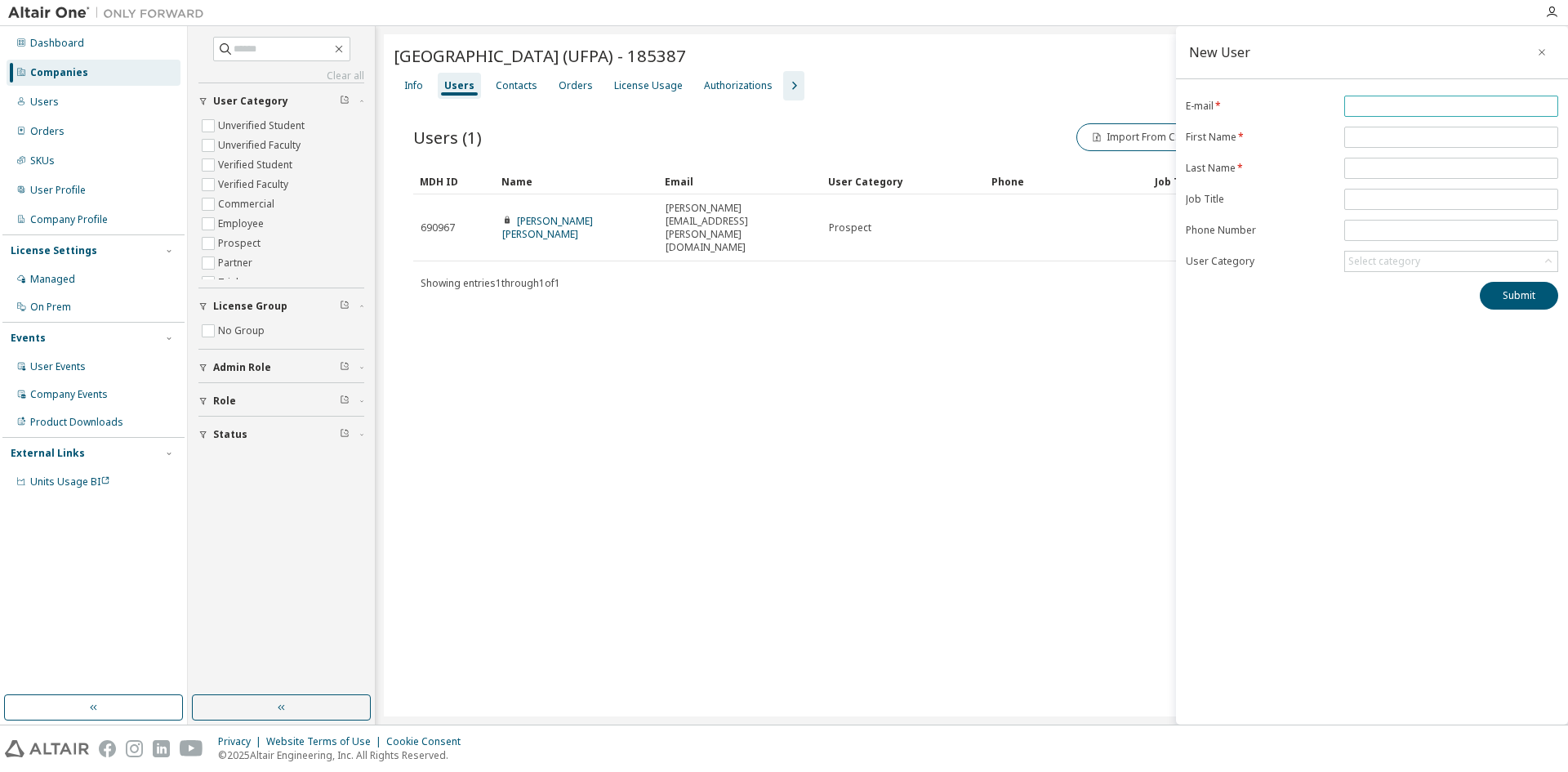
click at [1370, 108] on input "email" at bounding box center [1451, 105] width 206 height 13
click at [1323, 320] on div "New User E-mail * First Name * Last Name * Job Title Phone Number User Category…" at bounding box center [1372, 376] width 392 height 699
click at [1535, 52] on button "button" at bounding box center [1541, 52] width 27 height 27
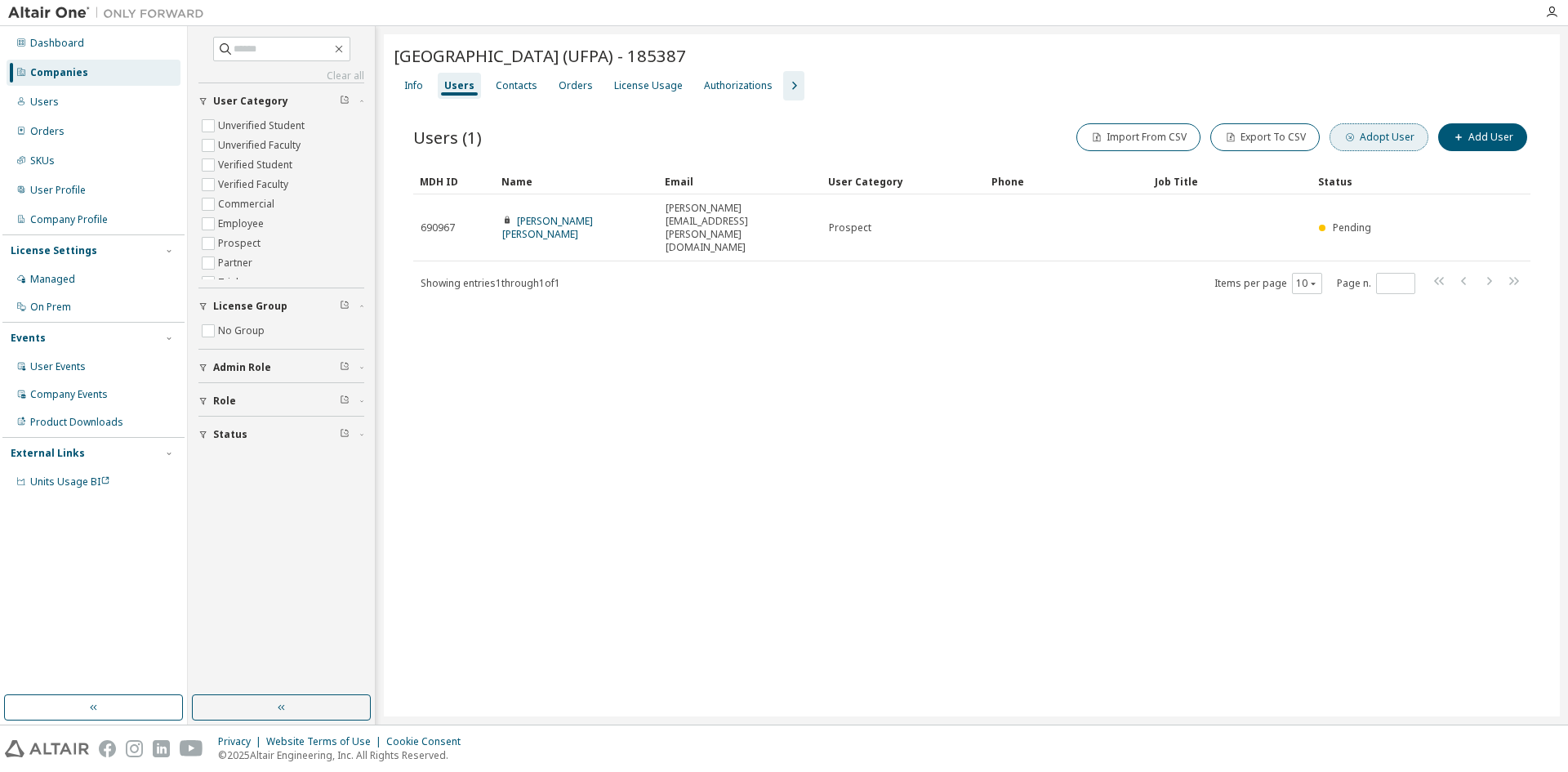
click at [1399, 135] on button "Adopt User" at bounding box center [1379, 137] width 99 height 28
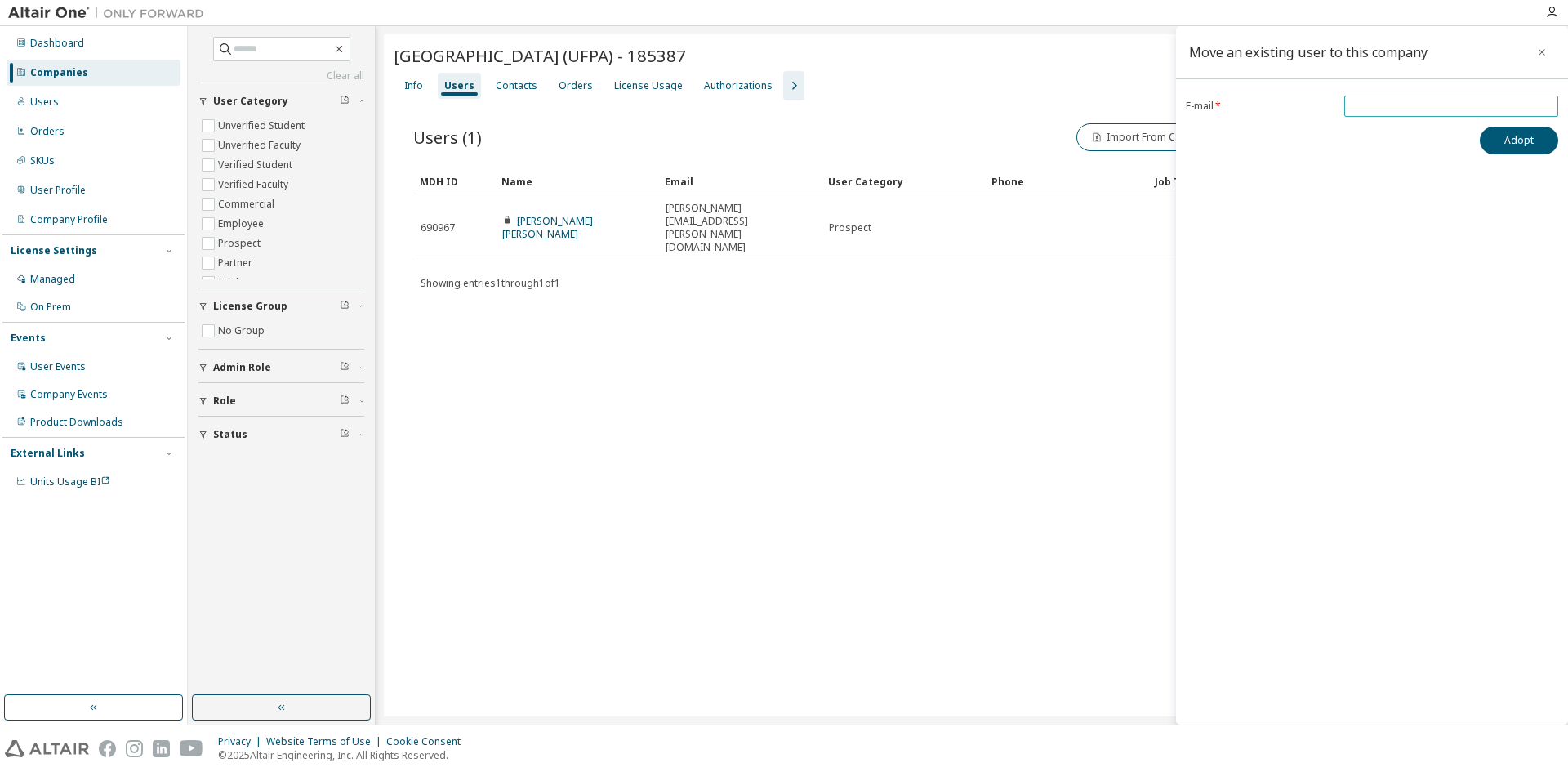
click at [1376, 104] on input "email" at bounding box center [1451, 105] width 206 height 13
click at [1543, 54] on icon "button" at bounding box center [1542, 51] width 12 height 13
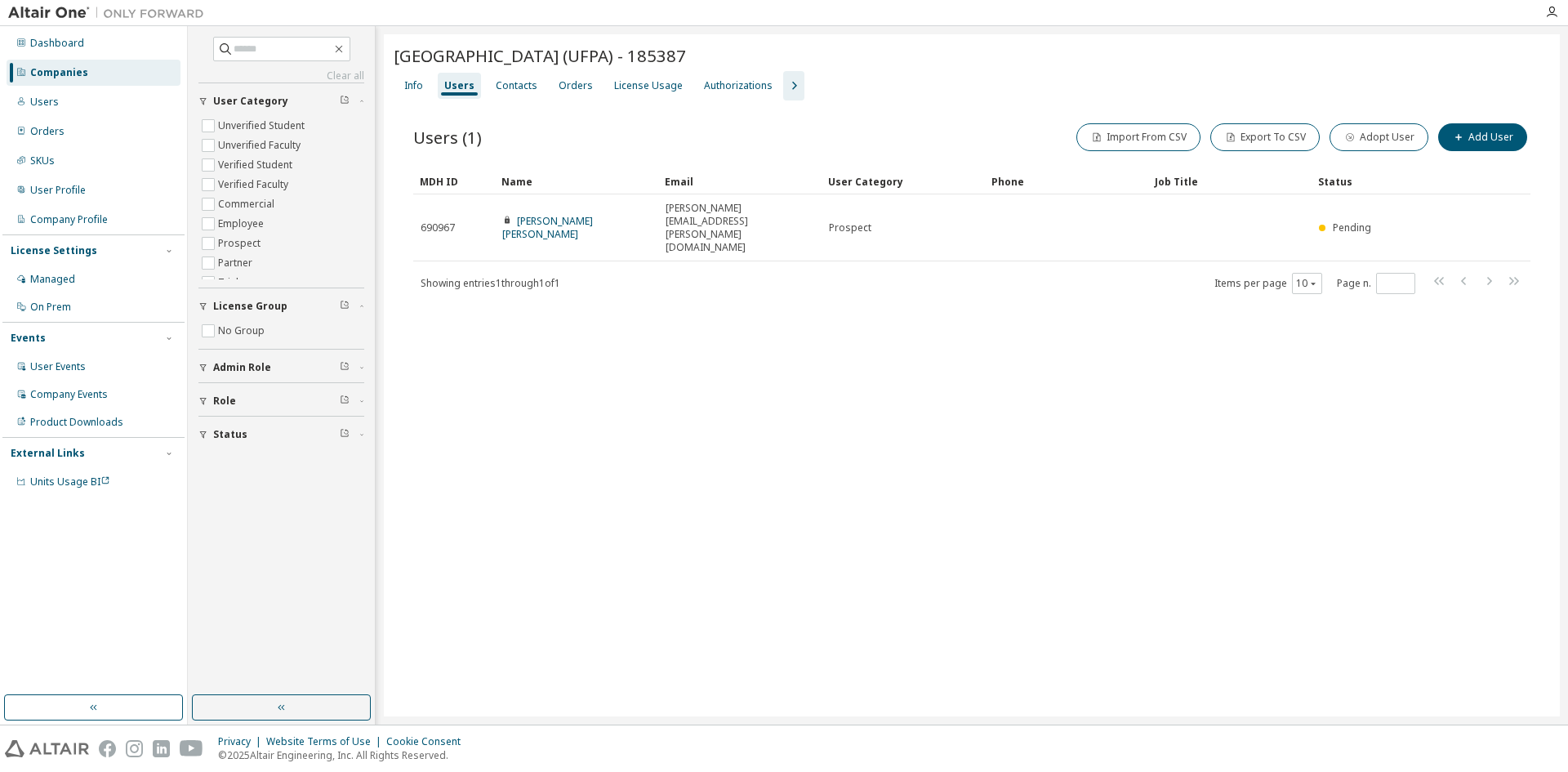
click at [1048, 320] on div "[GEOGRAPHIC_DATA] (UFPA) - 185387 Clear Load Save Save As Field Operator Value …" at bounding box center [972, 376] width 1176 height 682
click at [1474, 136] on button "Add User" at bounding box center [1482, 137] width 89 height 28
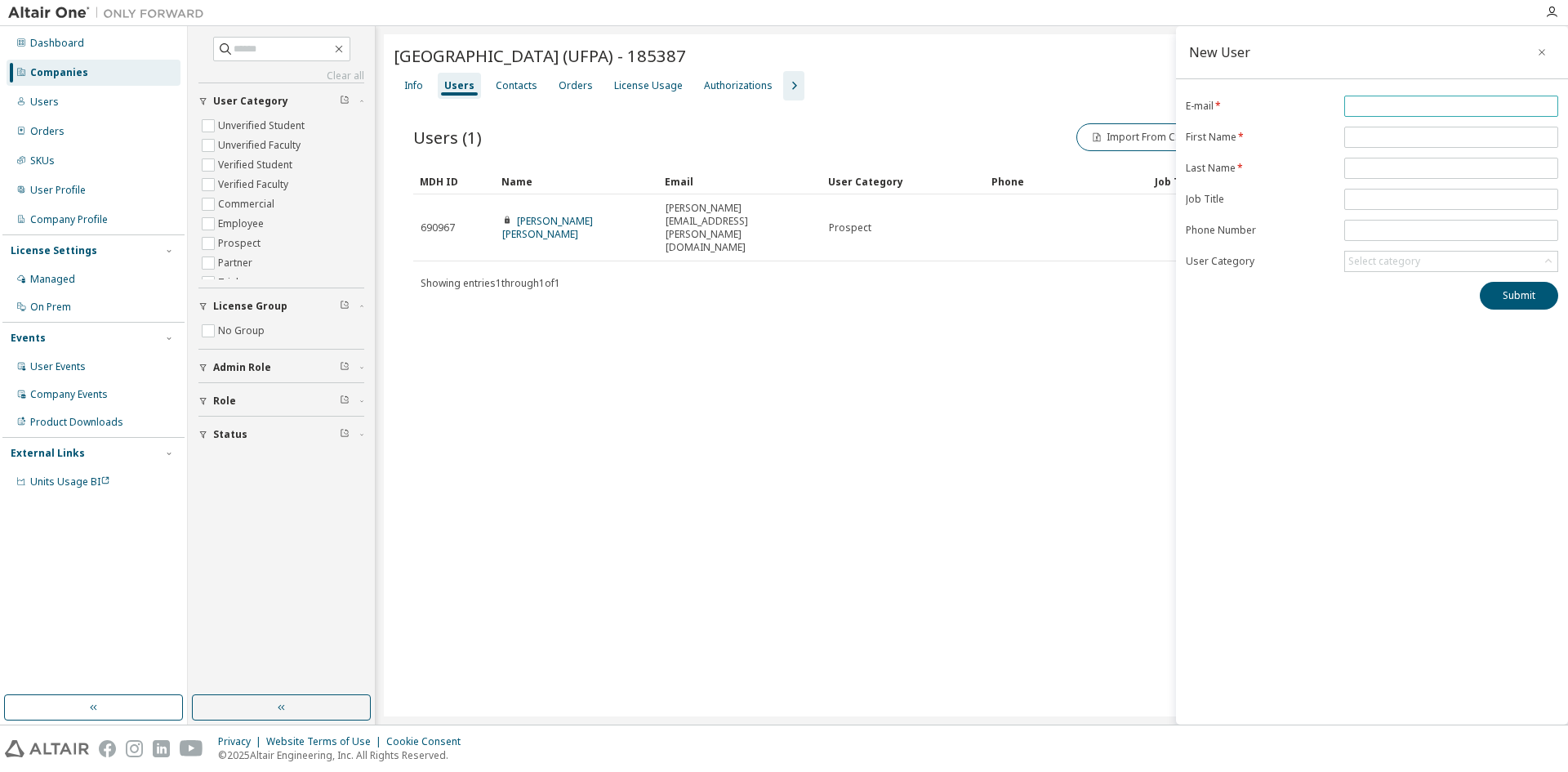
click at [1371, 108] on input "email" at bounding box center [1451, 105] width 206 height 13
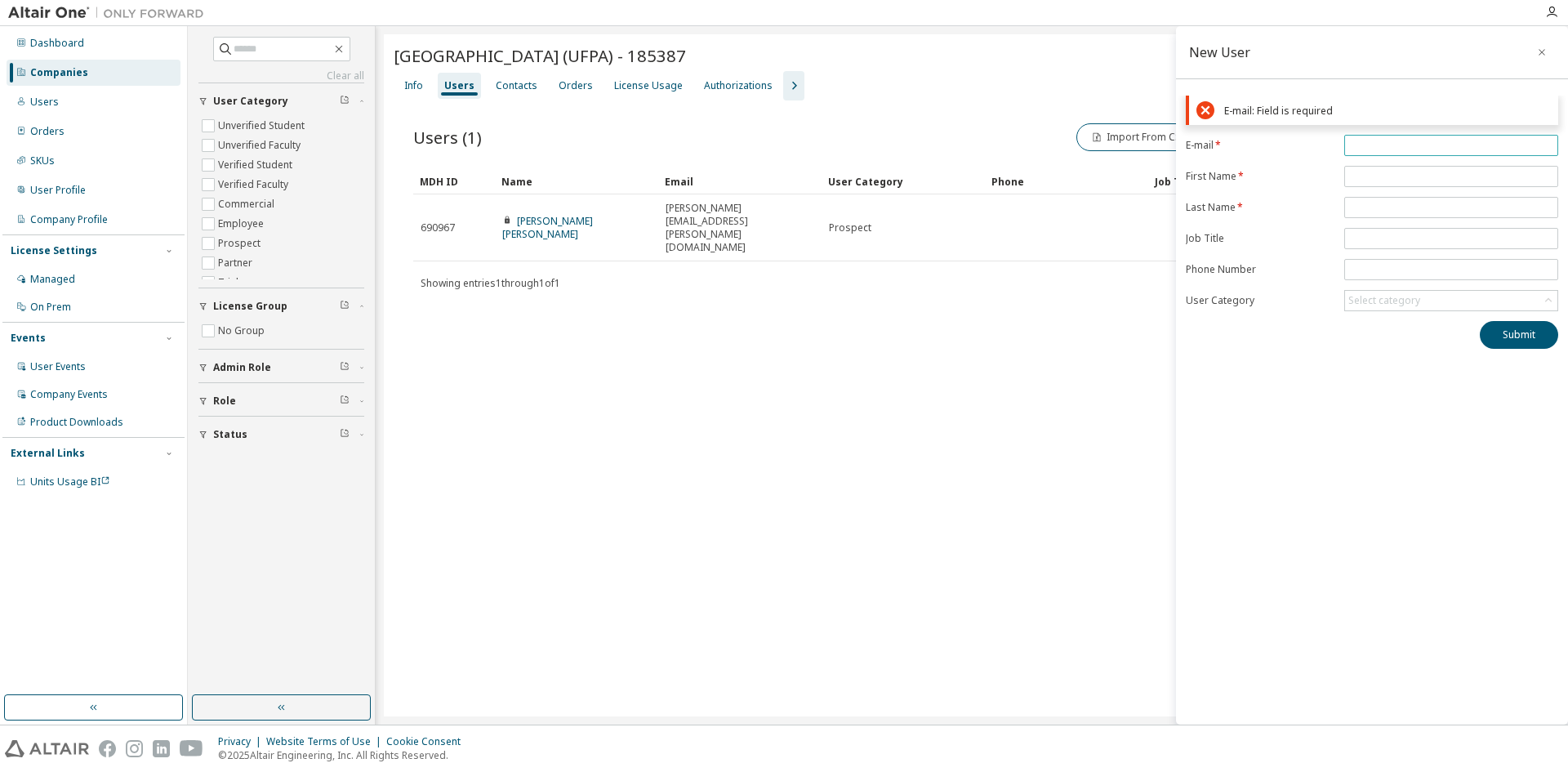
click at [1399, 141] on input "email" at bounding box center [1451, 145] width 206 height 13
paste input "**********"
type input "**********"
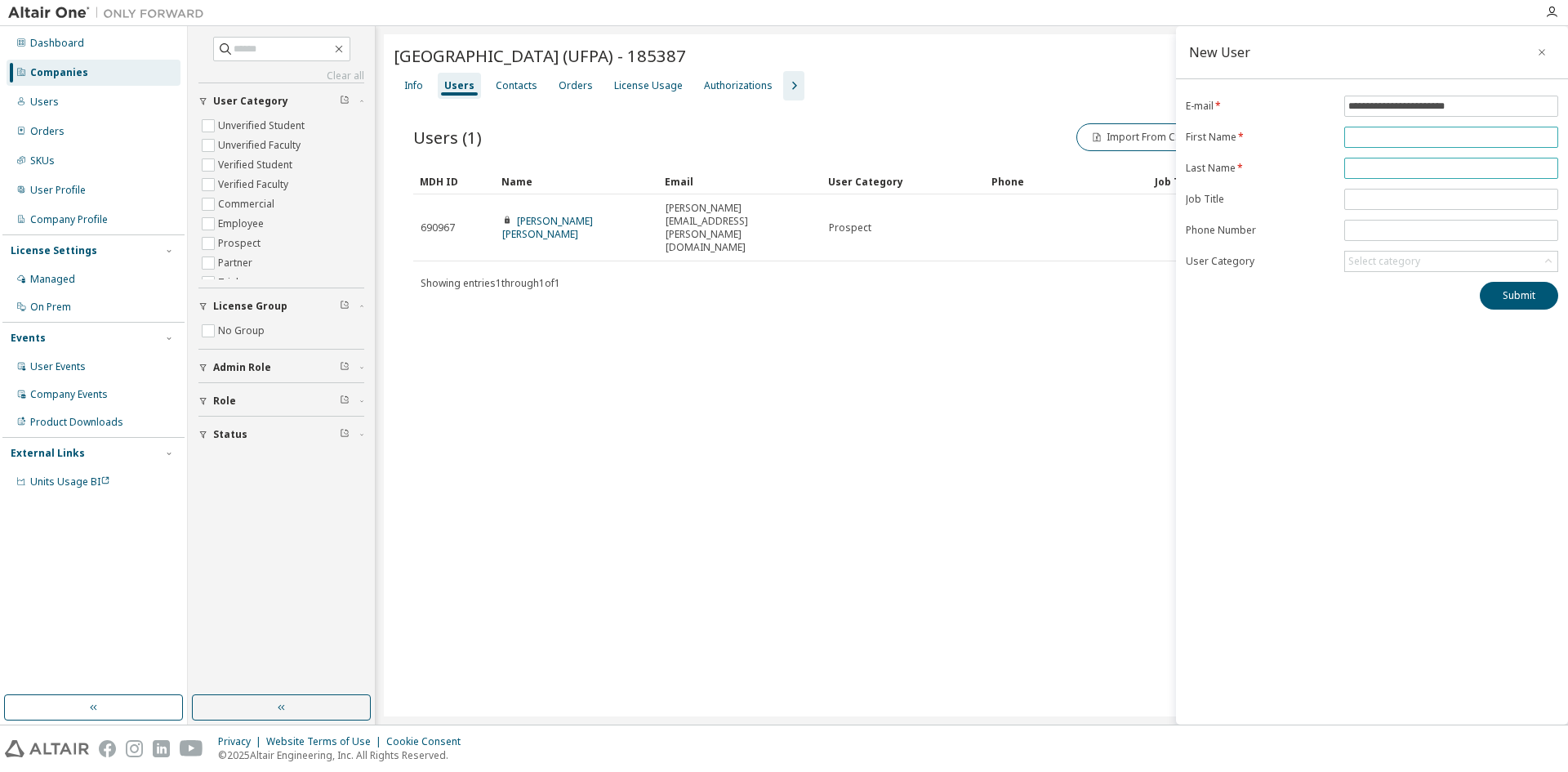
click at [1364, 177] on form "**********" at bounding box center [1372, 183] width 373 height 176
type input "**********"
click at [1364, 165] on input "text" at bounding box center [1451, 168] width 206 height 13
type input "**********"
click at [1430, 198] on input "text" at bounding box center [1451, 199] width 206 height 13
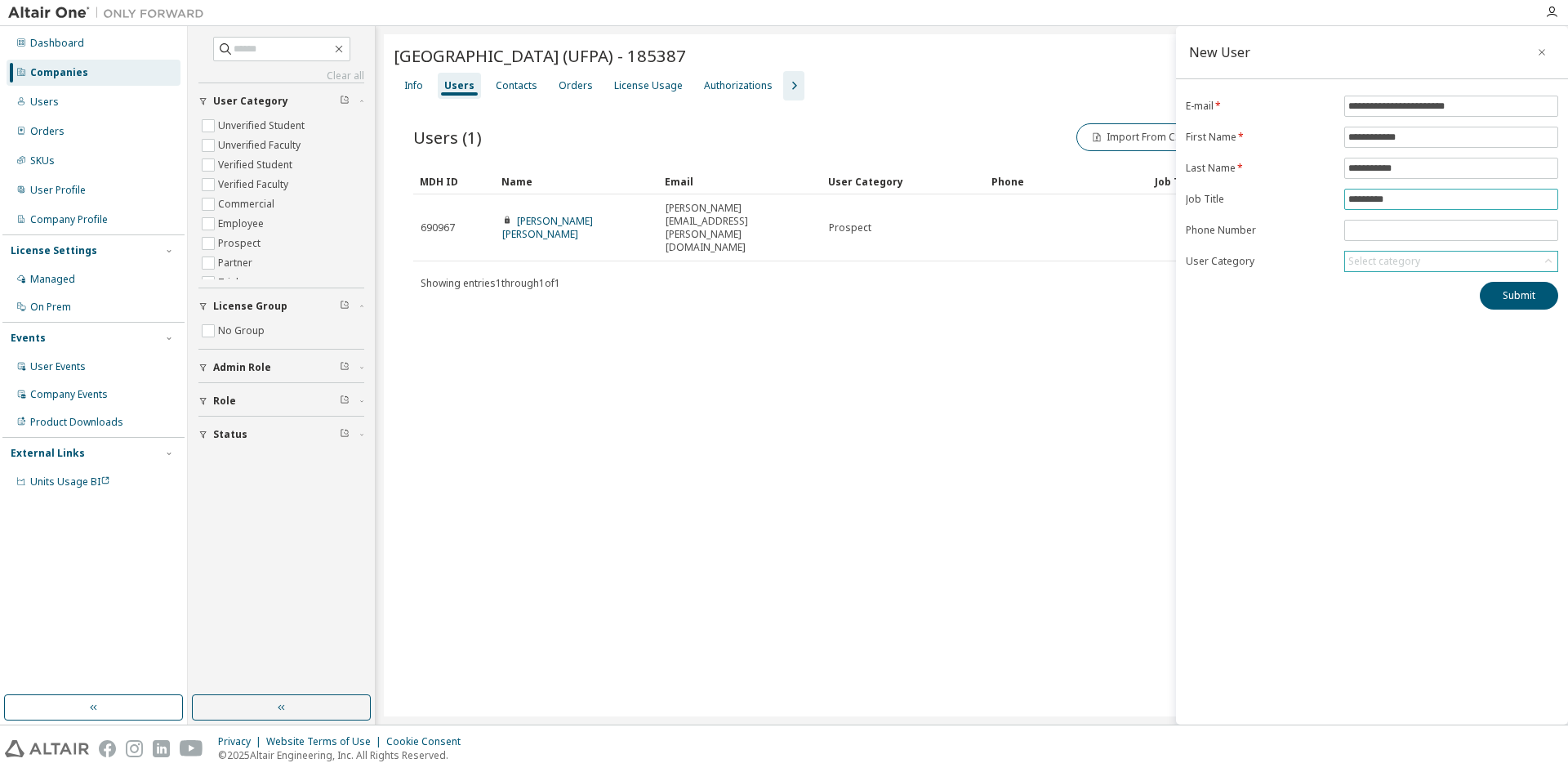
type input "*********"
click at [1449, 269] on div "Select category" at bounding box center [1451, 261] width 212 height 20
click at [1270, 302] on div "Submit" at bounding box center [1372, 296] width 373 height 28
click at [1520, 292] on button "Submit" at bounding box center [1520, 296] width 79 height 28
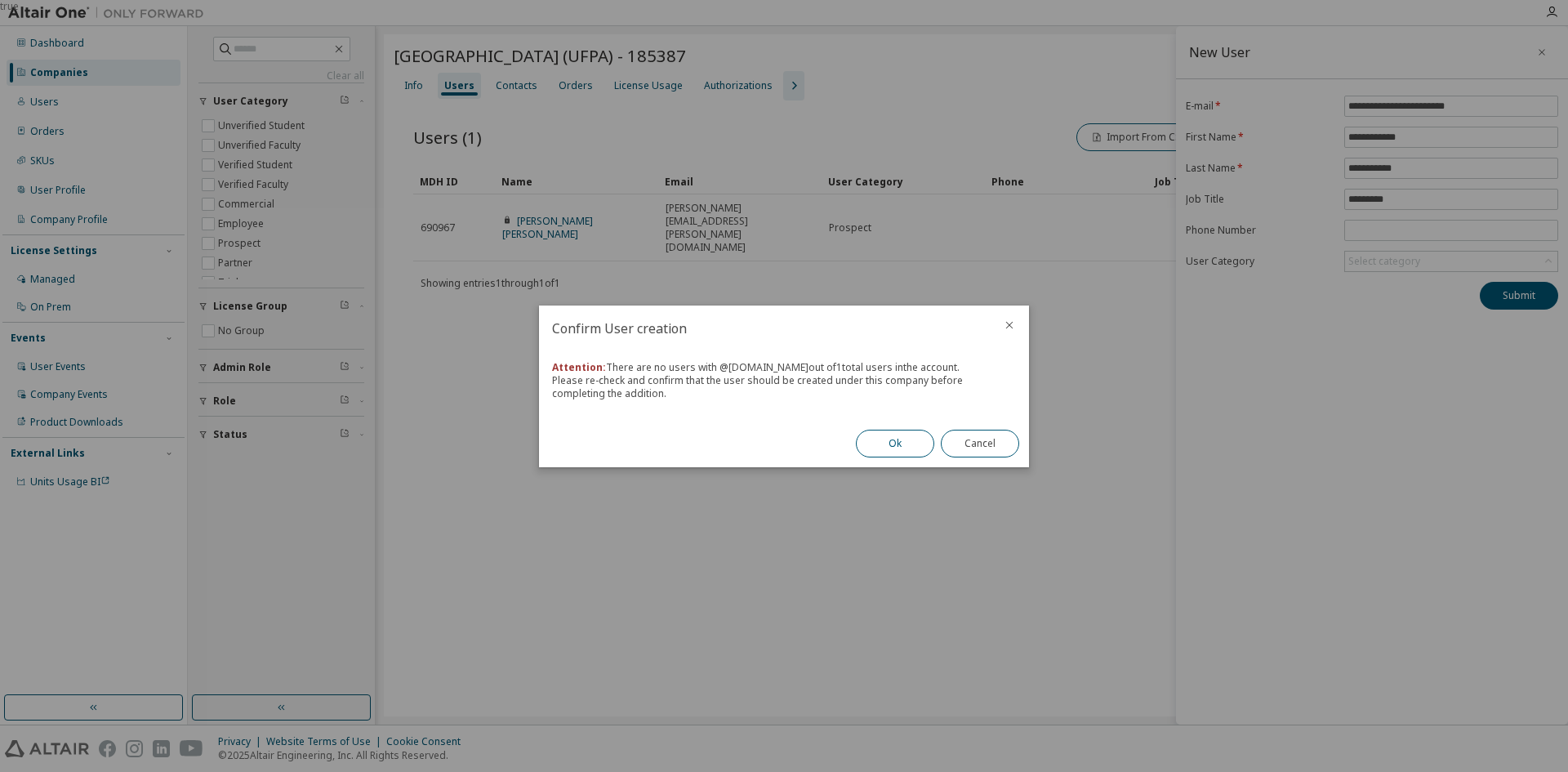
click at [898, 444] on button "Ok" at bounding box center [896, 444] width 79 height 28
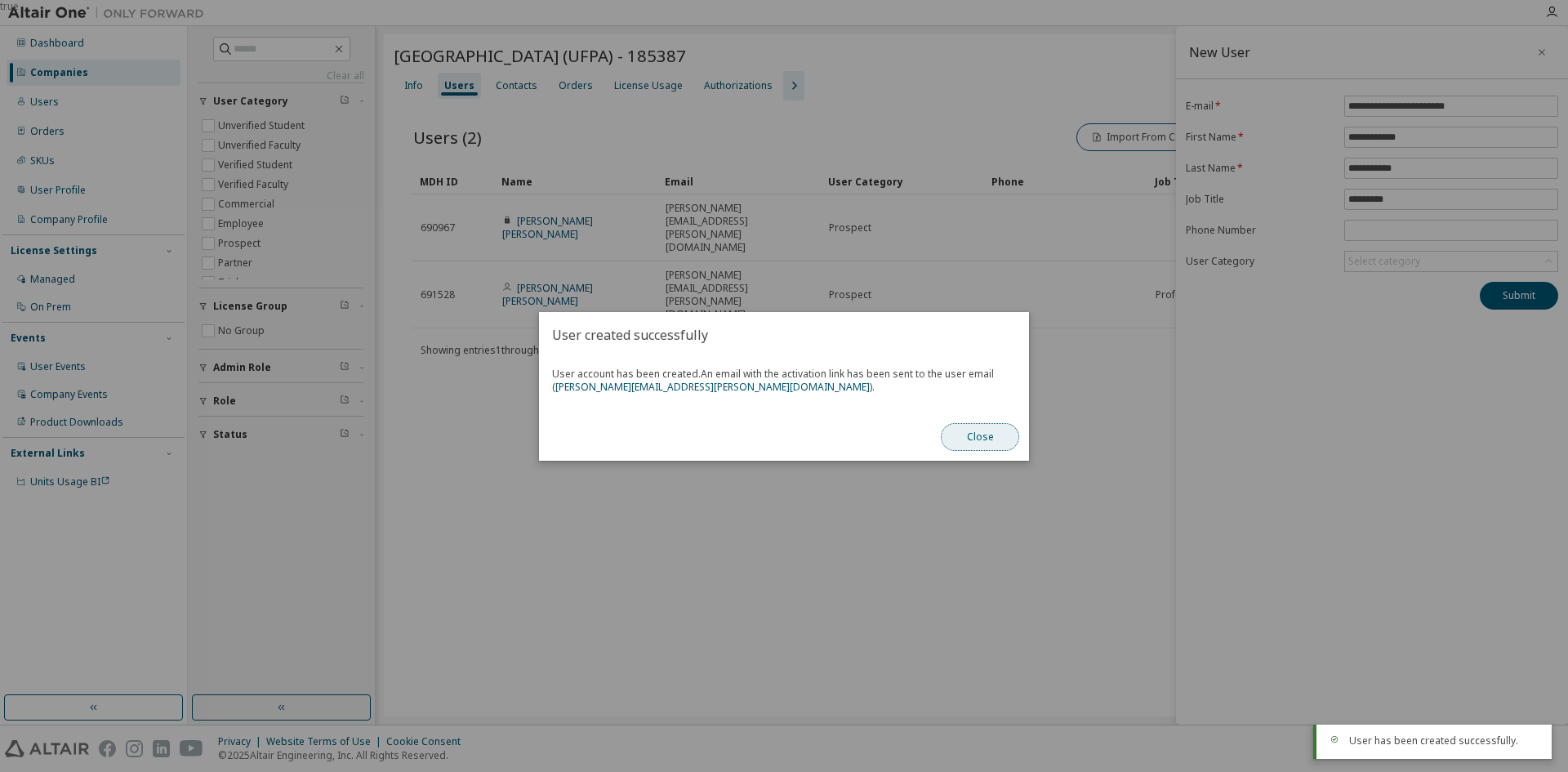
click at [993, 435] on button "Close" at bounding box center [981, 437] width 79 height 28
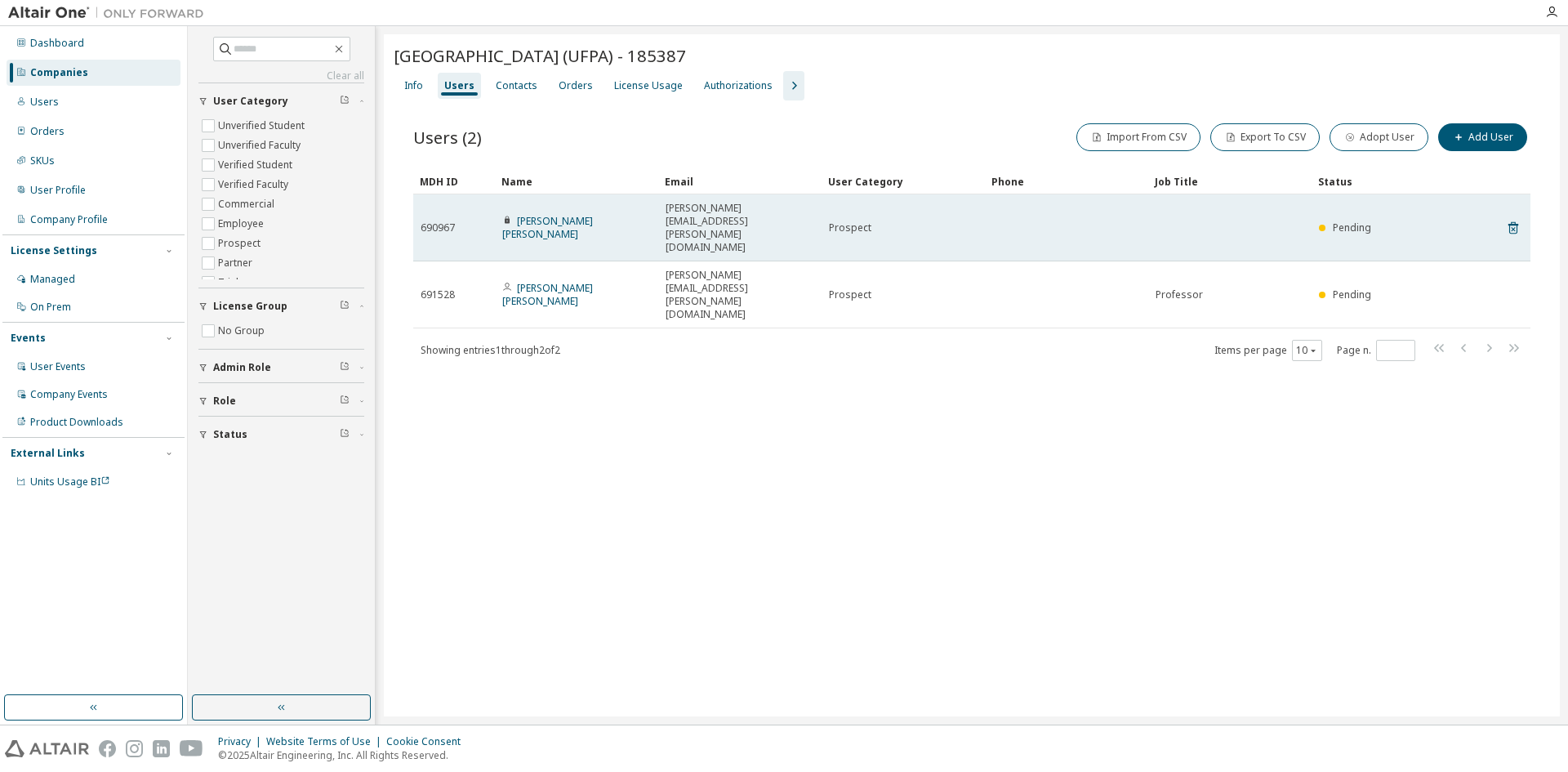
click at [647, 215] on div "[PERSON_NAME] [PERSON_NAME]" at bounding box center [577, 228] width 149 height 27
click at [574, 214] on link "[PERSON_NAME] [PERSON_NAME]" at bounding box center [548, 227] width 91 height 27
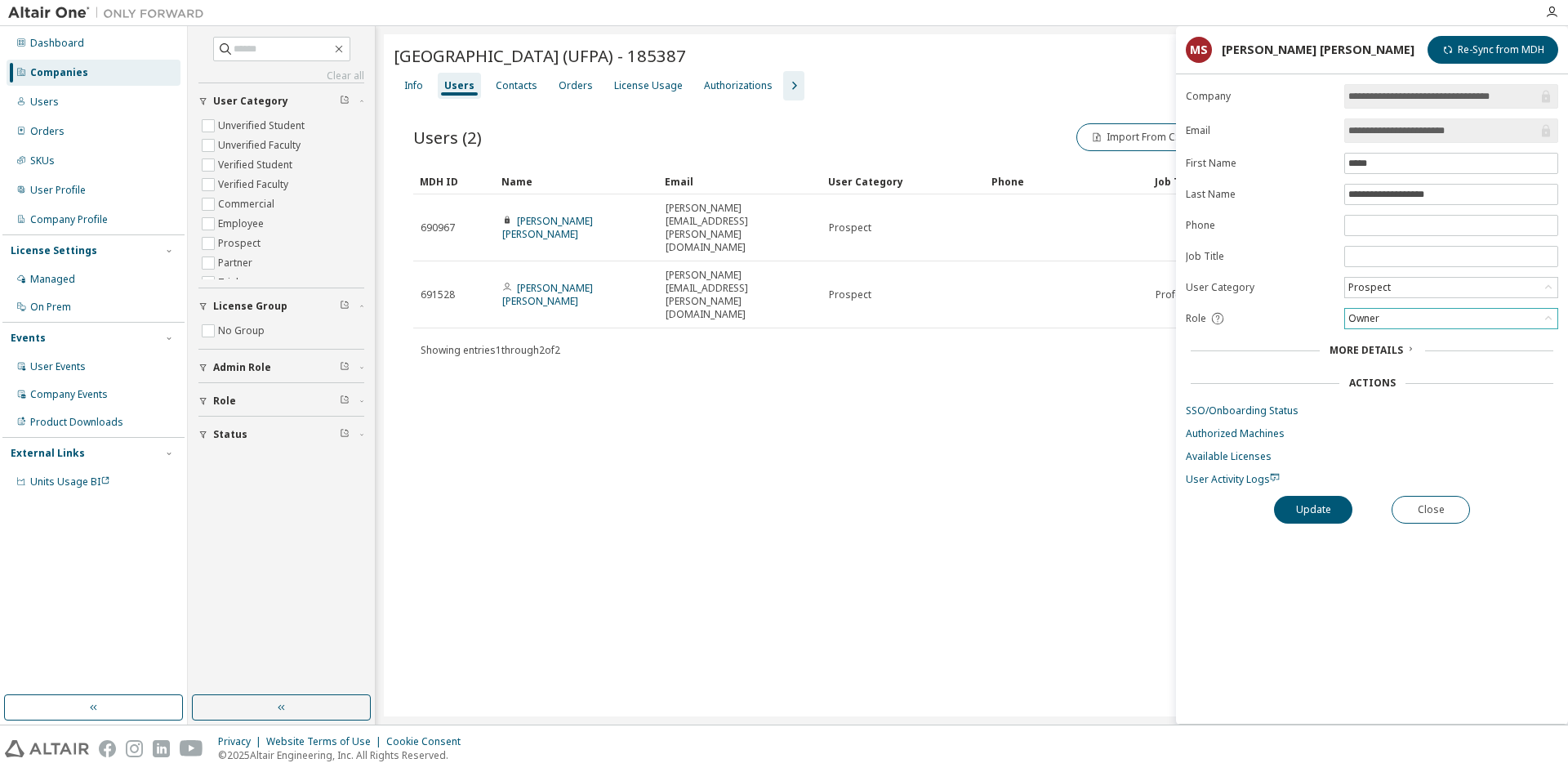
click at [1452, 316] on div "Owner" at bounding box center [1451, 318] width 212 height 20
click at [1396, 380] on li "User" at bounding box center [1451, 383] width 209 height 22
click at [1321, 518] on button "Update" at bounding box center [1314, 510] width 79 height 28
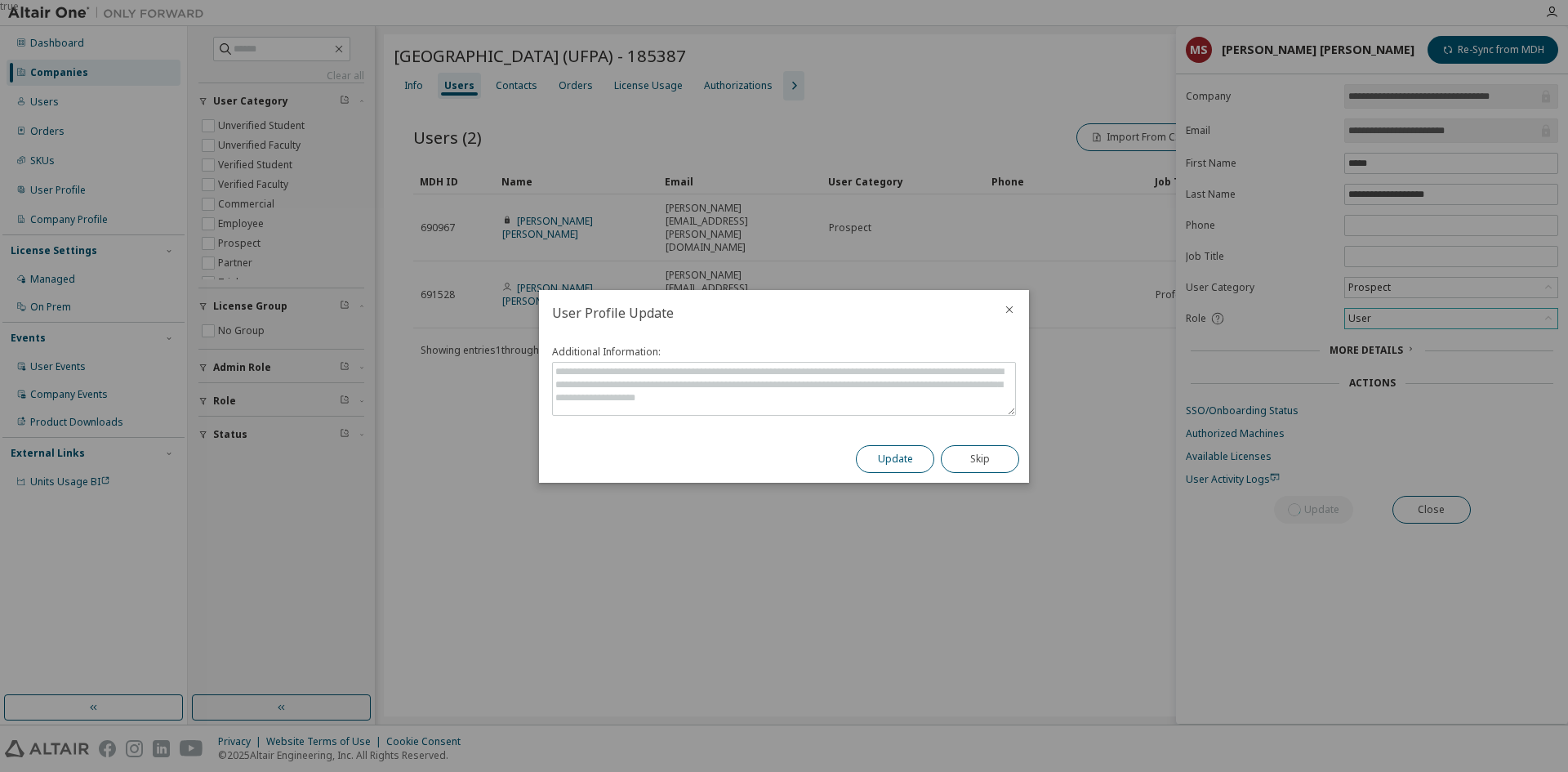
click at [907, 459] on button "Update" at bounding box center [896, 459] width 79 height 28
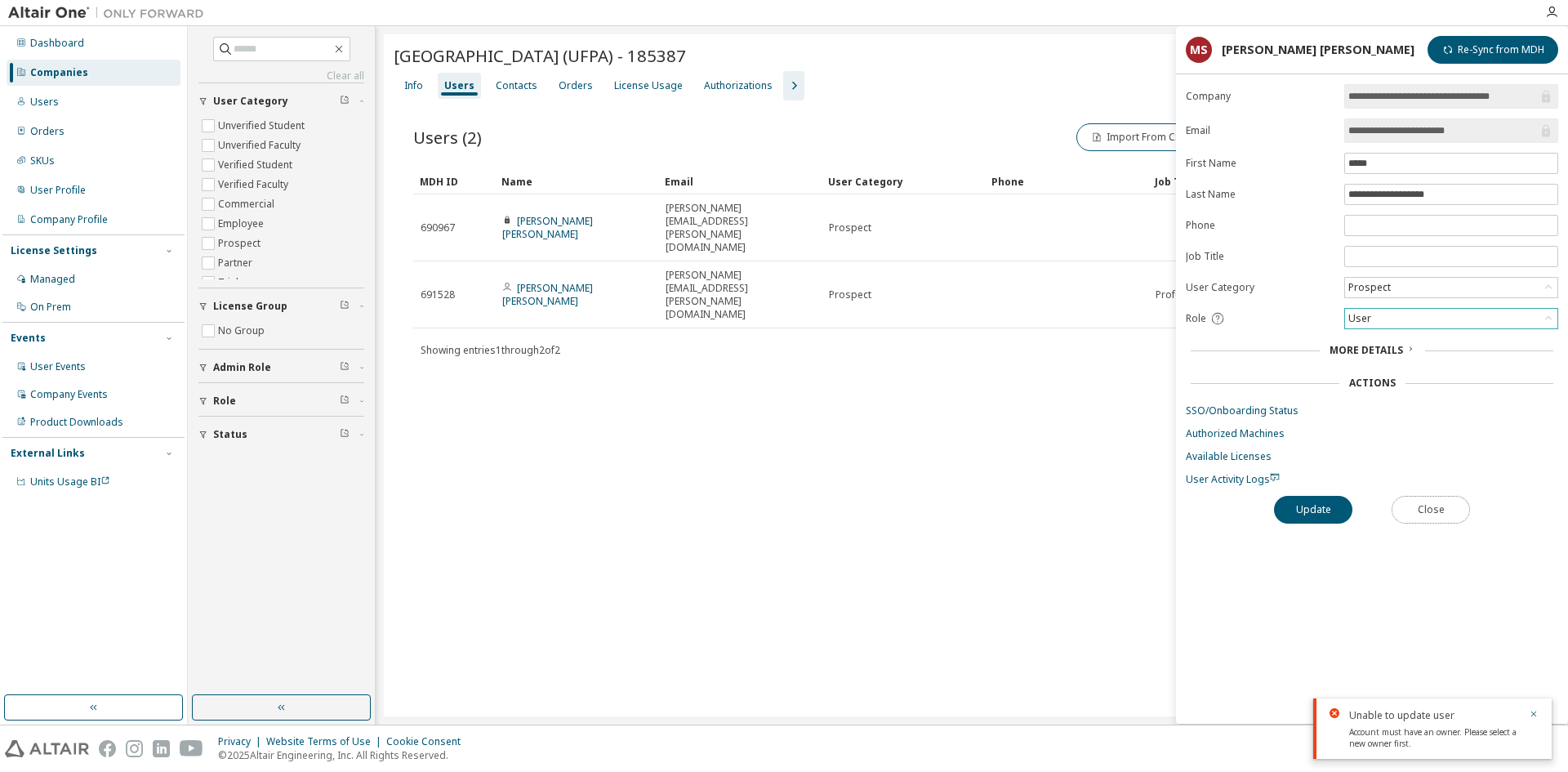
click at [1452, 512] on button "Close" at bounding box center [1431, 510] width 79 height 28
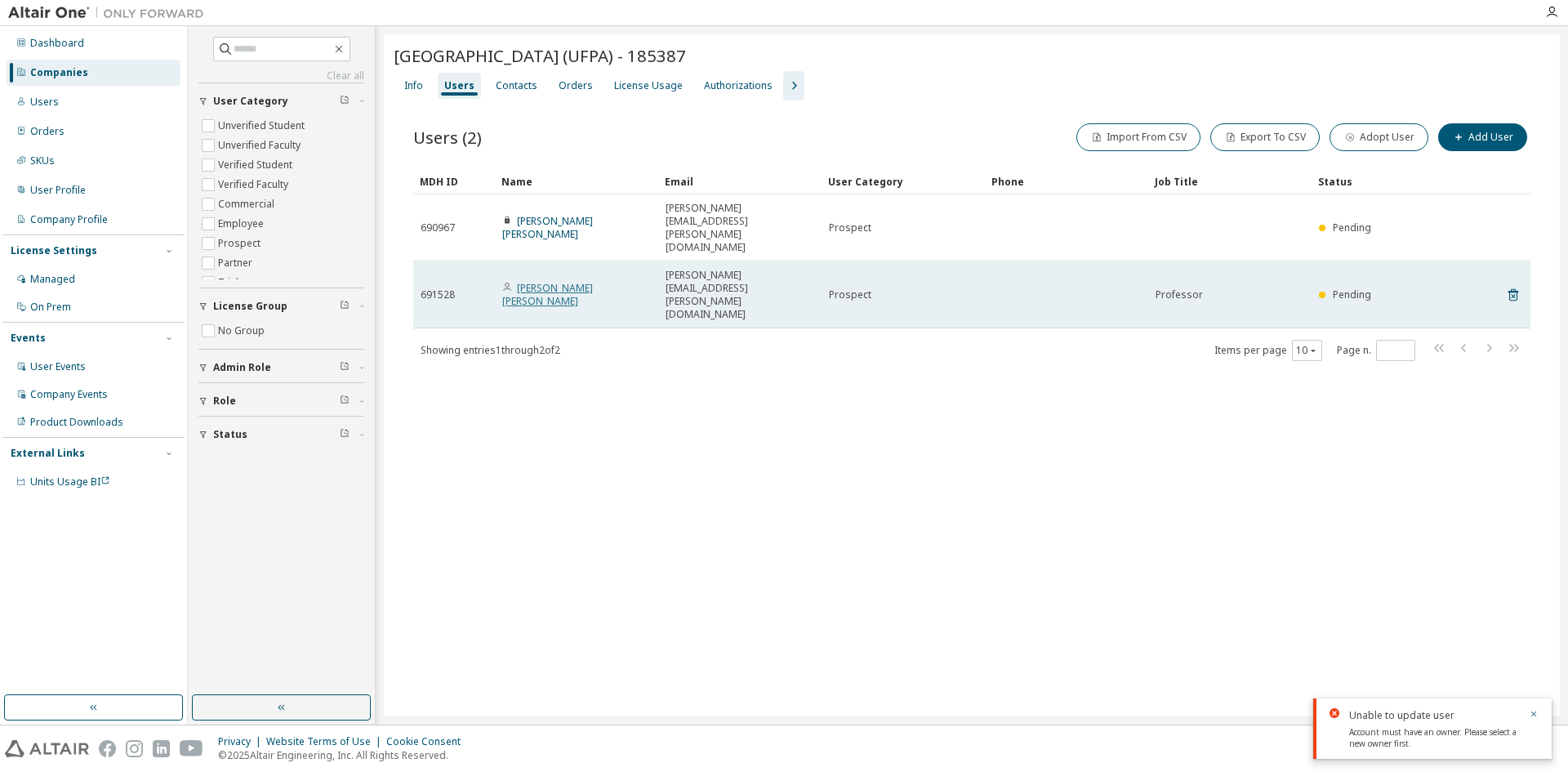
click at [571, 281] on link "[PERSON_NAME] [PERSON_NAME]" at bounding box center [548, 294] width 91 height 27
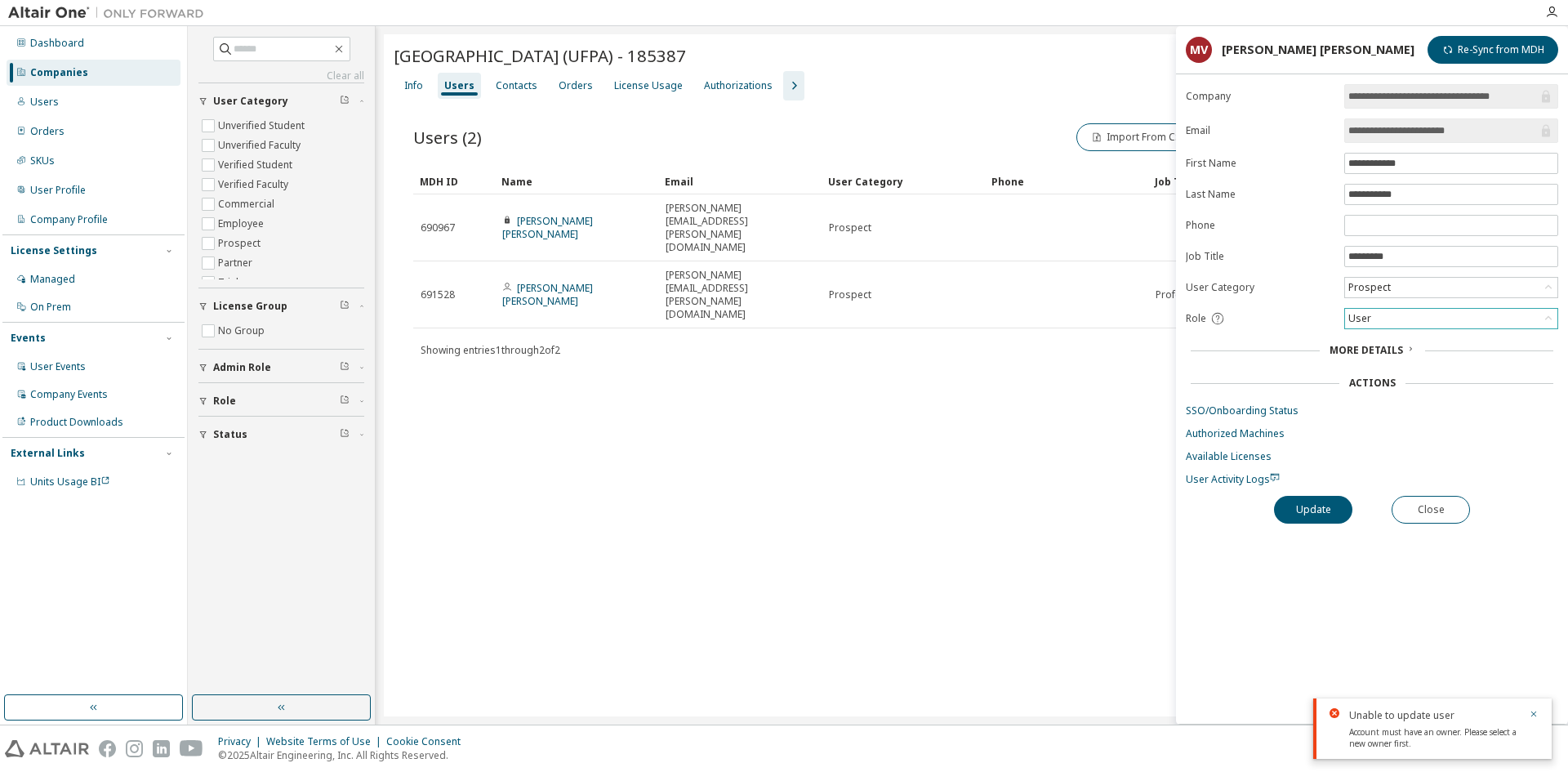
click at [1428, 312] on div "User" at bounding box center [1451, 318] width 212 height 20
click at [1383, 359] on li "Owner" at bounding box center [1451, 362] width 209 height 22
click at [1308, 504] on button "Update" at bounding box center [1314, 510] width 79 height 28
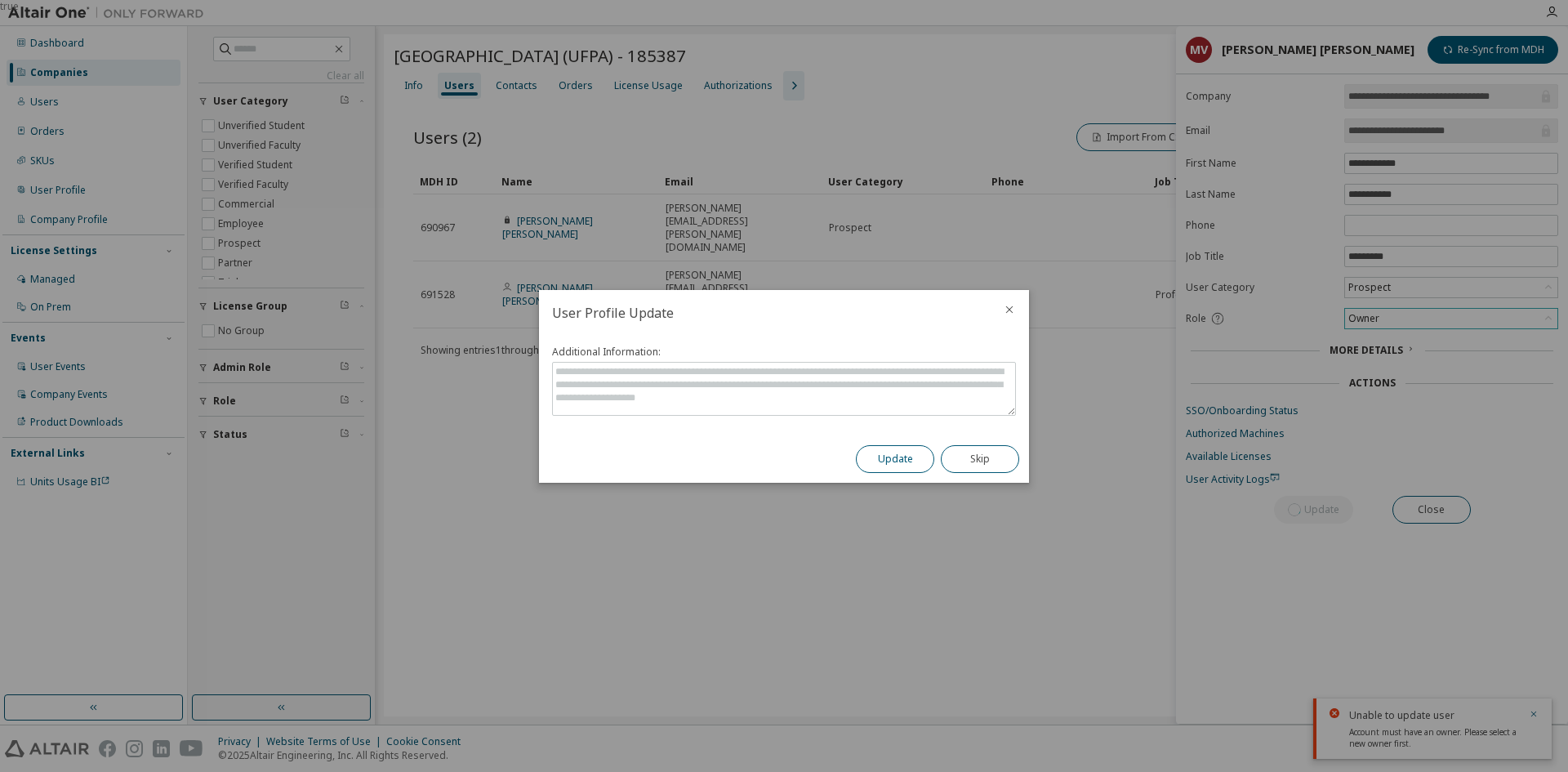
click at [899, 452] on button "Update" at bounding box center [896, 459] width 79 height 28
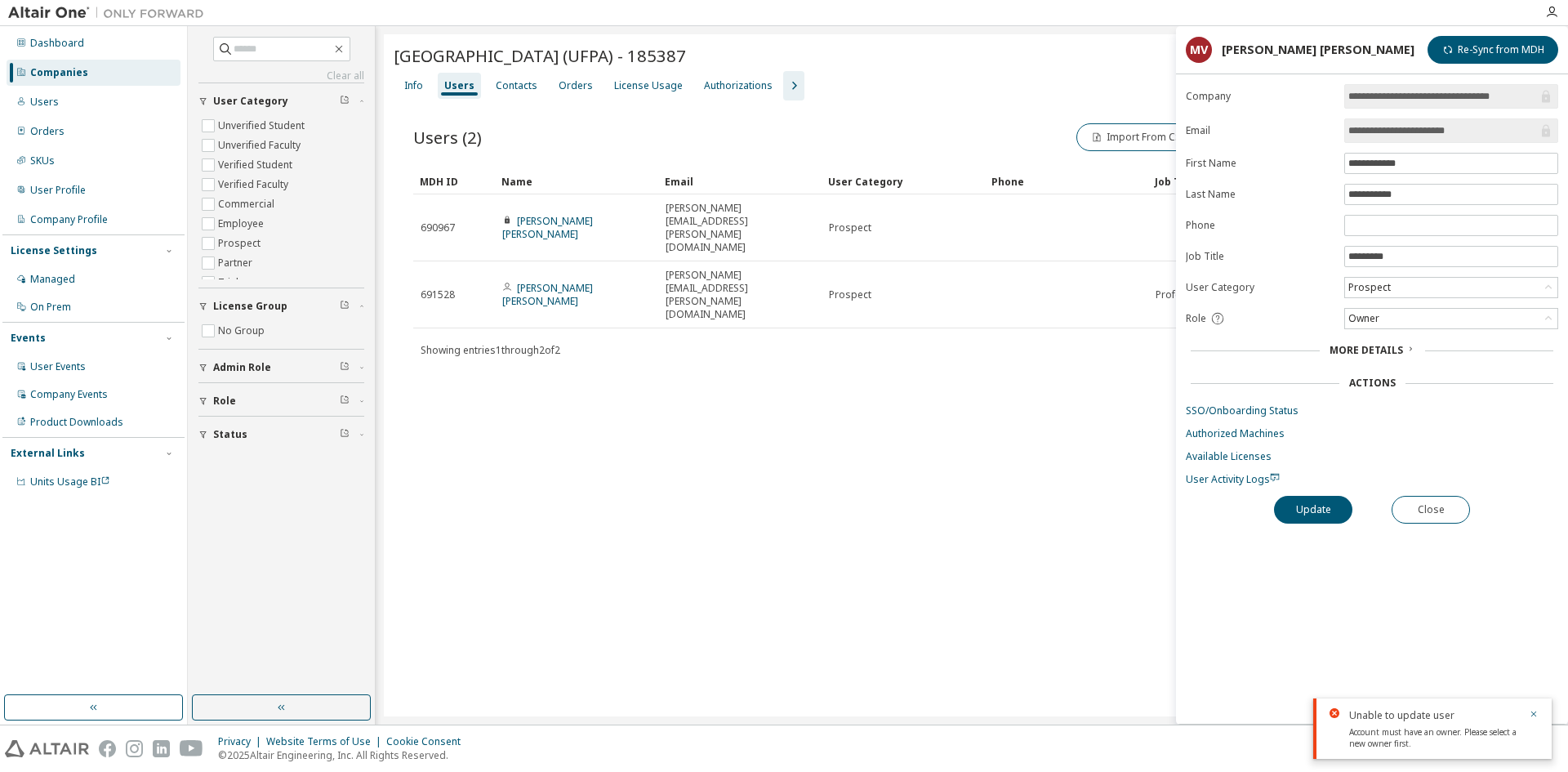
click at [1080, 316] on div "Users (2) Import From CSV Export To CSV Adopt User Add User Clear Load Save Sav…" at bounding box center [972, 252] width 1157 height 304
click at [1432, 506] on button "Close" at bounding box center [1431, 510] width 79 height 28
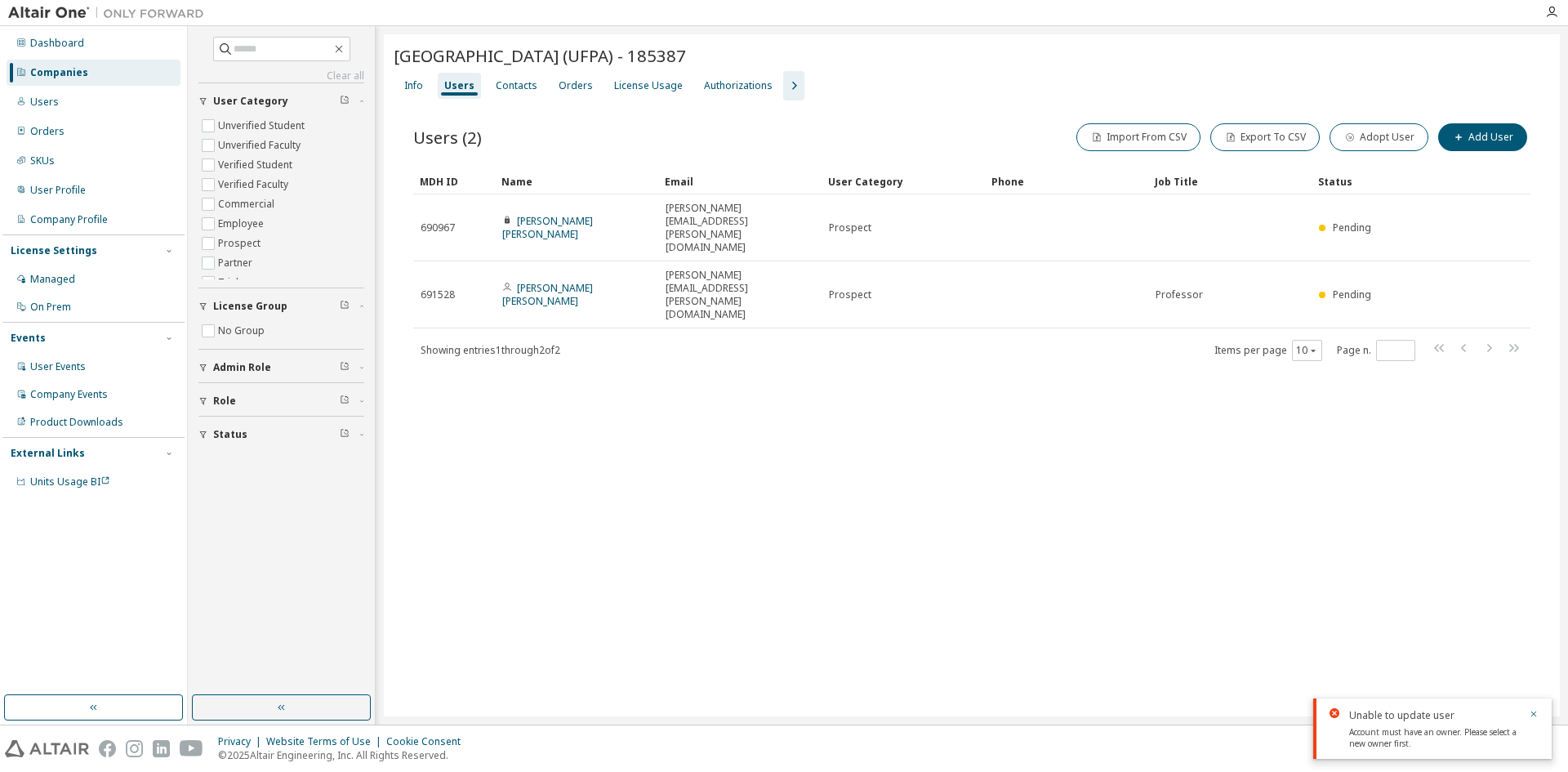
drag, startPoint x: 973, startPoint y: 398, endPoint x: 964, endPoint y: 394, distance: 9.8
click at [971, 398] on div "[GEOGRAPHIC_DATA] (UFPA) - 185387 Clear Load Save Save As Field Operator Value …" at bounding box center [972, 376] width 1176 height 682
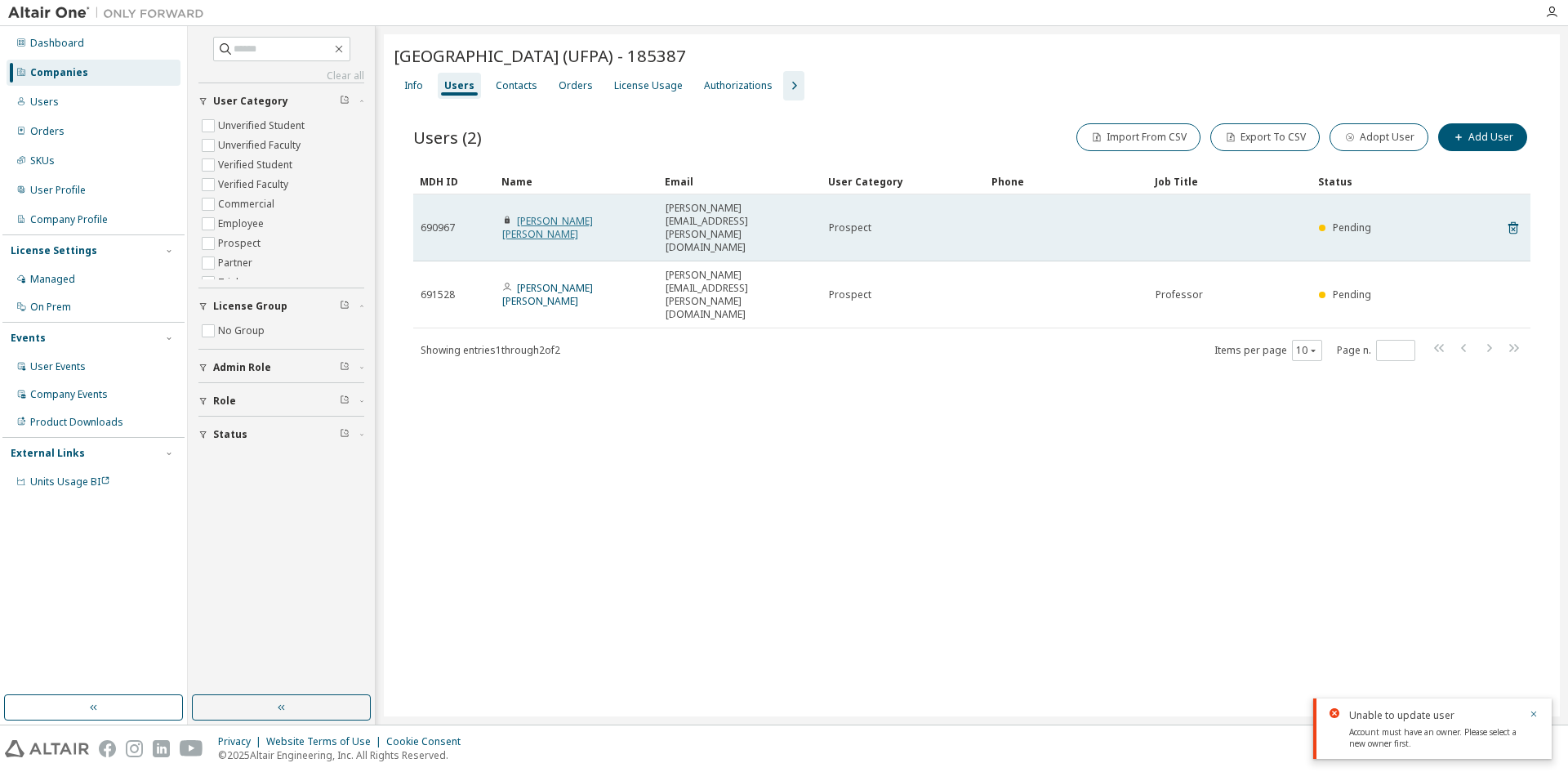
click at [592, 214] on link "[PERSON_NAME] [PERSON_NAME]" at bounding box center [548, 227] width 91 height 27
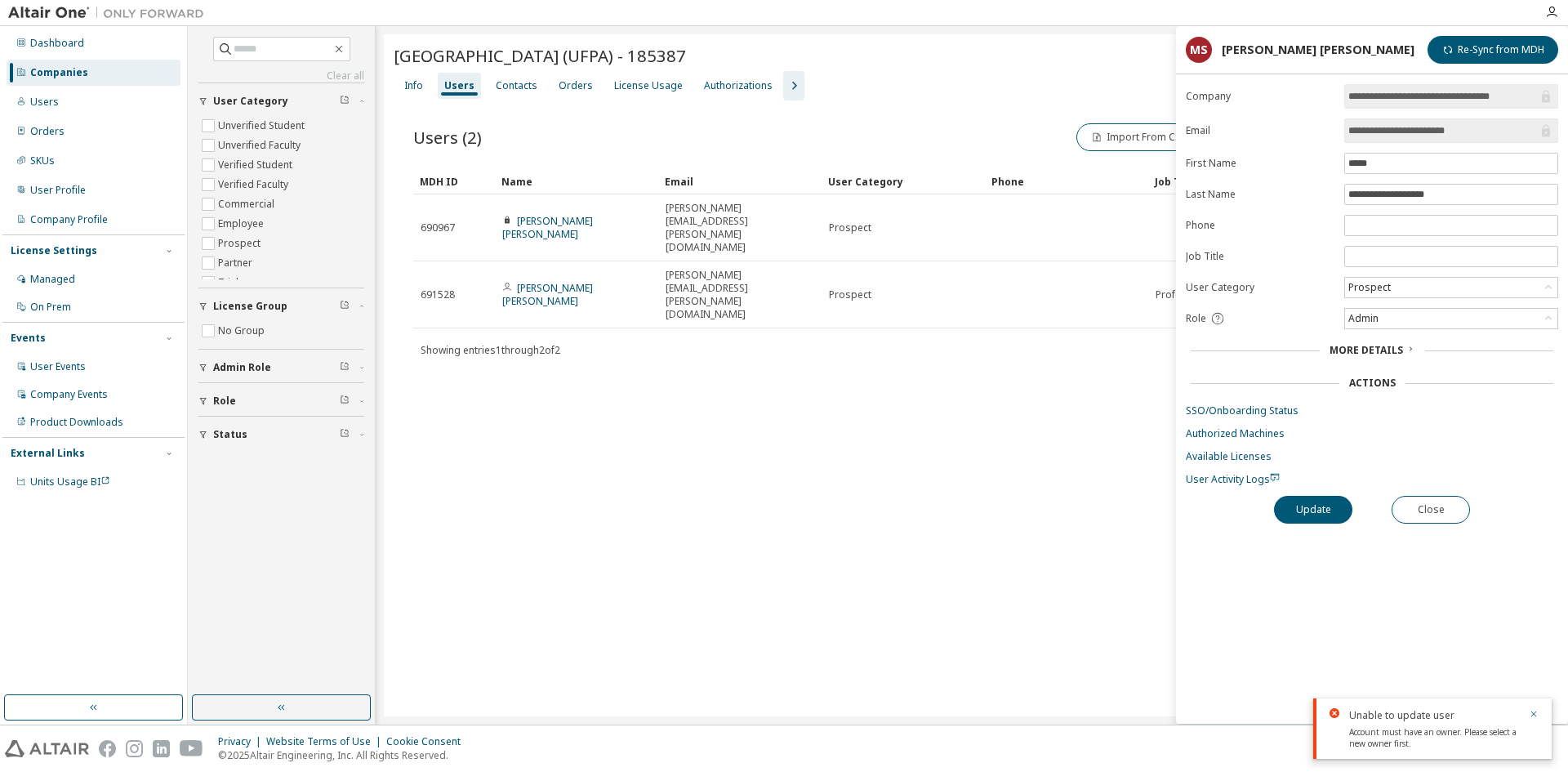
click at [1005, 338] on div "Showing entries 1 through 2 of 2 Items per page 10 Page n. *" at bounding box center [972, 350] width 1118 height 24
click at [1455, 499] on button "Close" at bounding box center [1431, 510] width 79 height 28
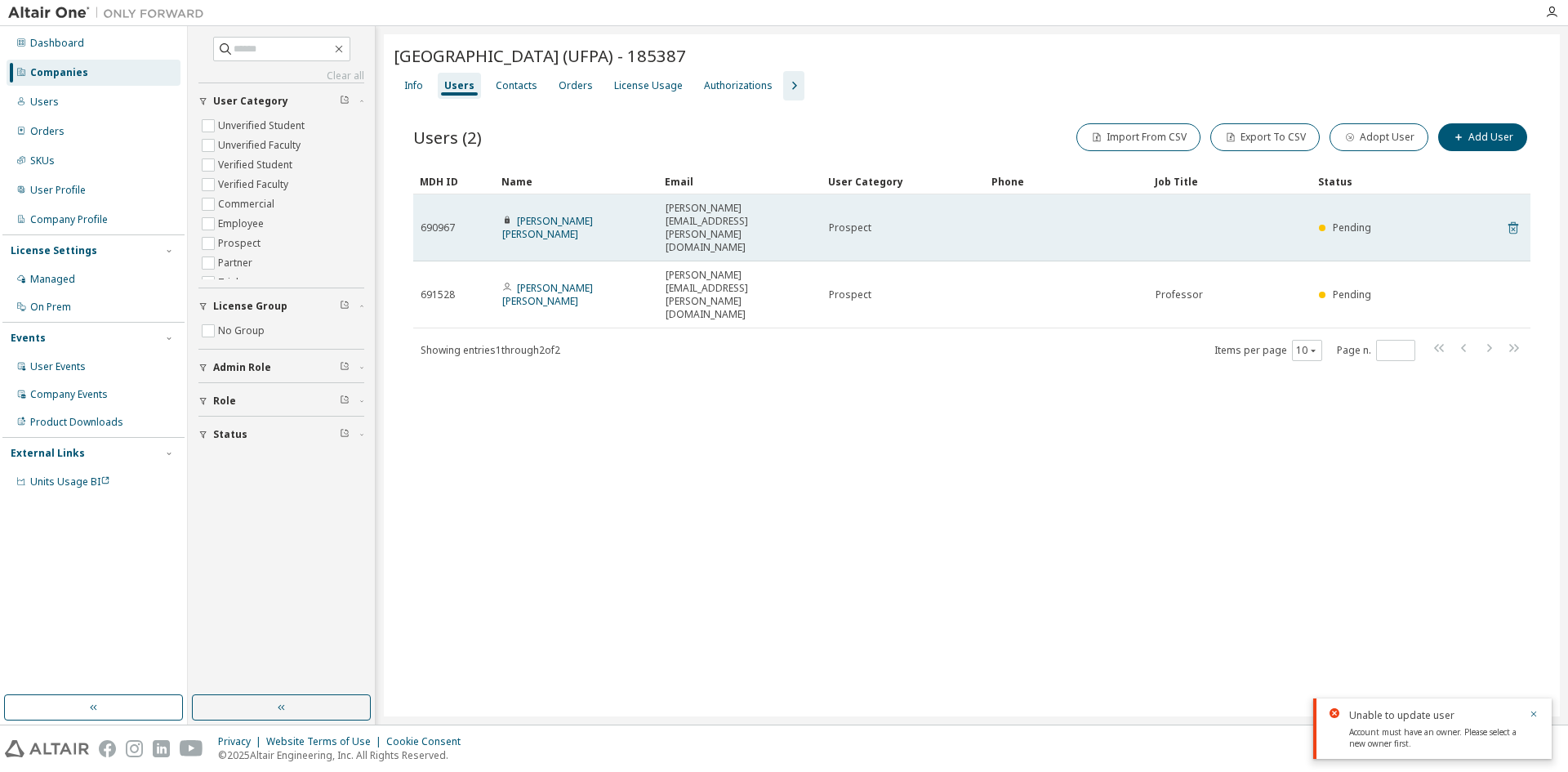
click at [1515, 222] on icon at bounding box center [1514, 228] width 10 height 12
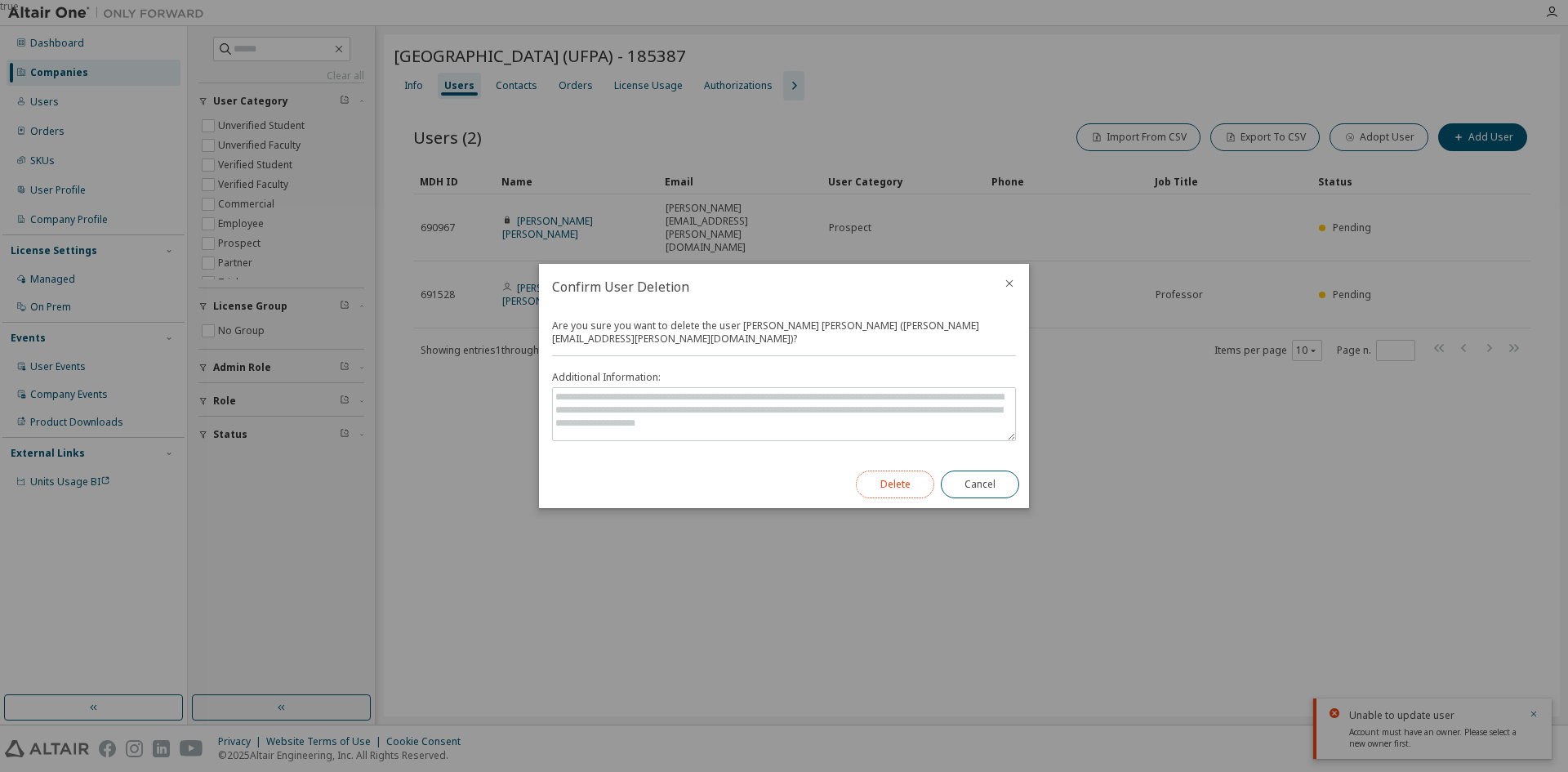
click at [885, 475] on button "Delete" at bounding box center [896, 484] width 79 height 28
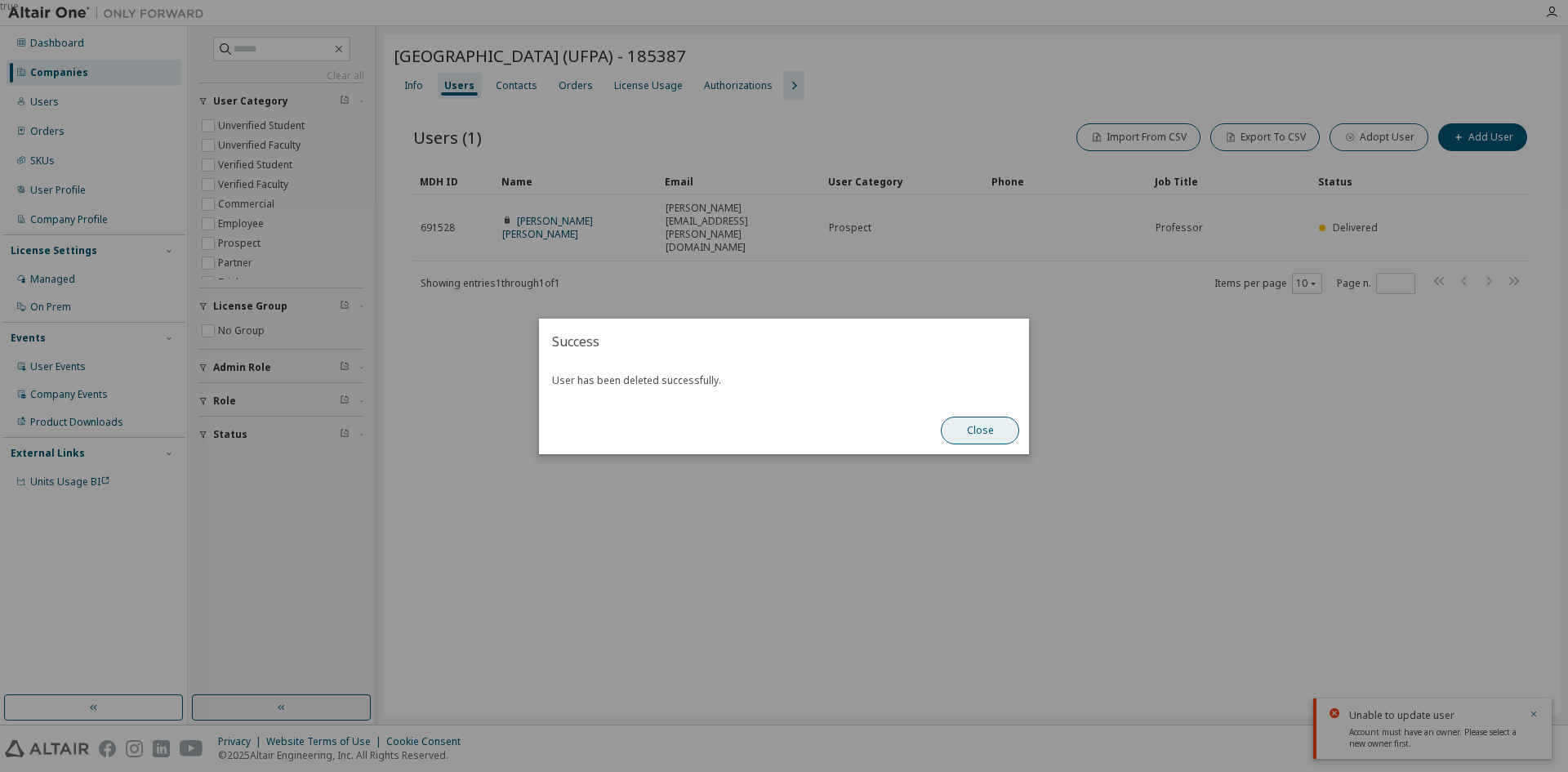
click at [979, 433] on button "Close" at bounding box center [981, 431] width 79 height 28
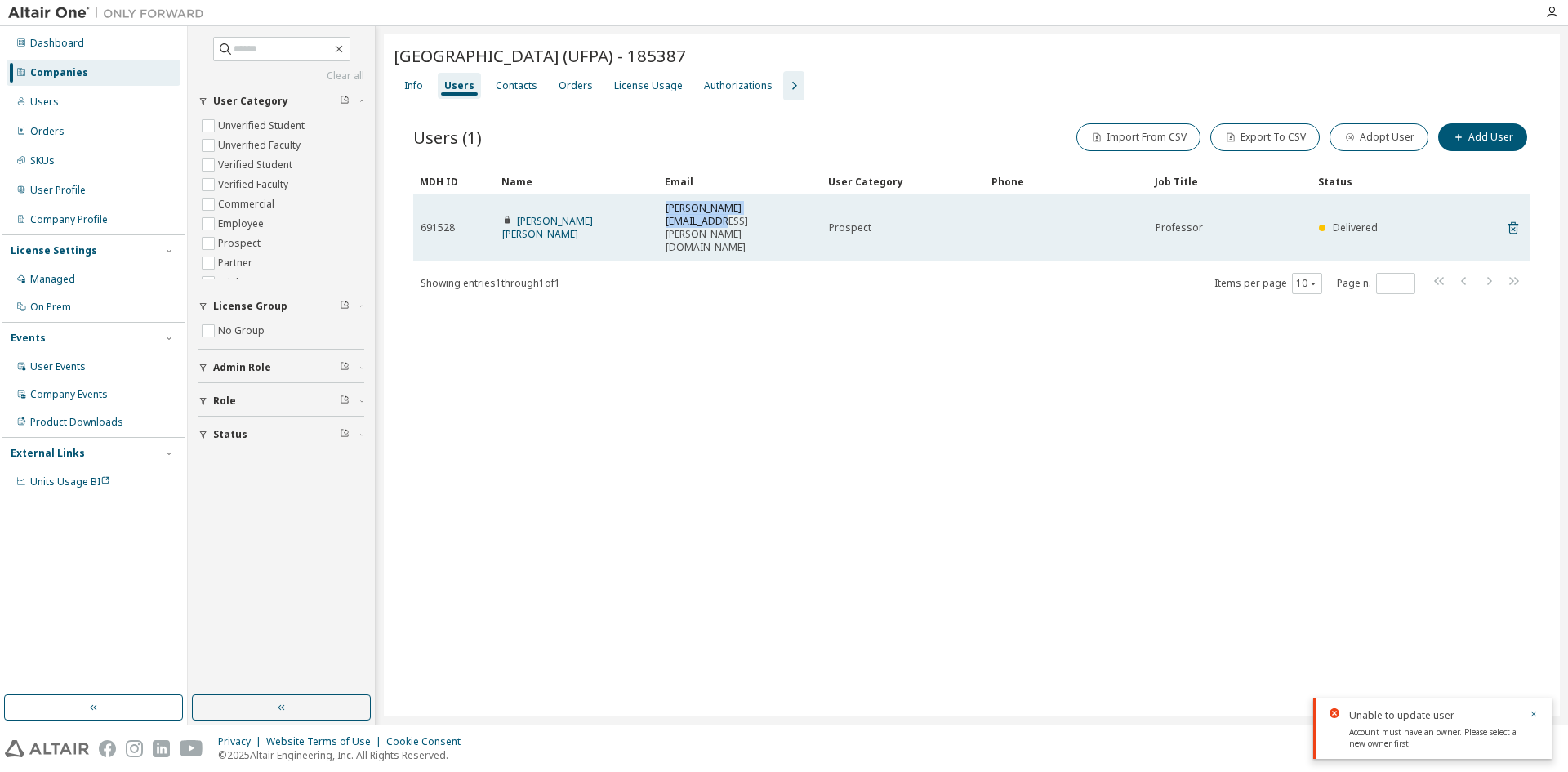
drag, startPoint x: 797, startPoint y: 212, endPoint x: 669, endPoint y: 203, distance: 128.3
click at [669, 203] on div "[PERSON_NAME][EMAIL_ADDRESS][PERSON_NAME][DOMAIN_NAME]" at bounding box center [739, 228] width 149 height 52
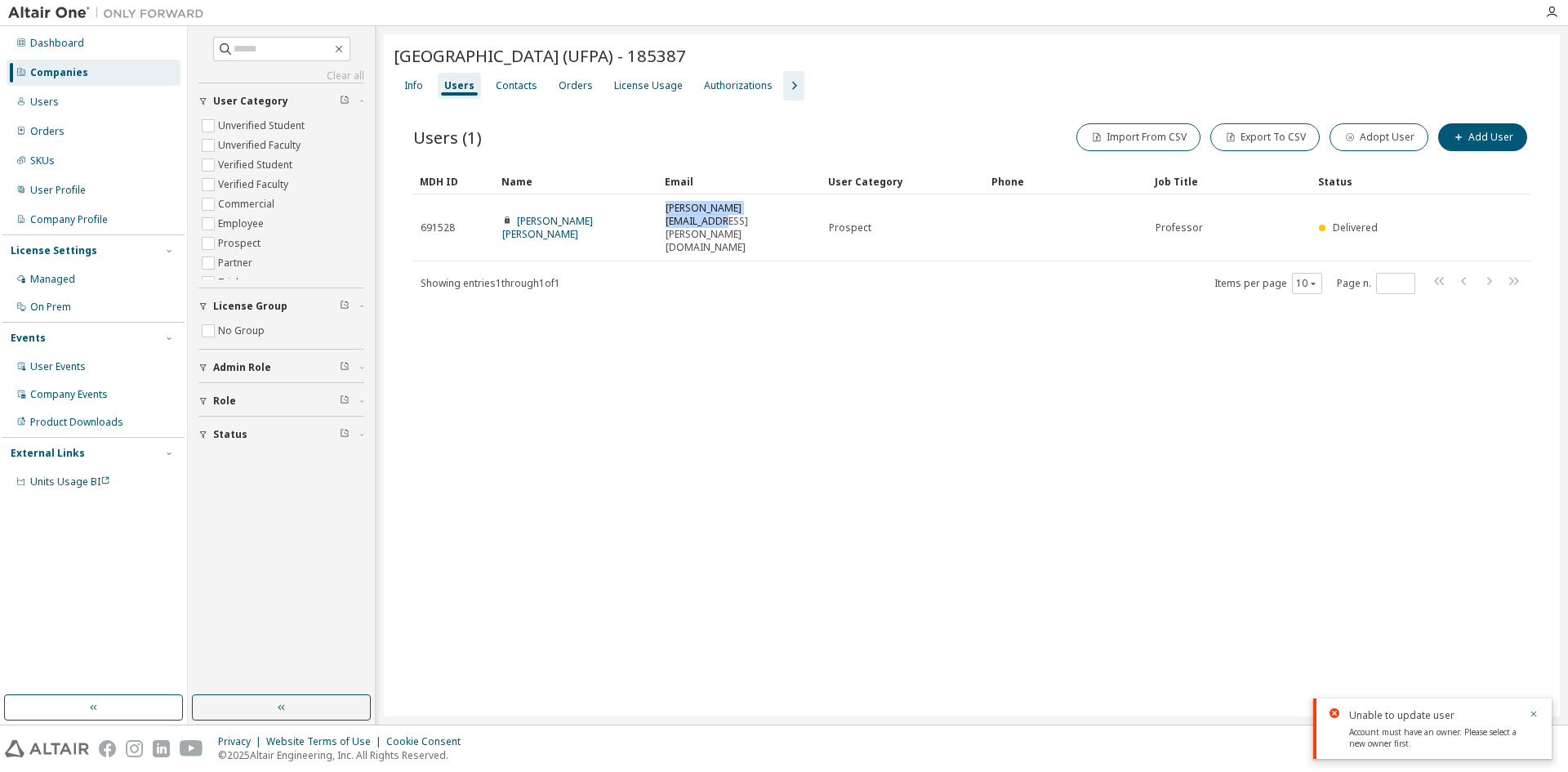
copy span "[PERSON_NAME][EMAIL_ADDRESS][PERSON_NAME][DOMAIN_NAME]"
drag, startPoint x: 1535, startPoint y: 712, endPoint x: 1518, endPoint y: 707, distance: 17.7
click at [1535, 712] on icon "button" at bounding box center [1534, 714] width 10 height 10
click at [710, 459] on div "[GEOGRAPHIC_DATA] (UFPA) - 185387 Clear Load Save Save As Field Operator Value …" at bounding box center [972, 376] width 1176 height 682
click at [648, 86] on div "License Usage" at bounding box center [648, 85] width 69 height 13
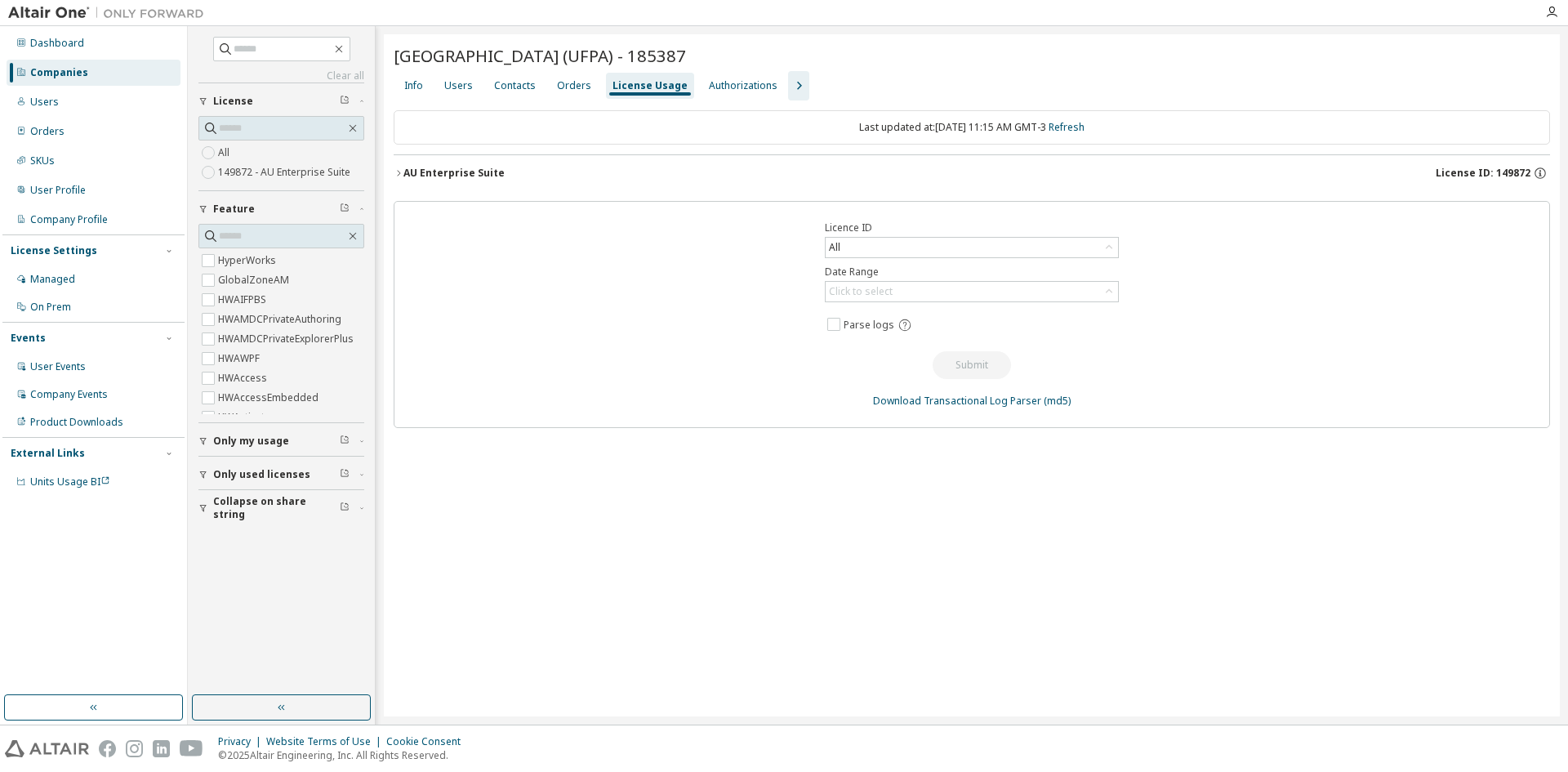
click at [438, 168] on div "AU Enterprise Suite" at bounding box center [453, 173] width 102 height 13
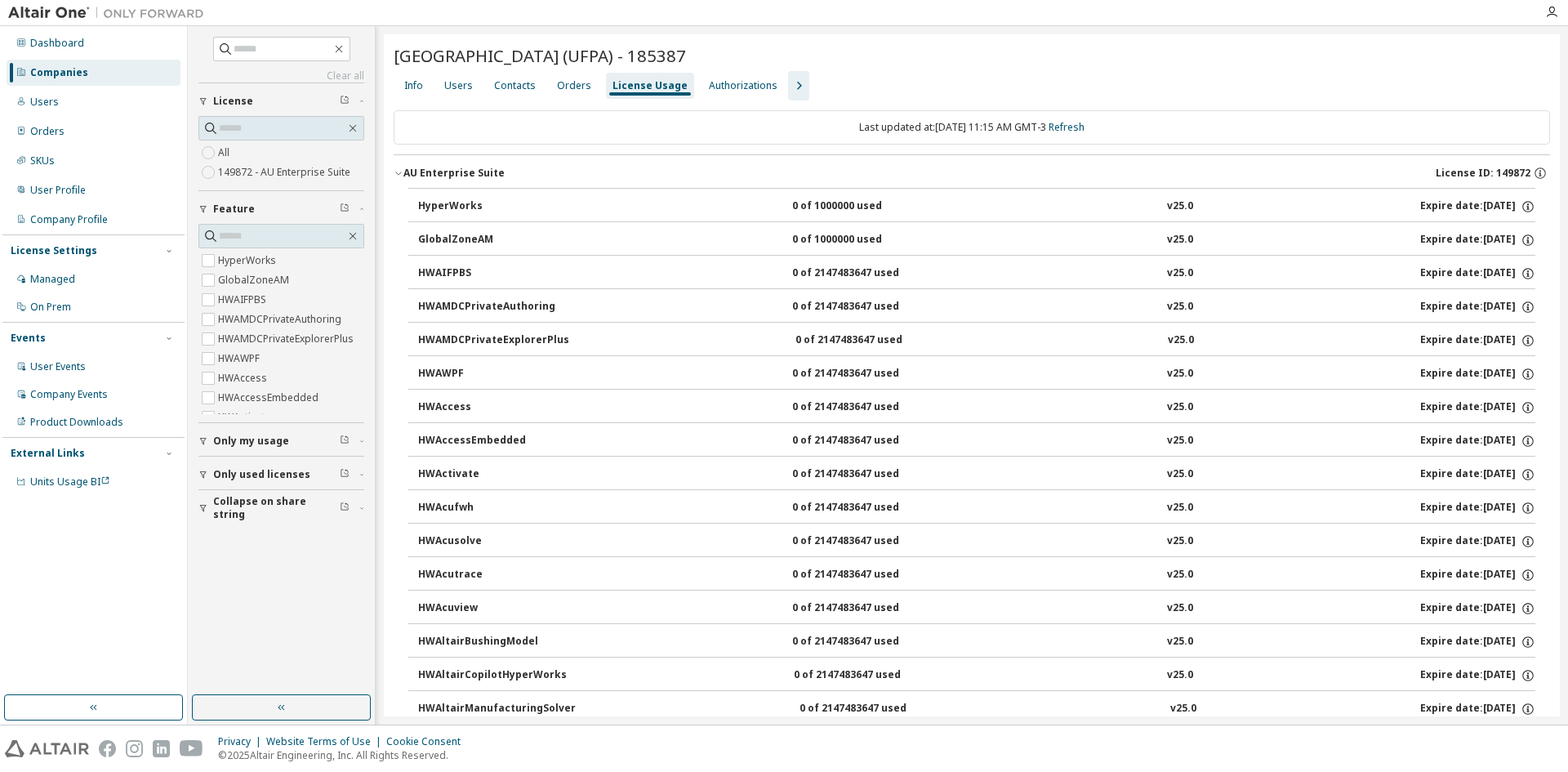
click at [438, 168] on div "AU Enterprise Suite" at bounding box center [453, 173] width 102 height 13
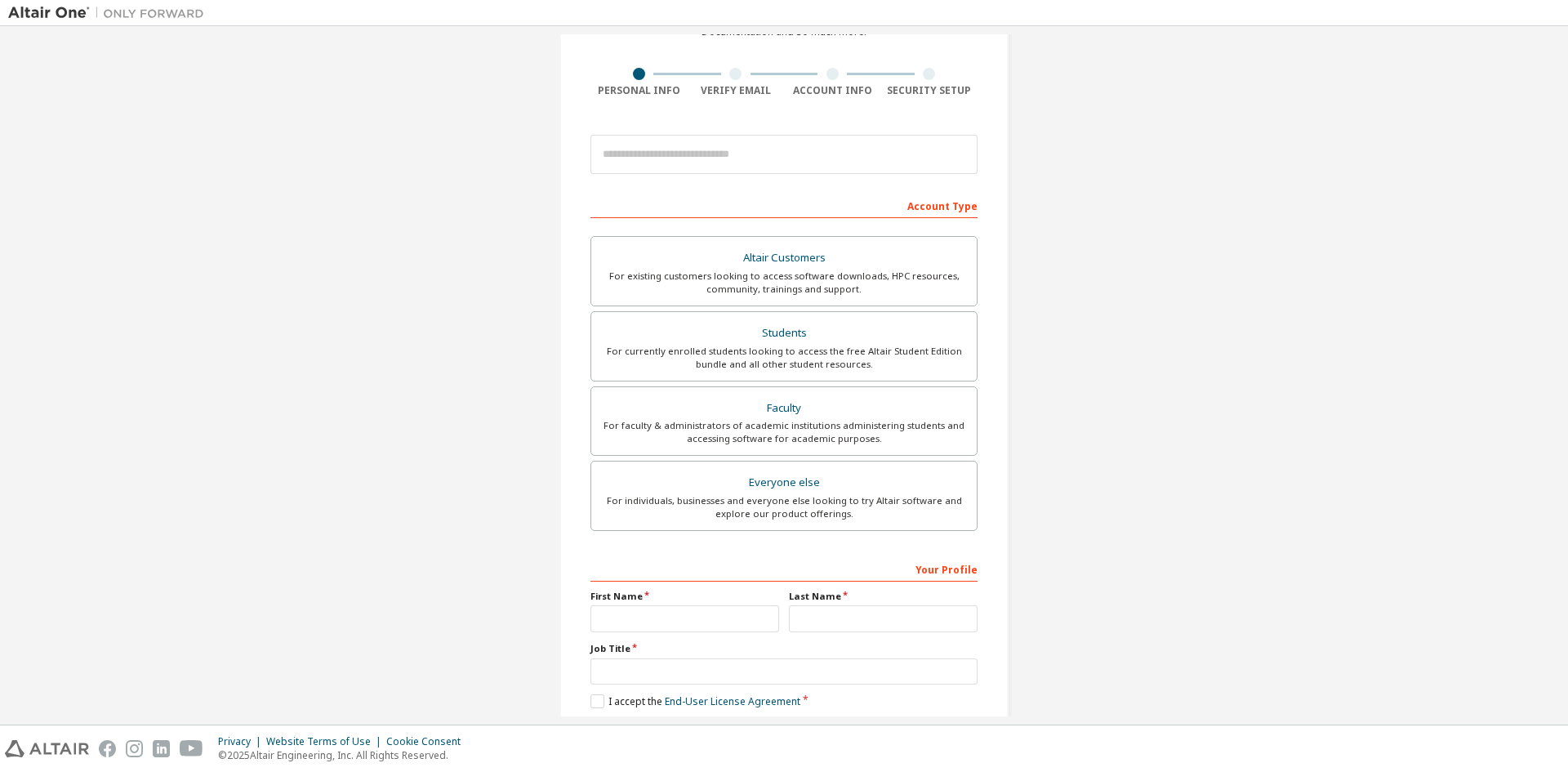
scroll to position [183, 0]
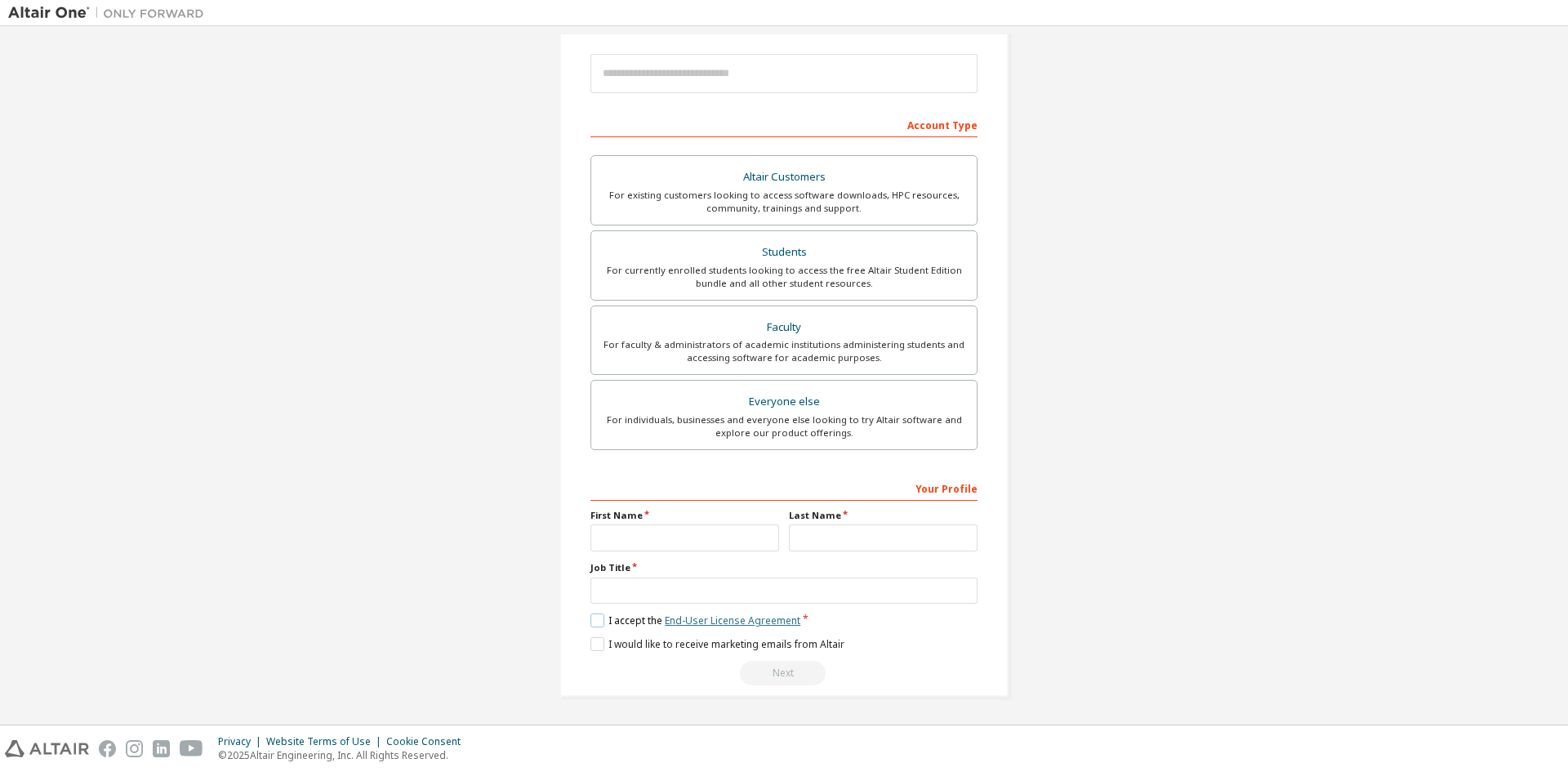
click at [715, 624] on link "End-User License Agreement" at bounding box center [733, 620] width 136 height 14
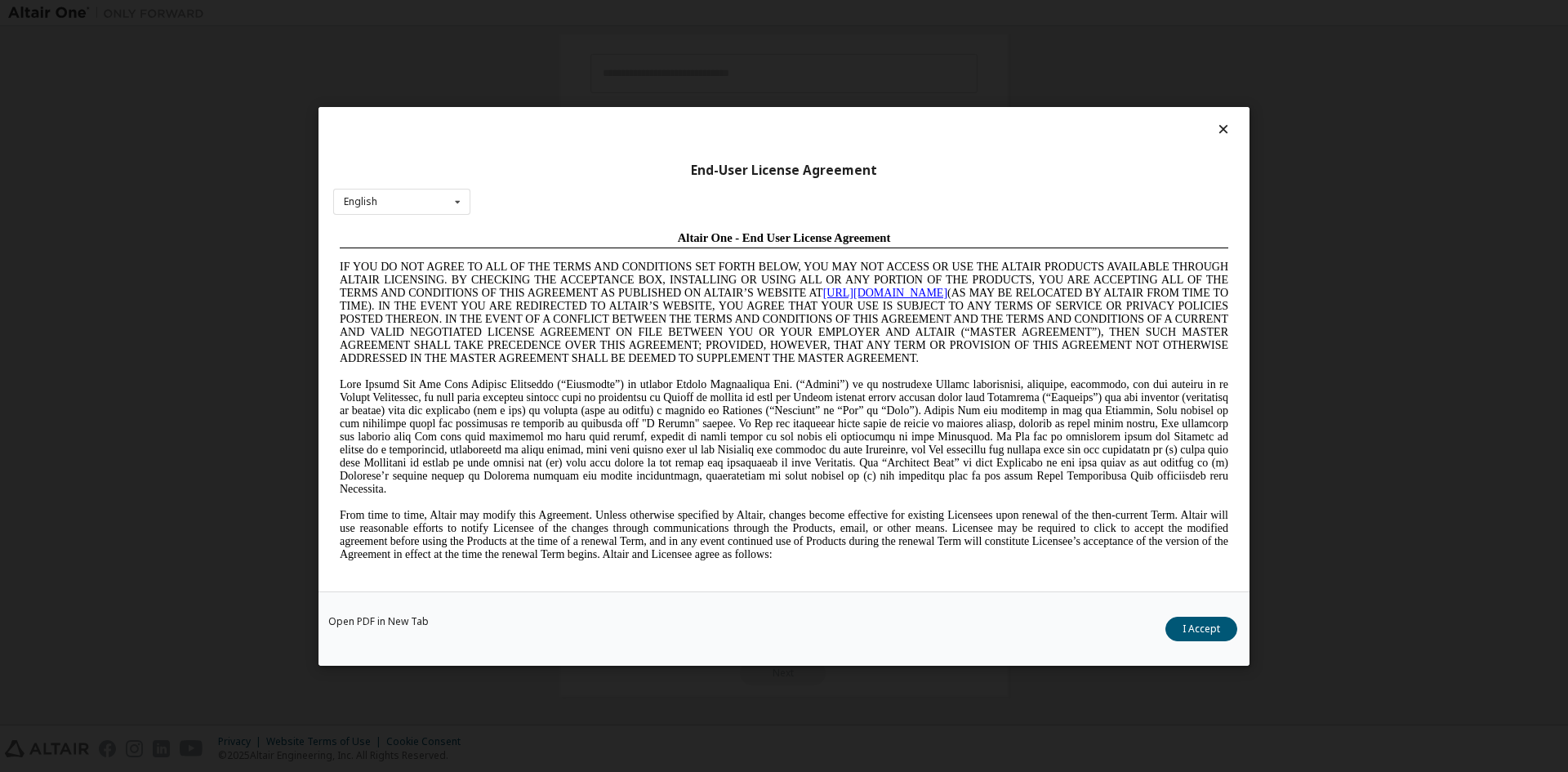
scroll to position [0, 0]
click at [454, 196] on icon at bounding box center [457, 201] width 21 height 26
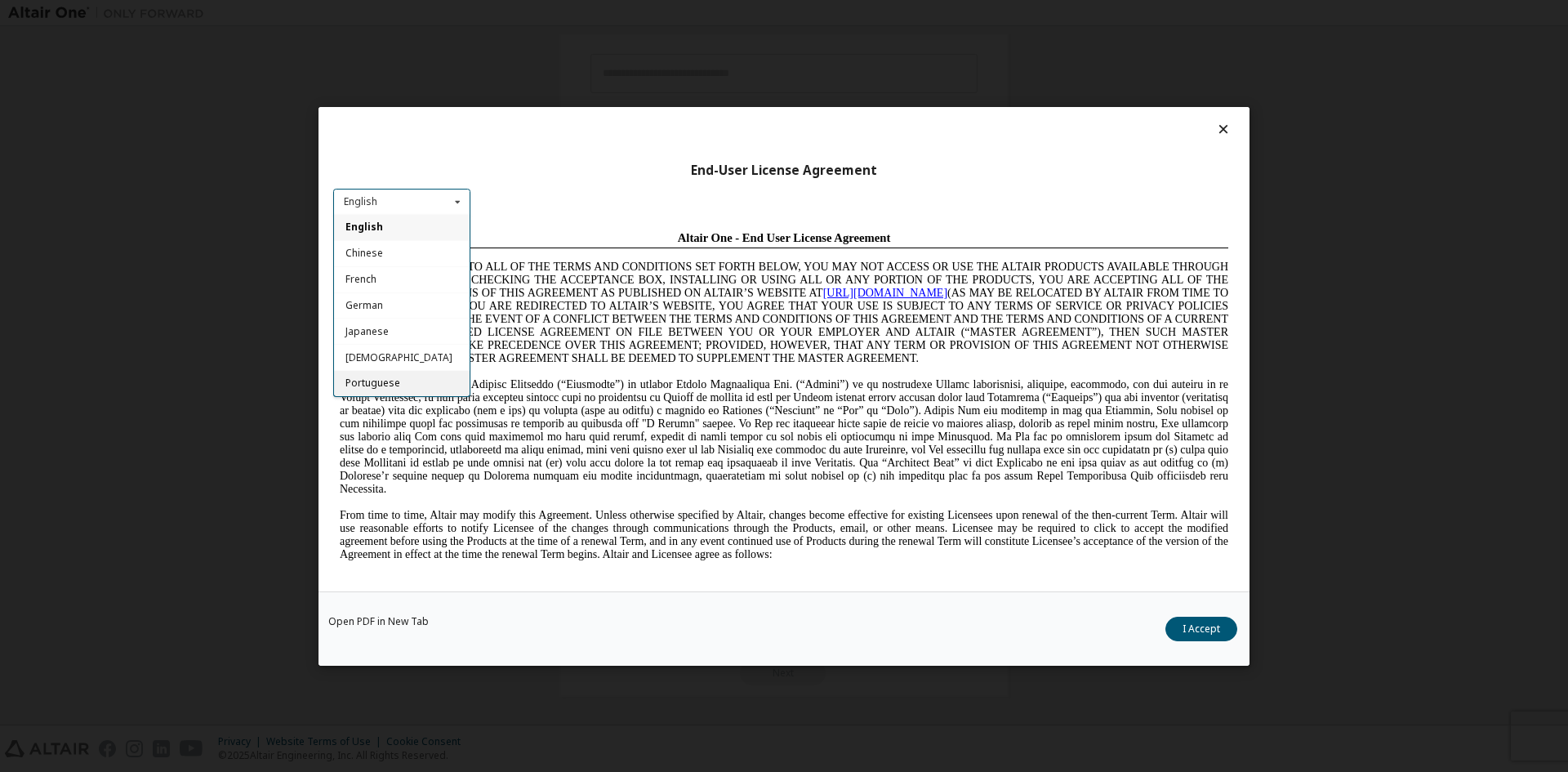
click at [391, 380] on span "Portuguese" at bounding box center [374, 384] width 55 height 14
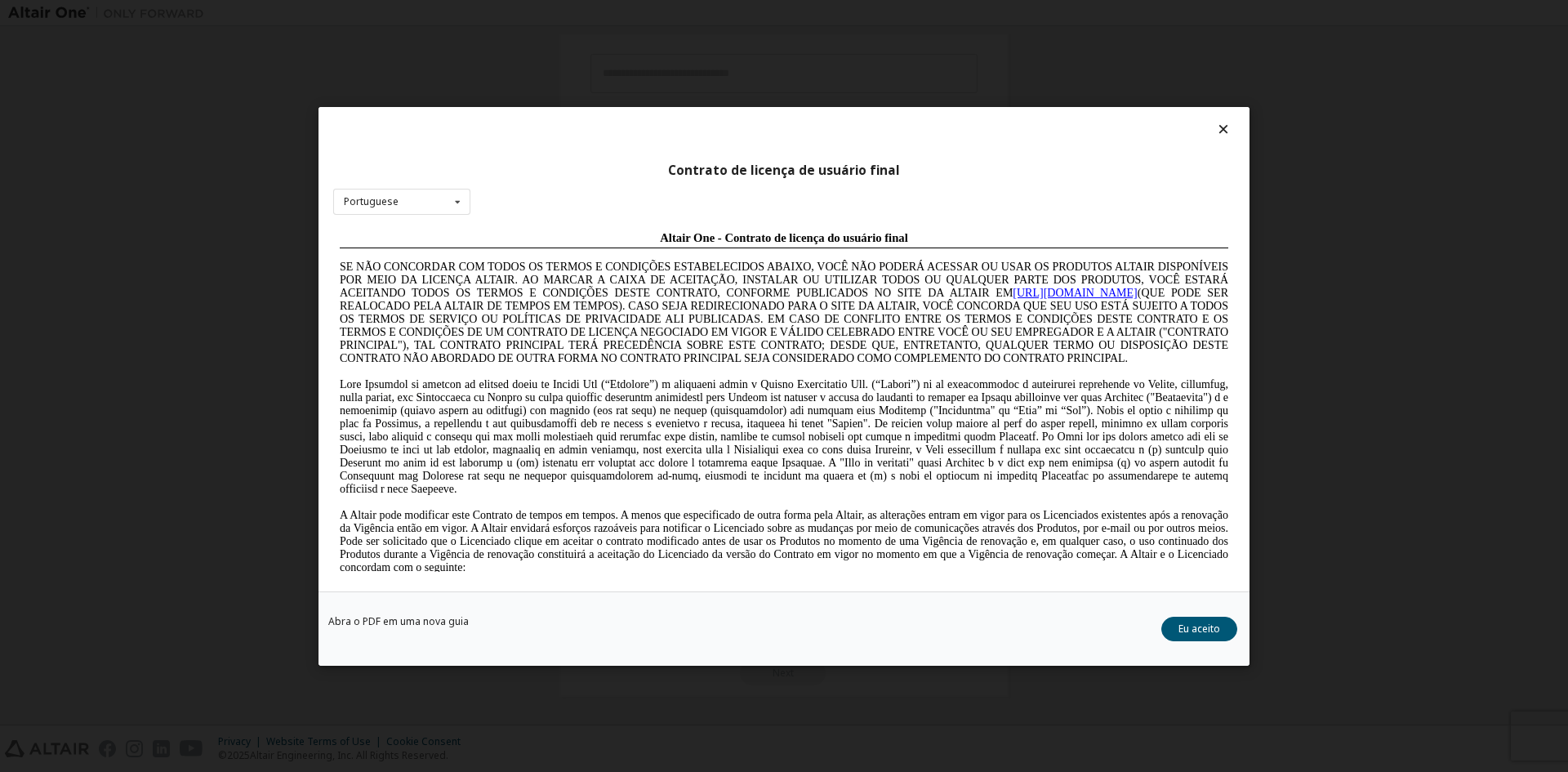
click at [484, 60] on div "Contrato de licença de usuário final Portuguese English Chinese French German J…" at bounding box center [784, 386] width 1568 height 772
click at [534, 64] on div "Contrato de licença de usuário final Portuguese English Chinese French German J…" at bounding box center [784, 386] width 1568 height 772
click at [1219, 127] on icon at bounding box center [1223, 128] width 17 height 15
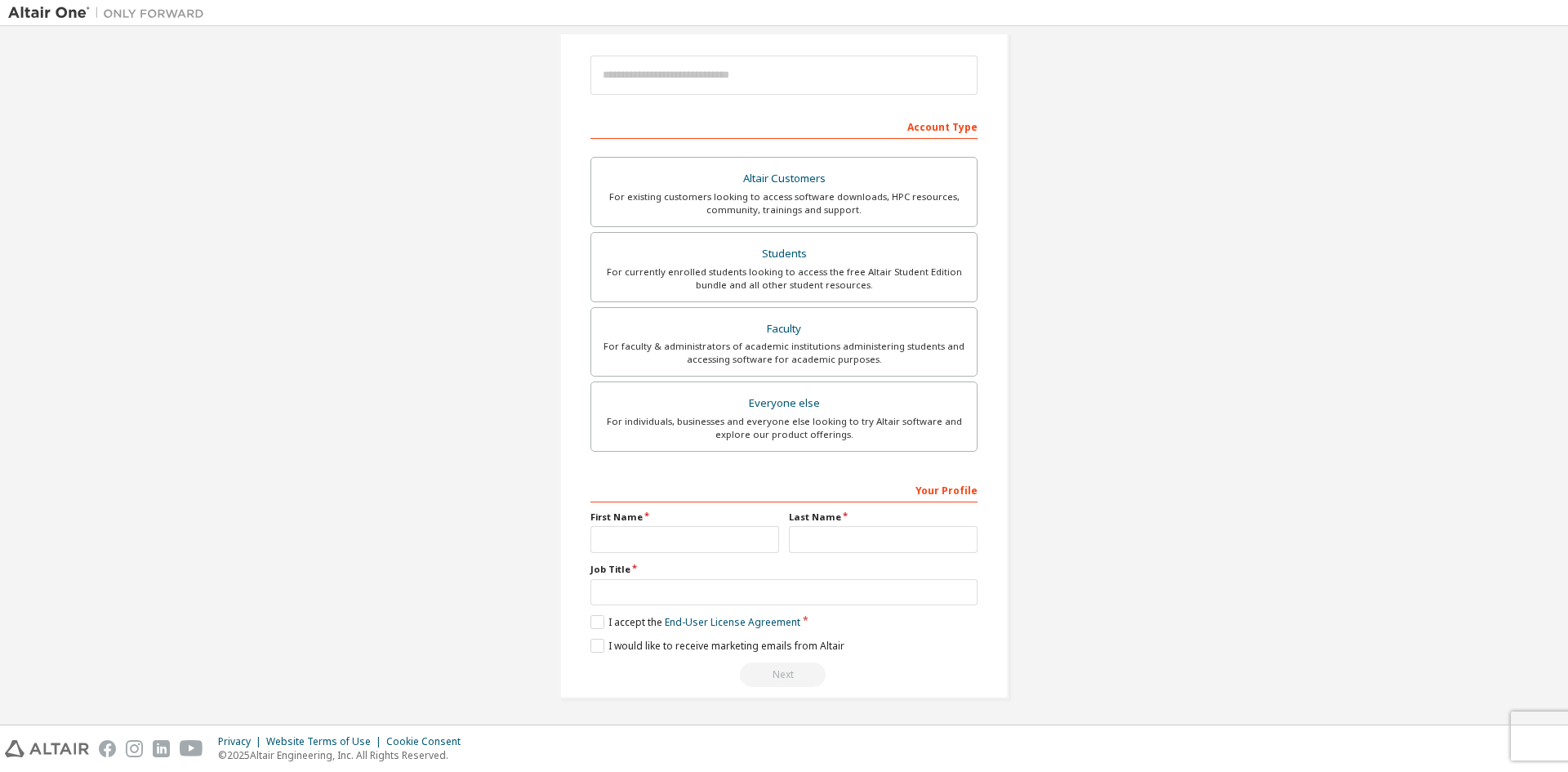
scroll to position [183, 0]
click at [597, 620] on label "I accept the End-User License Agreement" at bounding box center [695, 620] width 210 height 14
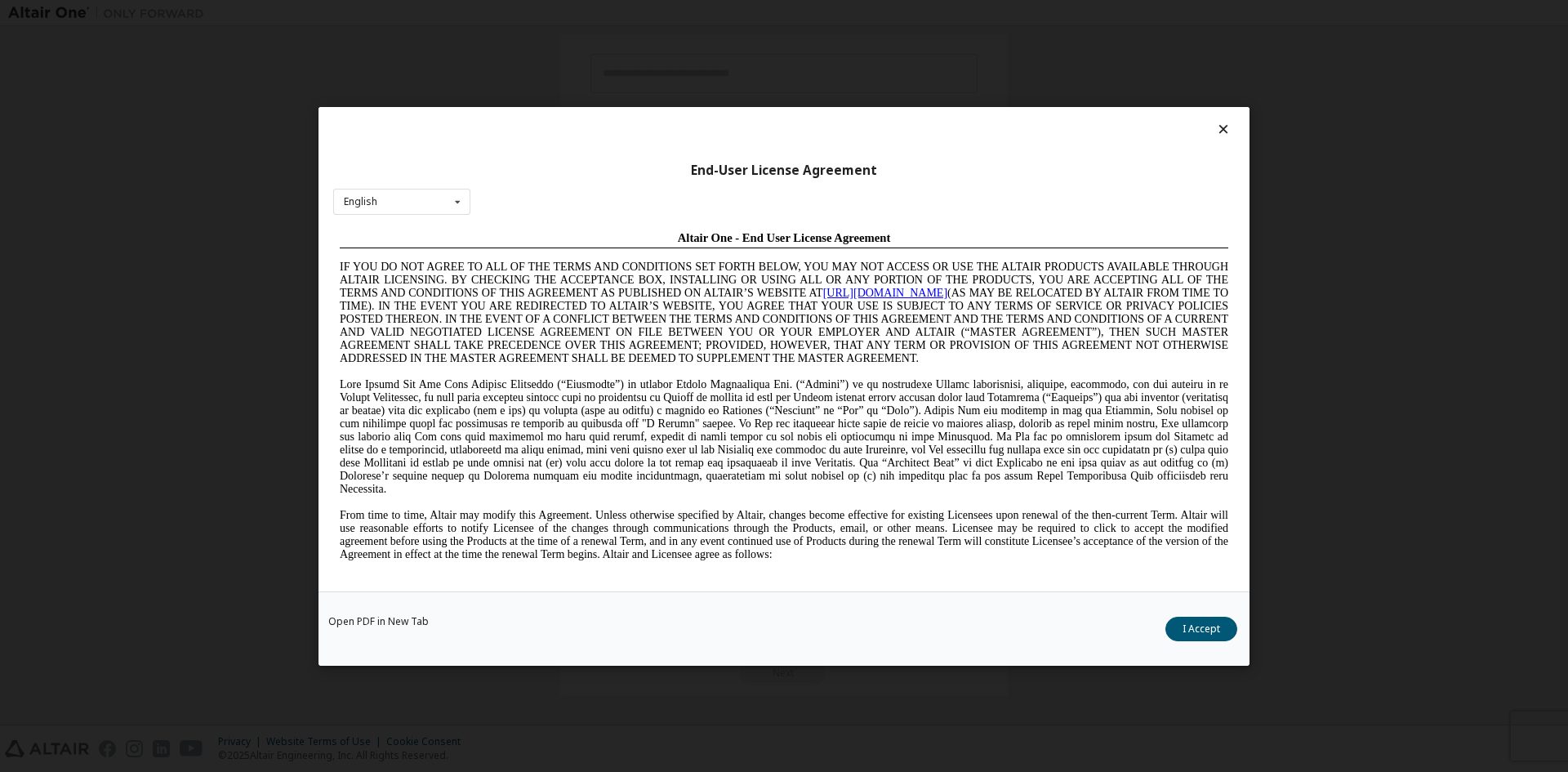
scroll to position [0, 0]
click at [1225, 121] on div "End-User License Agreement English English Chinese French German Japanese Korea…" at bounding box center [784, 349] width 931 height 484
click at [1222, 128] on icon at bounding box center [1223, 128] width 17 height 15
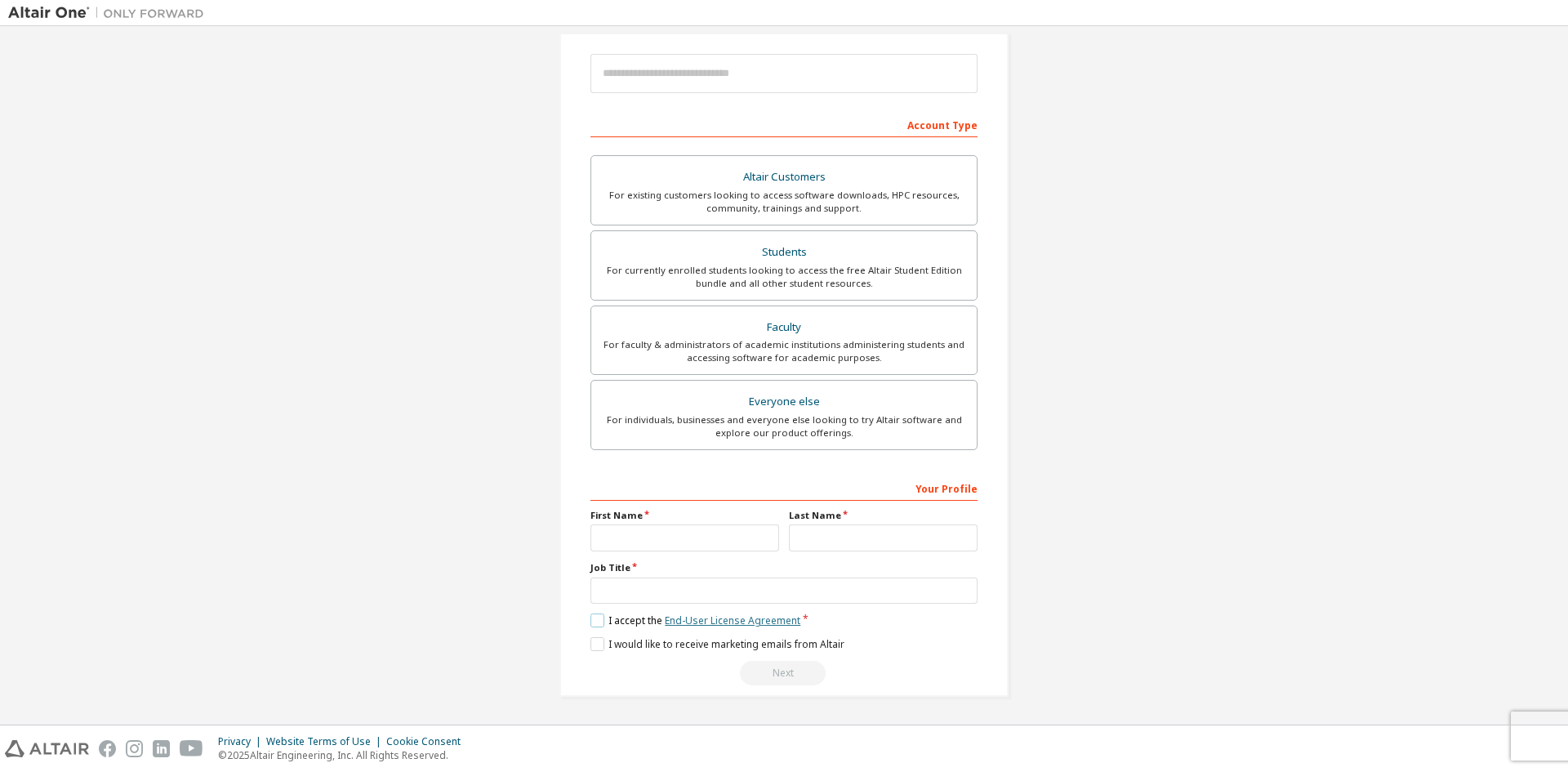
click at [758, 625] on link "End-User License Agreement" at bounding box center [733, 620] width 136 height 14
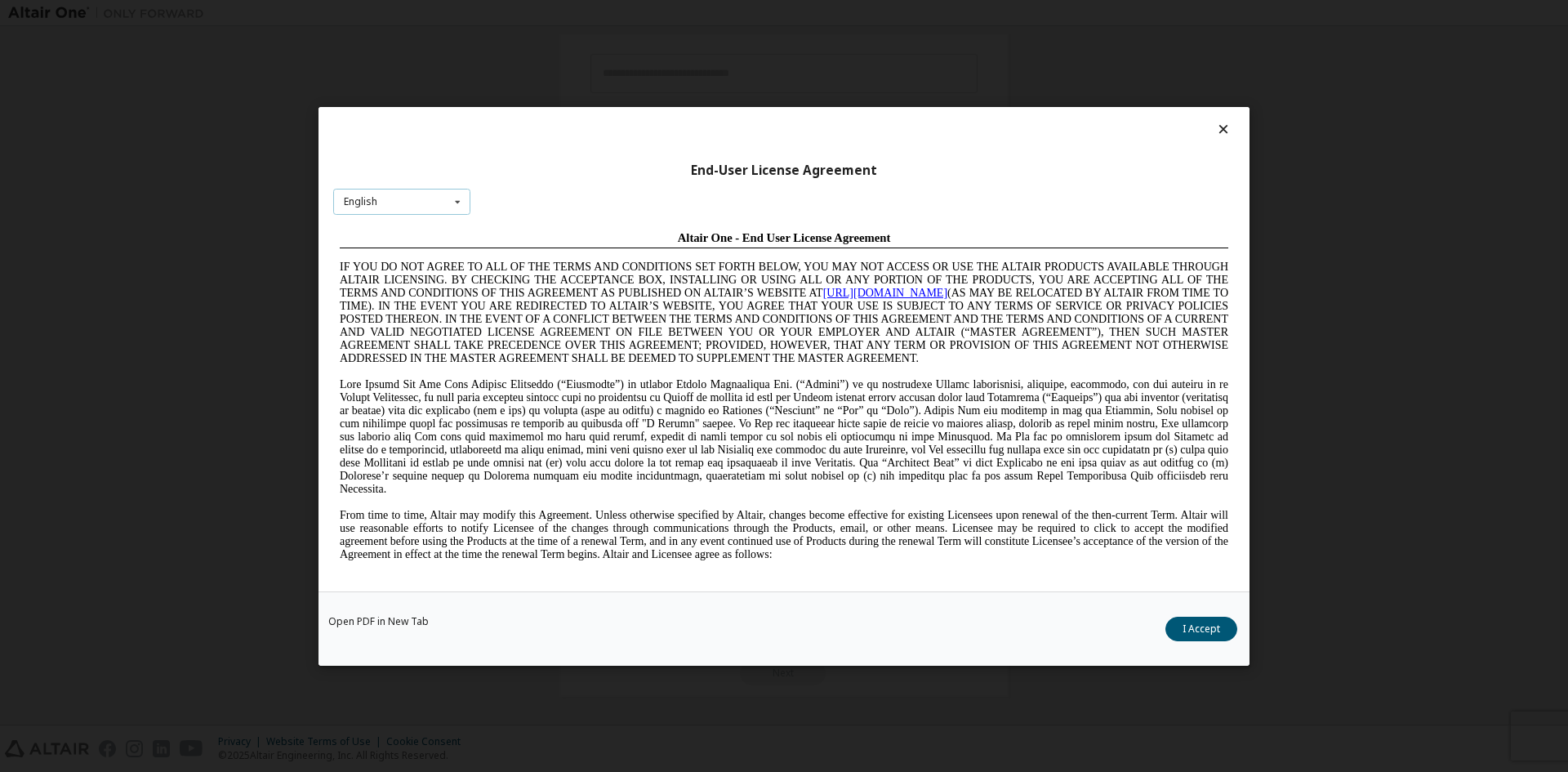
click at [373, 197] on div "English" at bounding box center [361, 202] width 34 height 10
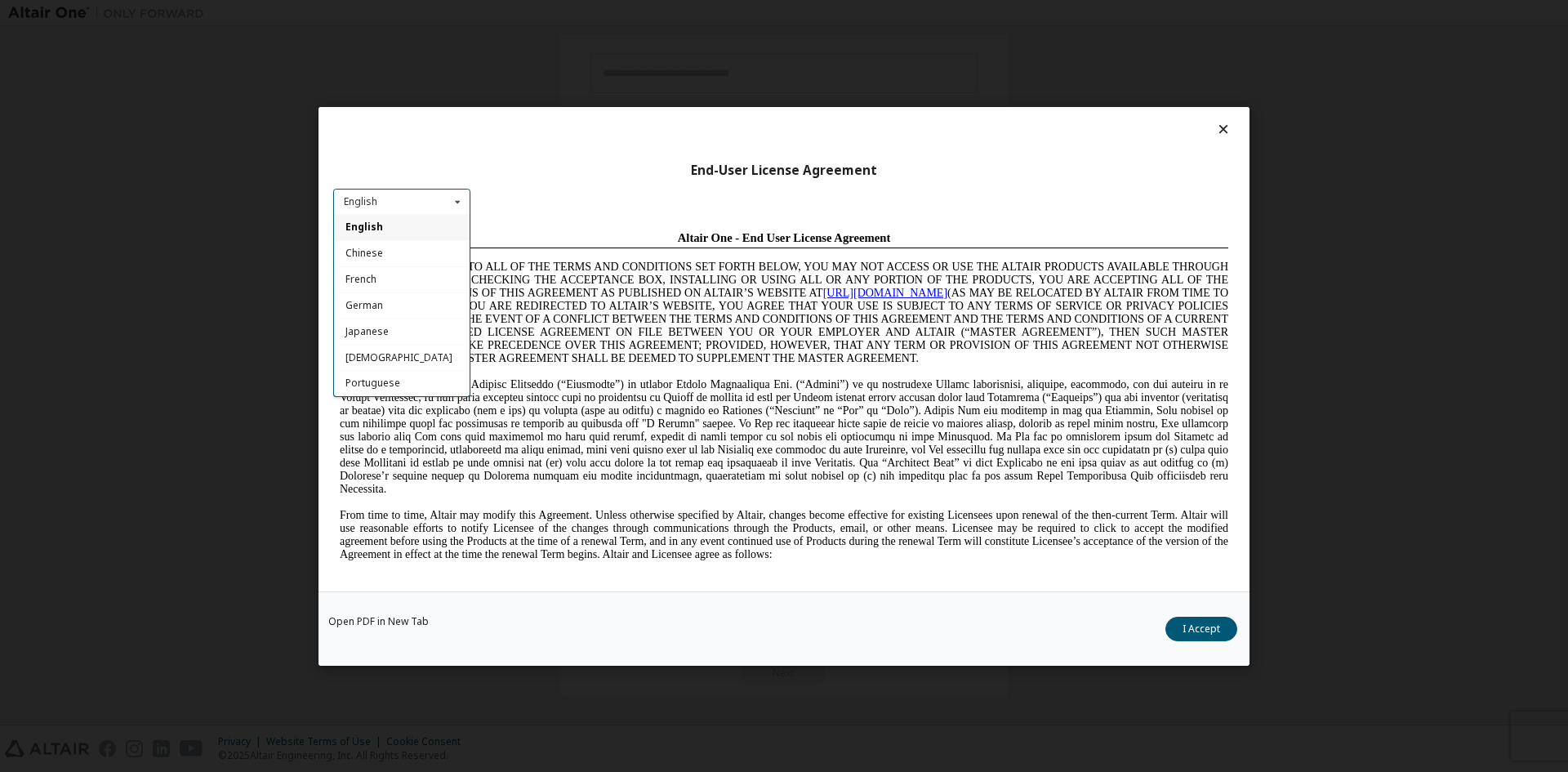
click at [1070, 35] on div "End-User License Agreement English English Chinese French German Japanese Korea…" at bounding box center [784, 386] width 1568 height 772
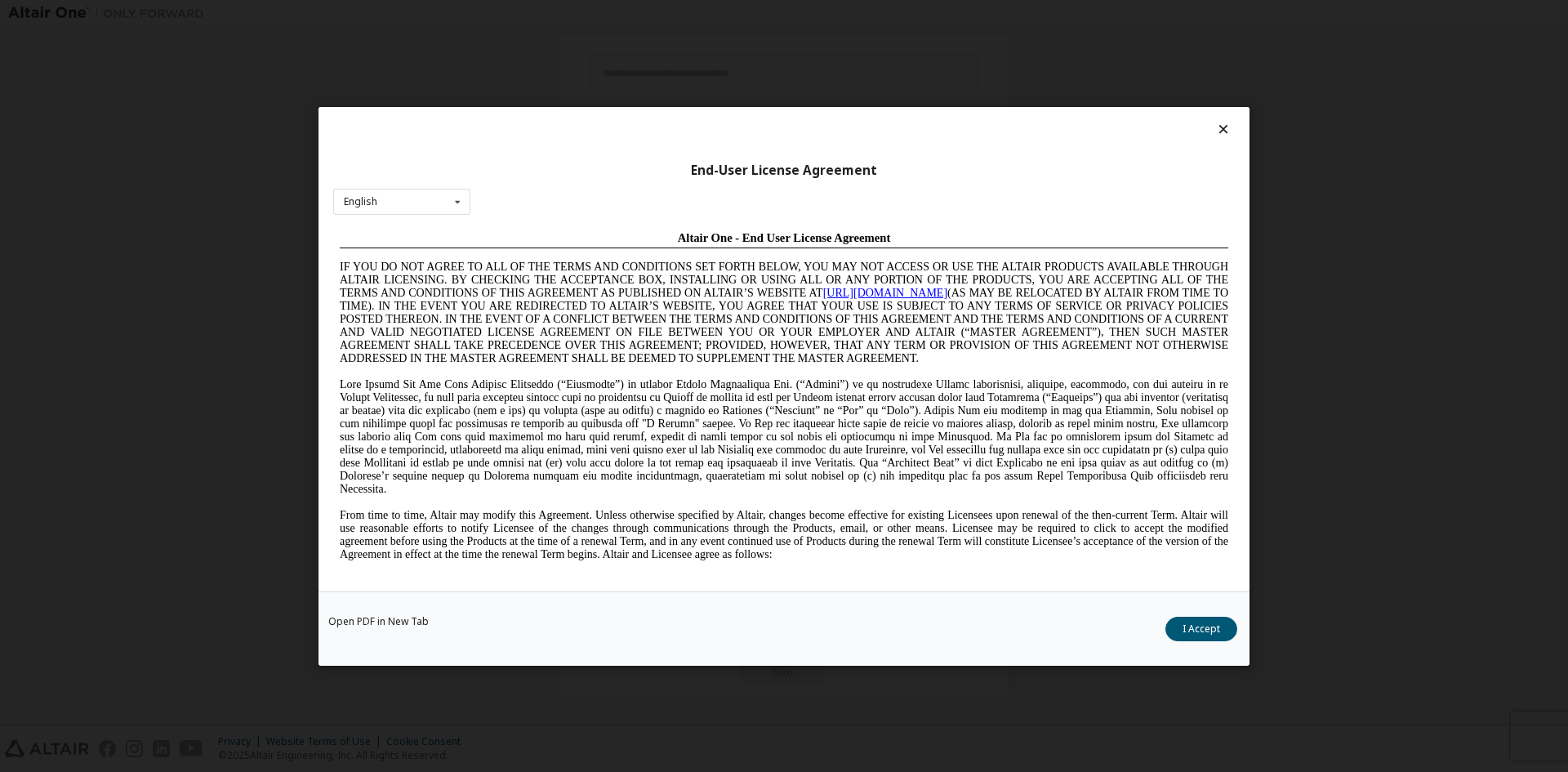
click at [259, 312] on div "End-User License Agreement English English Chinese French German Japanese Korea…" at bounding box center [784, 386] width 1568 height 772
click at [1220, 128] on icon at bounding box center [1223, 128] width 17 height 15
